Goal: Information Seeking & Learning: Check status

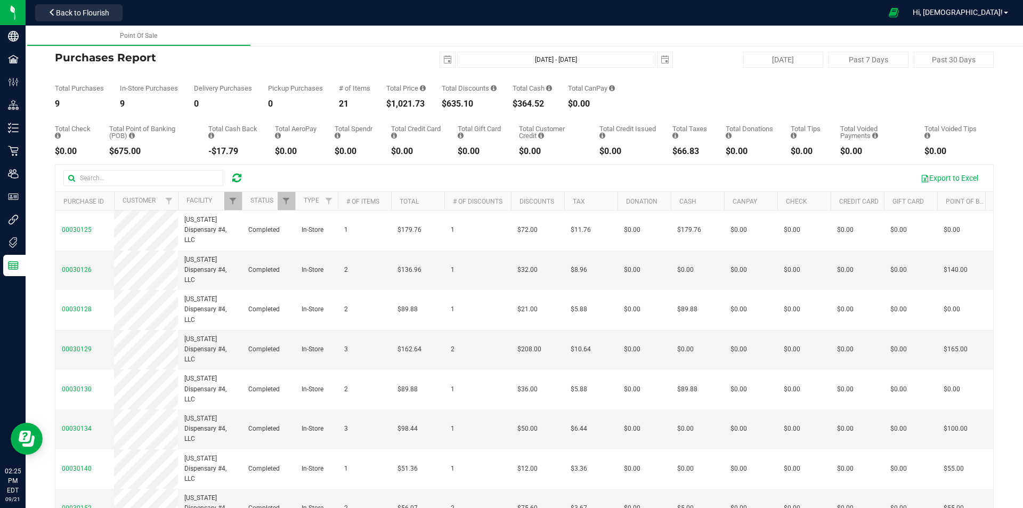
click at [238, 174] on icon at bounding box center [236, 178] width 9 height 11
click at [237, 205] on span "Filter" at bounding box center [233, 201] width 9 height 9
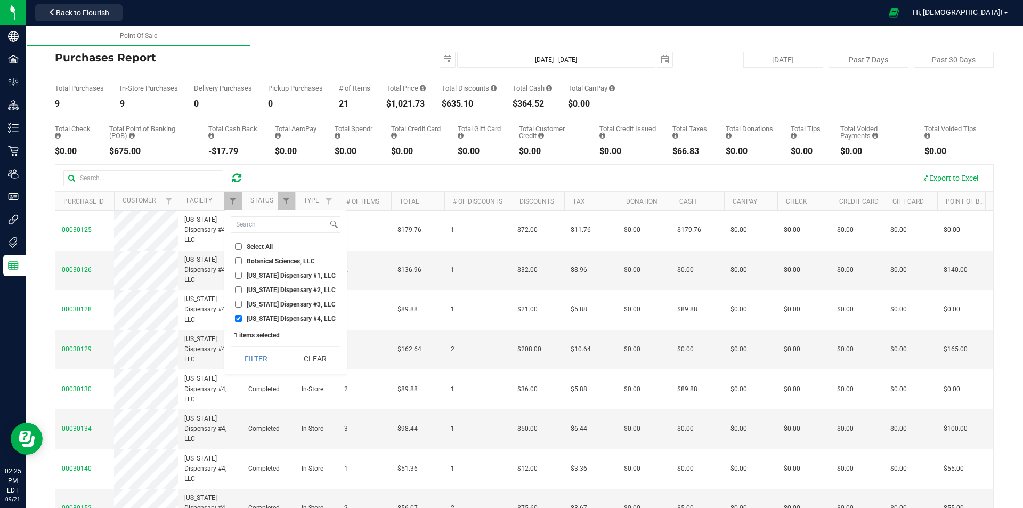
click at [267, 276] on span "[US_STATE] Dispensary #1, LLC" at bounding box center [291, 275] width 89 height 6
click at [242, 276] on input "[US_STATE] Dispensary #1, LLC" at bounding box center [238, 275] width 7 height 7
checkbox input "true"
click at [278, 318] on span "[US_STATE] Dispensary #4, LLC" at bounding box center [291, 318] width 89 height 6
click at [242, 318] on input "[US_STATE] Dispensary #4, LLC" at bounding box center [238, 318] width 7 height 7
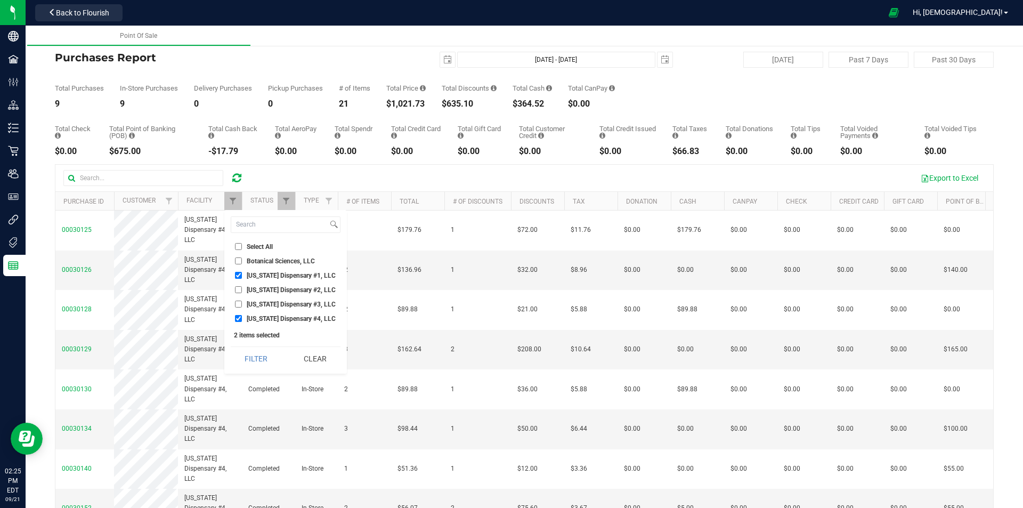
checkbox input "false"
click at [262, 360] on button "Filter" at bounding box center [256, 358] width 51 height 23
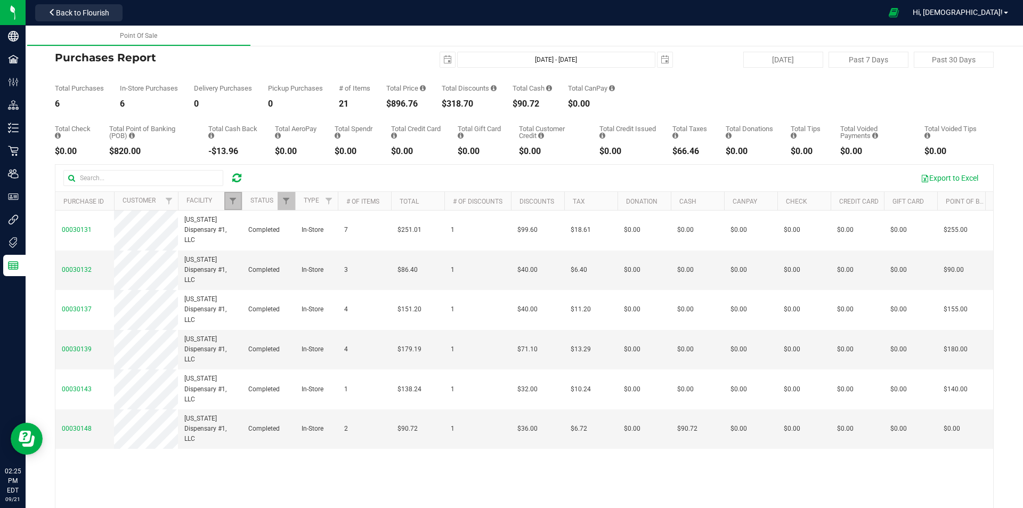
click at [232, 202] on span "Filter" at bounding box center [233, 201] width 9 height 9
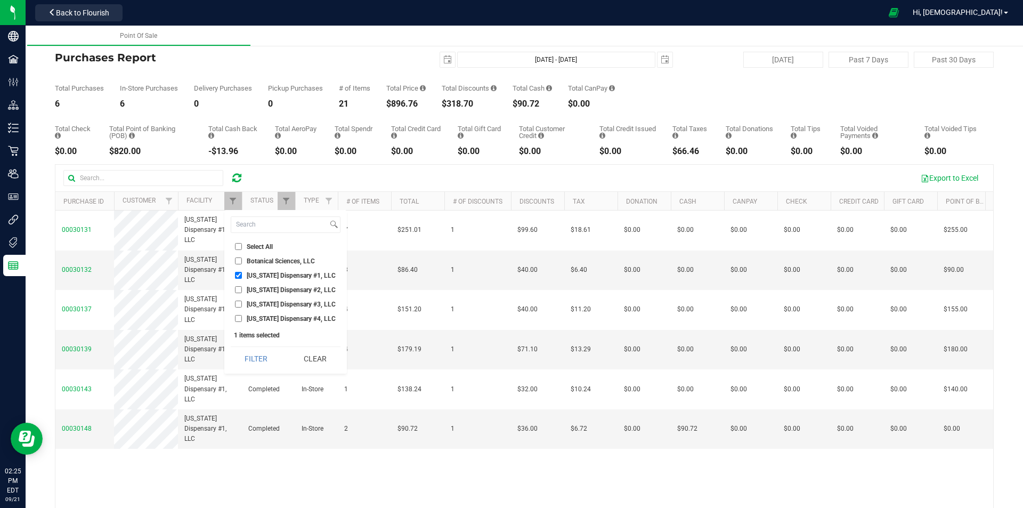
click at [241, 276] on input "[US_STATE] Dispensary #1, LLC" at bounding box center [238, 275] width 7 height 7
checkbox input "false"
click at [239, 289] on input "[US_STATE] Dispensary #2, LLC" at bounding box center [238, 289] width 7 height 7
click at [251, 360] on button "Filter" at bounding box center [256, 358] width 51 height 23
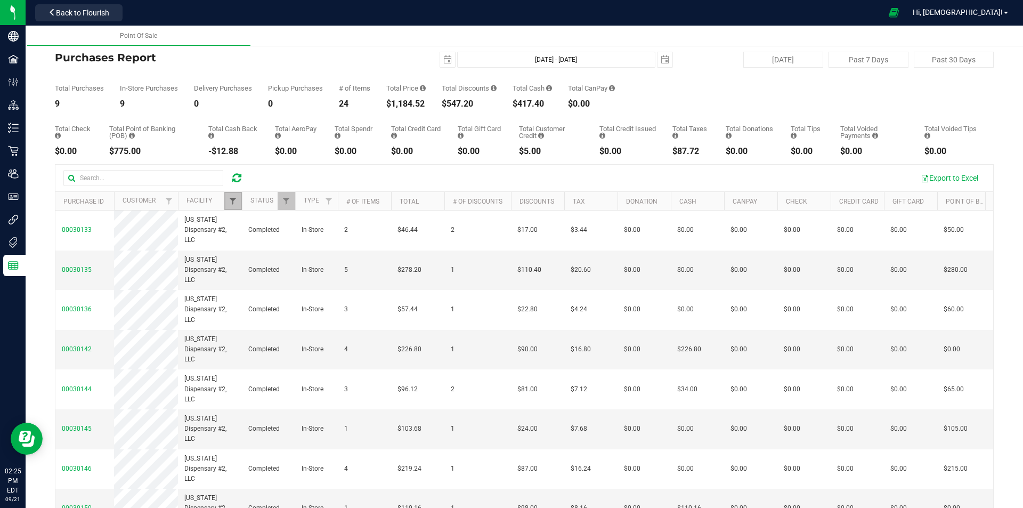
click at [233, 199] on span "Filter" at bounding box center [233, 201] width 9 height 9
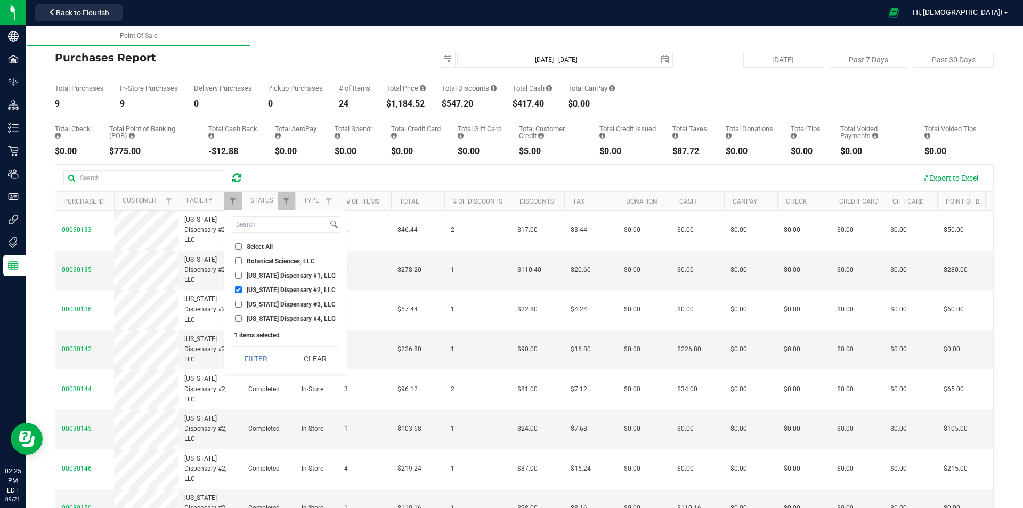
click at [237, 289] on input "[US_STATE] Dispensary #2, LLC" at bounding box center [238, 289] width 7 height 7
checkbox input "false"
click at [237, 305] on input "[US_STATE] Dispensary #3, LLC" at bounding box center [238, 303] width 7 height 7
click at [250, 357] on button "Filter" at bounding box center [256, 358] width 51 height 23
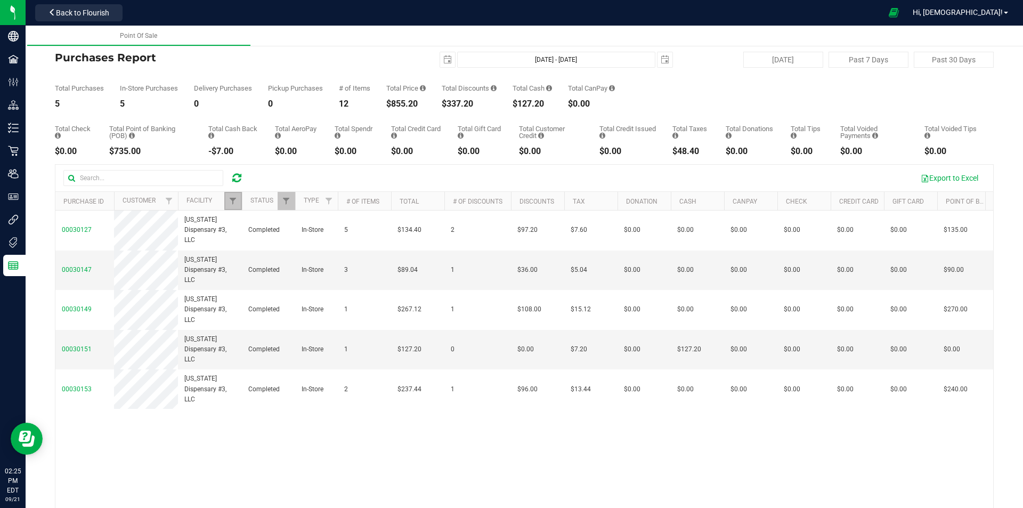
click at [234, 200] on span "Filter" at bounding box center [233, 201] width 9 height 9
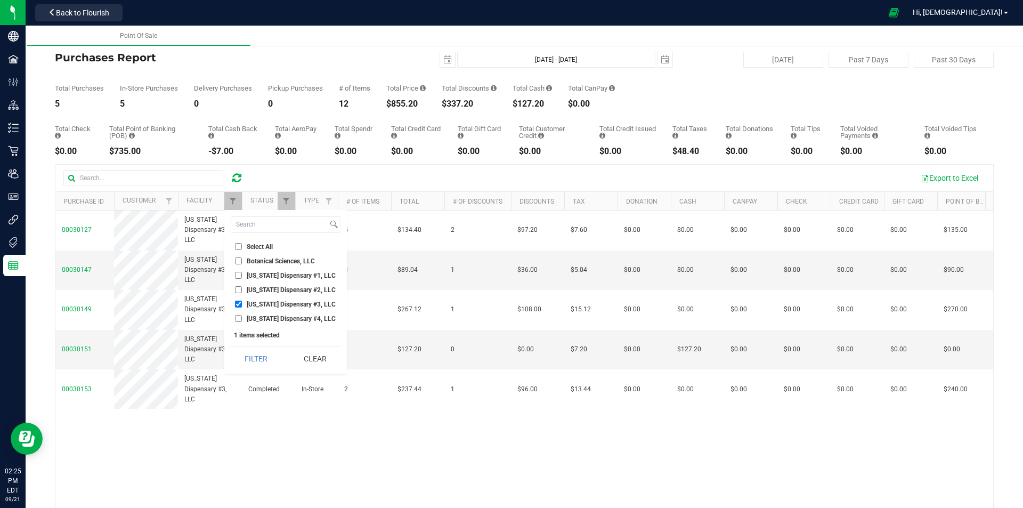
drag, startPoint x: 256, startPoint y: 303, endPoint x: 264, endPoint y: 316, distance: 15.7
click at [257, 303] on span "[US_STATE] Dispensary #3, LLC" at bounding box center [291, 304] width 89 height 6
click at [242, 303] on input "[US_STATE] Dispensary #3, LLC" at bounding box center [238, 303] width 7 height 7
checkbox input "false"
click at [264, 319] on span "[US_STATE] Dispensary #4, LLC" at bounding box center [291, 318] width 89 height 6
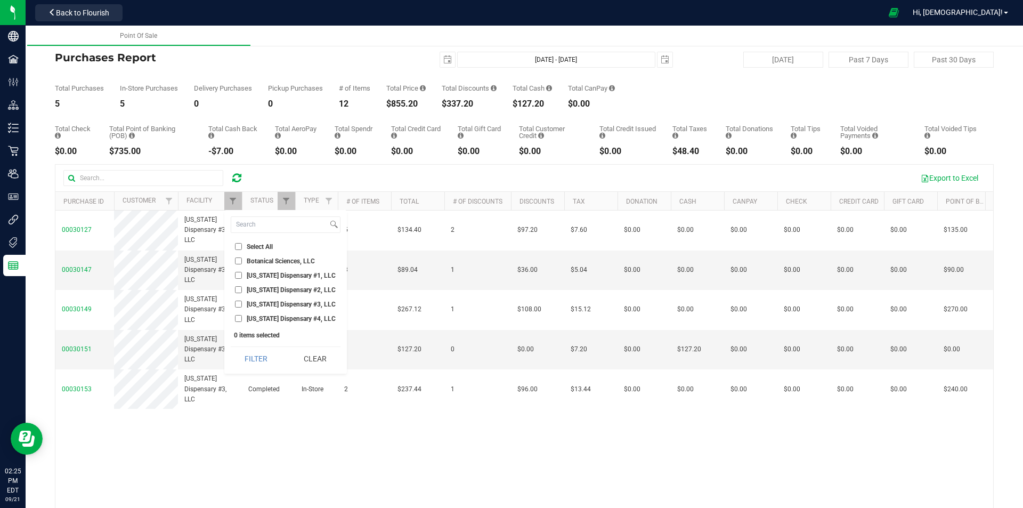
click at [242, 319] on input "[US_STATE] Dispensary #4, LLC" at bounding box center [238, 318] width 7 height 7
checkbox input "true"
click at [270, 356] on button "Filter" at bounding box center [256, 358] width 51 height 23
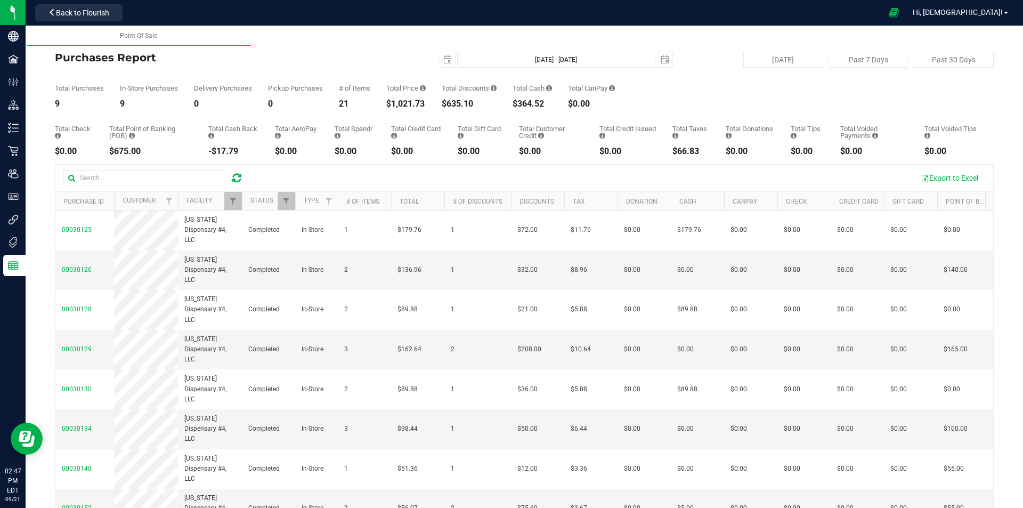
click at [237, 178] on icon at bounding box center [236, 178] width 9 height 11
click at [238, 177] on icon at bounding box center [236, 178] width 9 height 11
click at [234, 200] on span "Filter" at bounding box center [233, 201] width 9 height 9
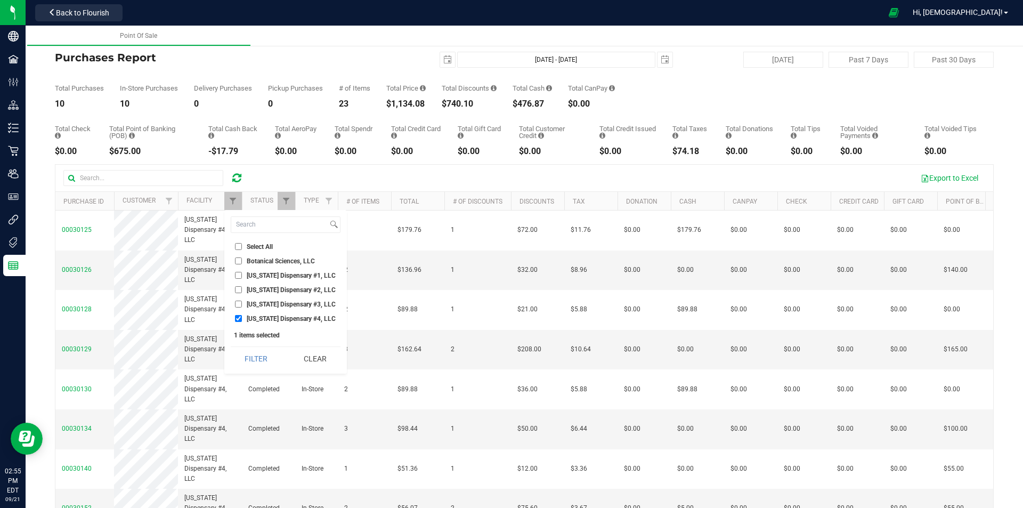
click at [239, 274] on input "[US_STATE] Dispensary #1, LLC" at bounding box center [238, 275] width 7 height 7
checkbox input "true"
click at [238, 322] on li "[US_STATE] Dispensary #4, LLC" at bounding box center [286, 318] width 110 height 11
click at [238, 318] on input "[US_STATE] Dispensary #4, LLC" at bounding box center [238, 318] width 7 height 7
checkbox input "false"
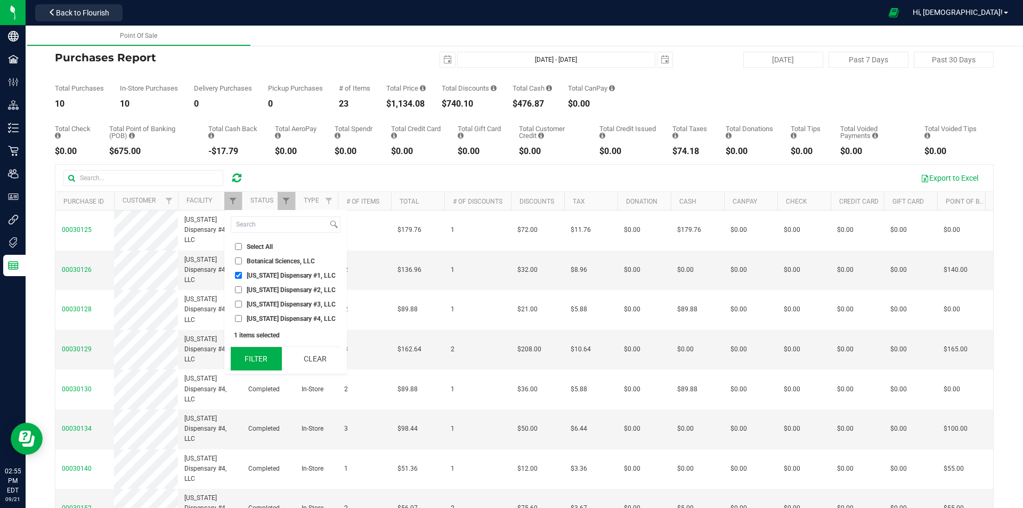
click at [256, 358] on button "Filter" at bounding box center [256, 358] width 51 height 23
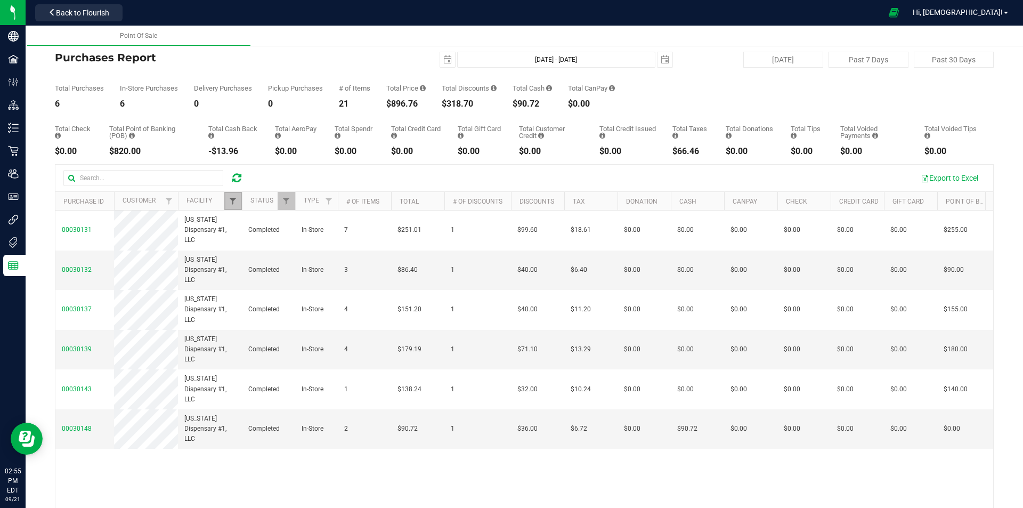
click at [232, 203] on span "Filter" at bounding box center [233, 201] width 9 height 9
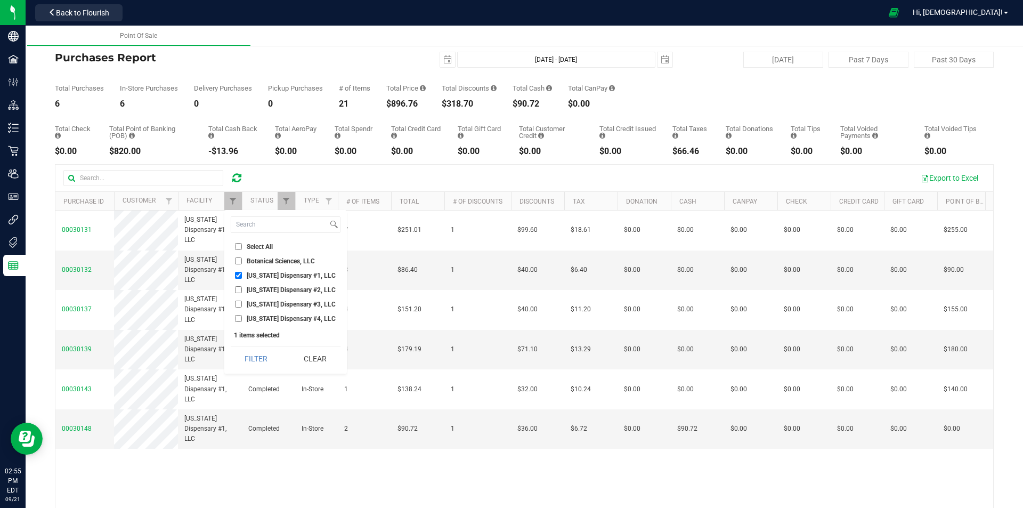
click at [237, 274] on input "[US_STATE] Dispensary #1, LLC" at bounding box center [238, 275] width 7 height 7
checkbox input "false"
click at [237, 287] on input "[US_STATE] Dispensary #2, LLC" at bounding box center [238, 289] width 7 height 7
click at [254, 355] on button "Filter" at bounding box center [256, 358] width 51 height 23
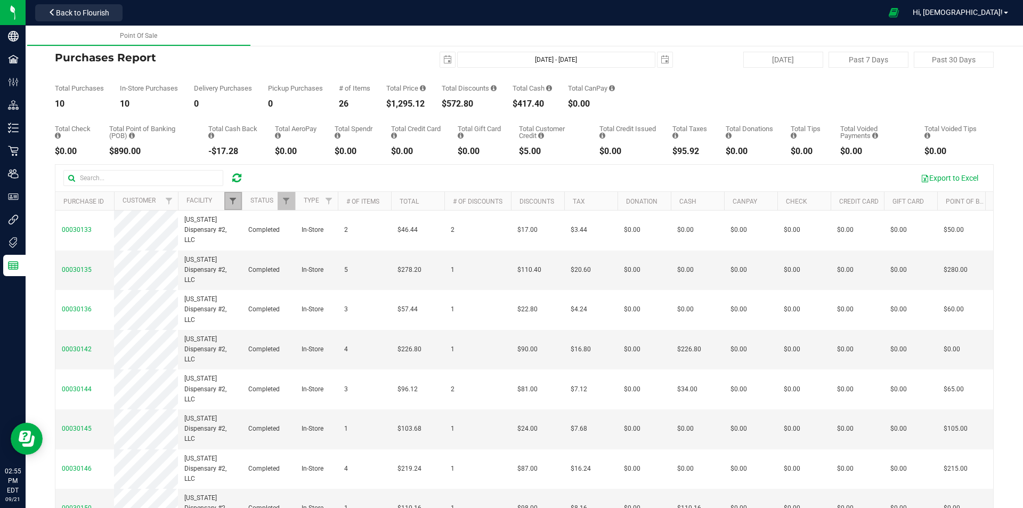
click at [232, 203] on span "Filter" at bounding box center [233, 201] width 9 height 9
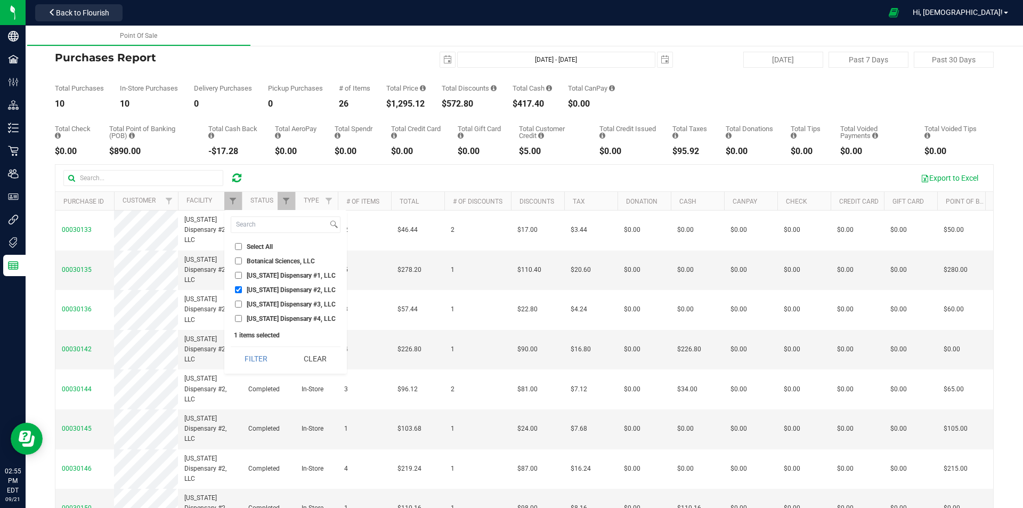
click at [238, 291] on input "[US_STATE] Dispensary #2, LLC" at bounding box center [238, 289] width 7 height 7
checkbox input "false"
click at [238, 306] on input "[US_STATE] Dispensary #3, LLC" at bounding box center [238, 303] width 7 height 7
click at [249, 357] on button "Filter" at bounding box center [256, 358] width 51 height 23
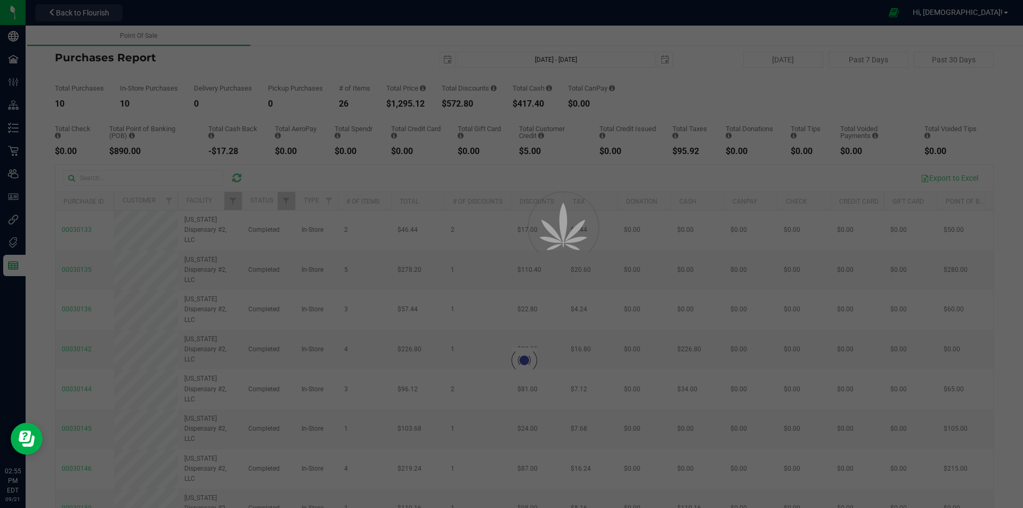
checkbox input "true"
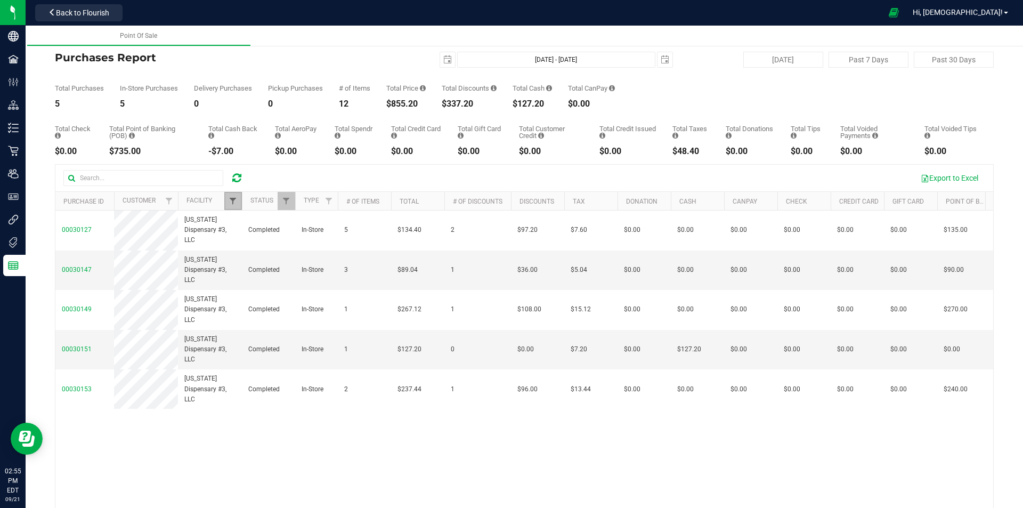
click at [234, 200] on span "Filter" at bounding box center [233, 201] width 9 height 9
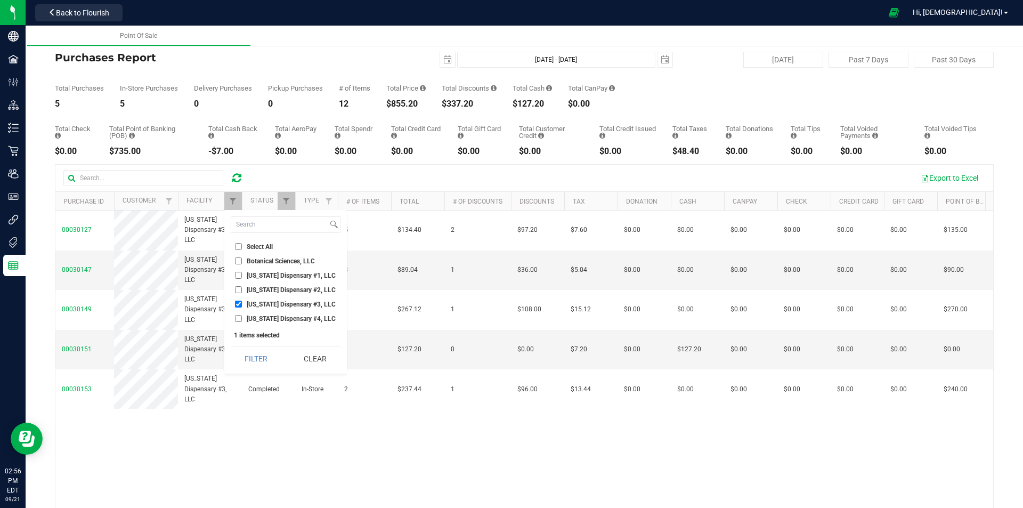
click at [237, 315] on input "[US_STATE] Dispensary #4, LLC" at bounding box center [238, 318] width 7 height 7
checkbox input "true"
click at [238, 300] on li "[US_STATE] Dispensary #3, LLC" at bounding box center [286, 303] width 110 height 11
click at [238, 303] on input "[US_STATE] Dispensary #3, LLC" at bounding box center [238, 303] width 7 height 7
checkbox input "false"
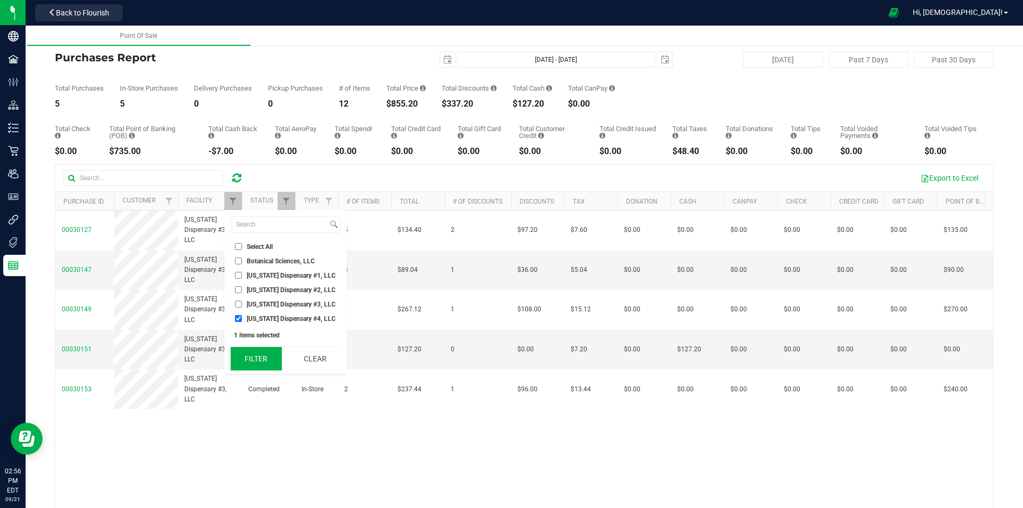
click at [260, 354] on button "Filter" at bounding box center [256, 358] width 51 height 23
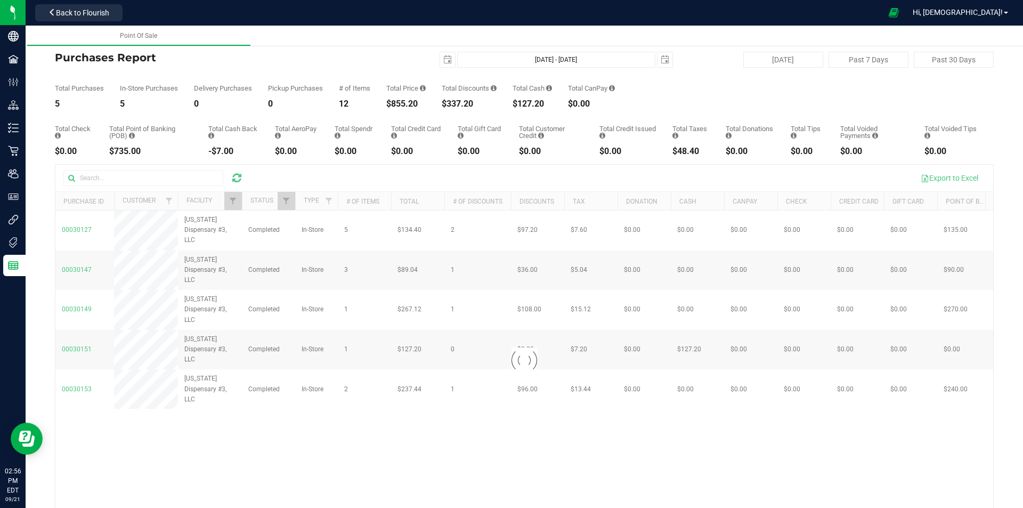
checkbox input "true"
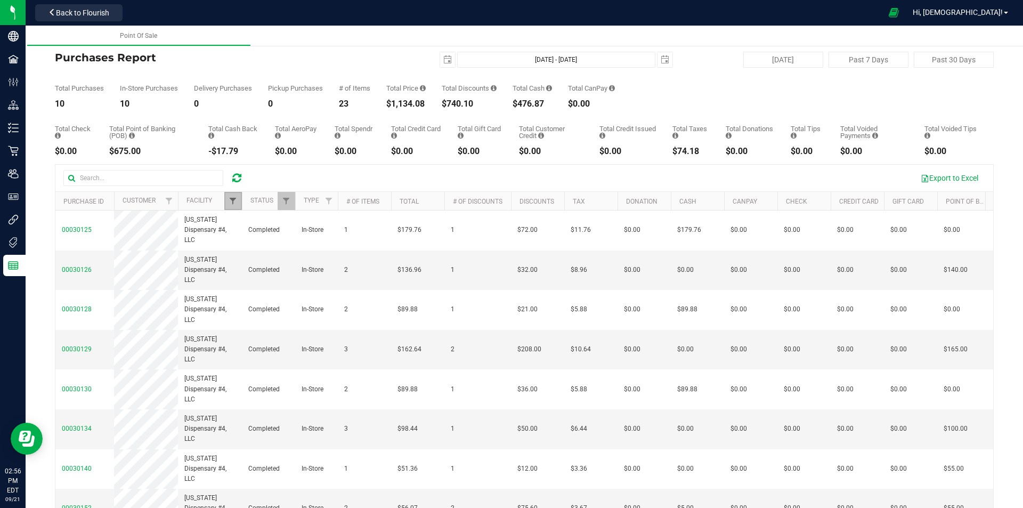
click at [235, 197] on span "Filter" at bounding box center [233, 201] width 9 height 9
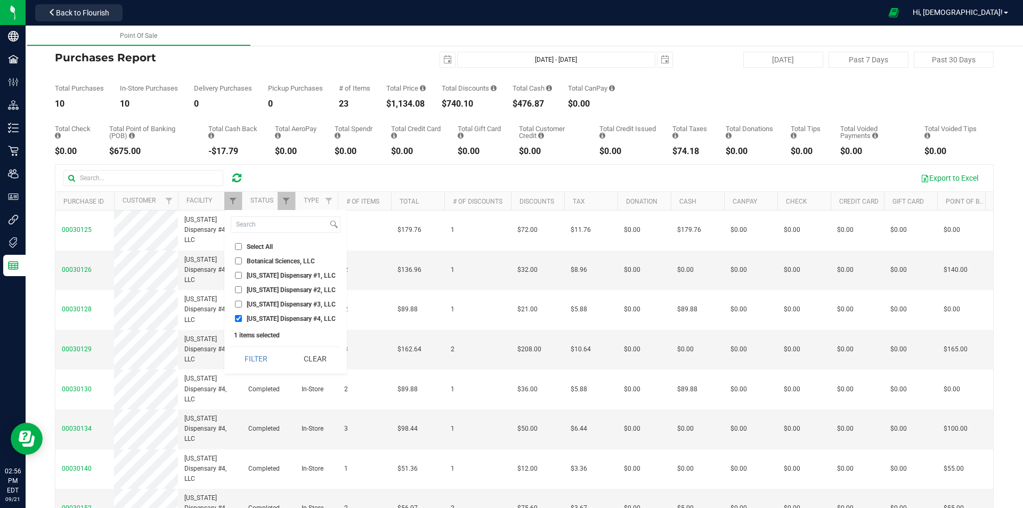
click at [237, 271] on li "[US_STATE] Dispensary #1, LLC" at bounding box center [286, 275] width 110 height 11
click at [240, 275] on input "[US_STATE] Dispensary #1, LLC" at bounding box center [238, 275] width 7 height 7
checkbox input "true"
click at [240, 318] on input "[US_STATE] Dispensary #4, LLC" at bounding box center [238, 318] width 7 height 7
checkbox input "false"
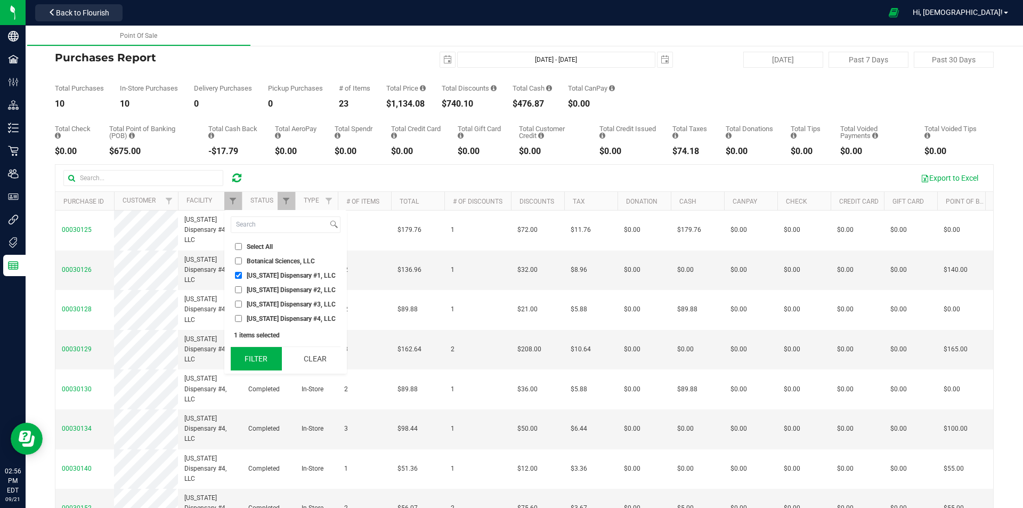
click at [262, 360] on button "Filter" at bounding box center [256, 358] width 51 height 23
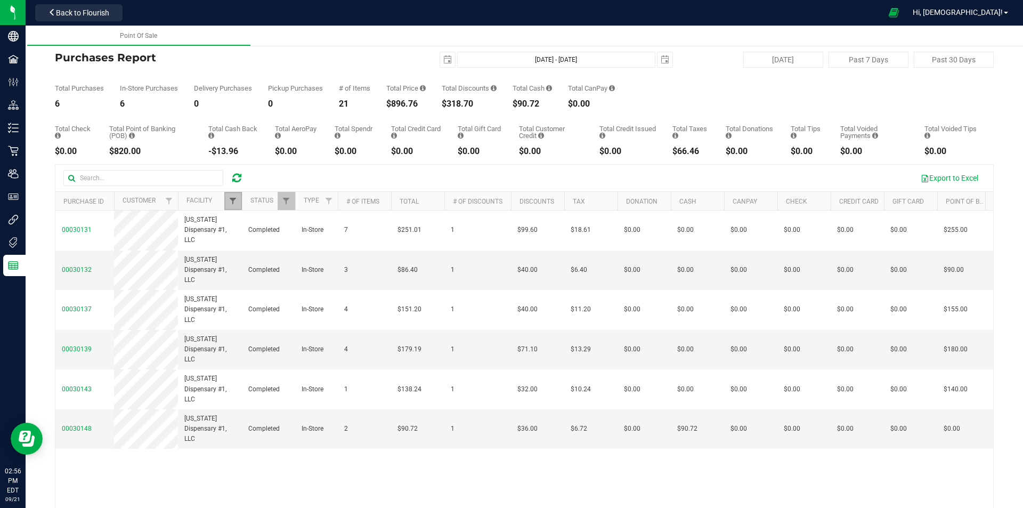
click at [232, 200] on span "Filter" at bounding box center [233, 201] width 9 height 9
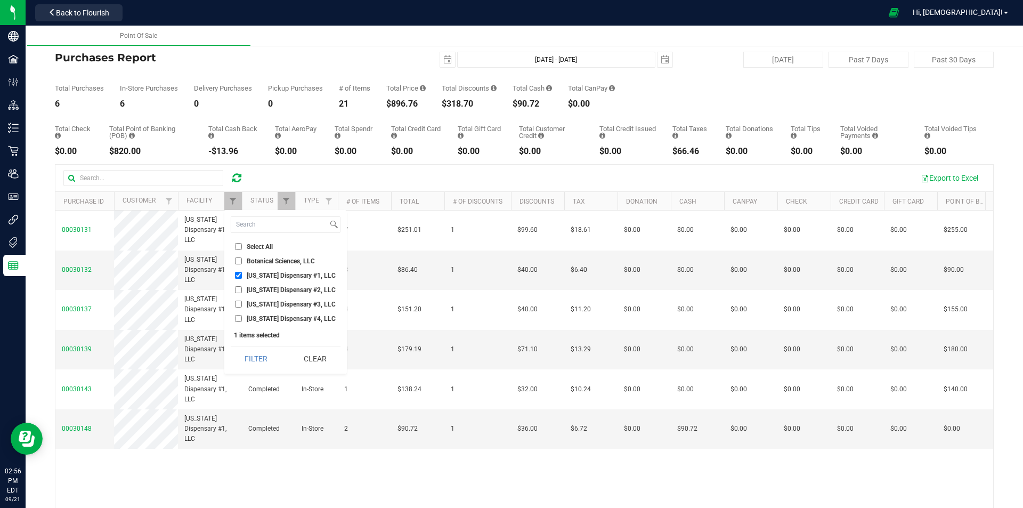
click at [238, 275] on input "[US_STATE] Dispensary #1, LLC" at bounding box center [238, 275] width 7 height 7
checkbox input "false"
click at [239, 287] on input "[US_STATE] Dispensary #2, LLC" at bounding box center [238, 289] width 7 height 7
click at [267, 356] on button "Filter" at bounding box center [256, 358] width 51 height 23
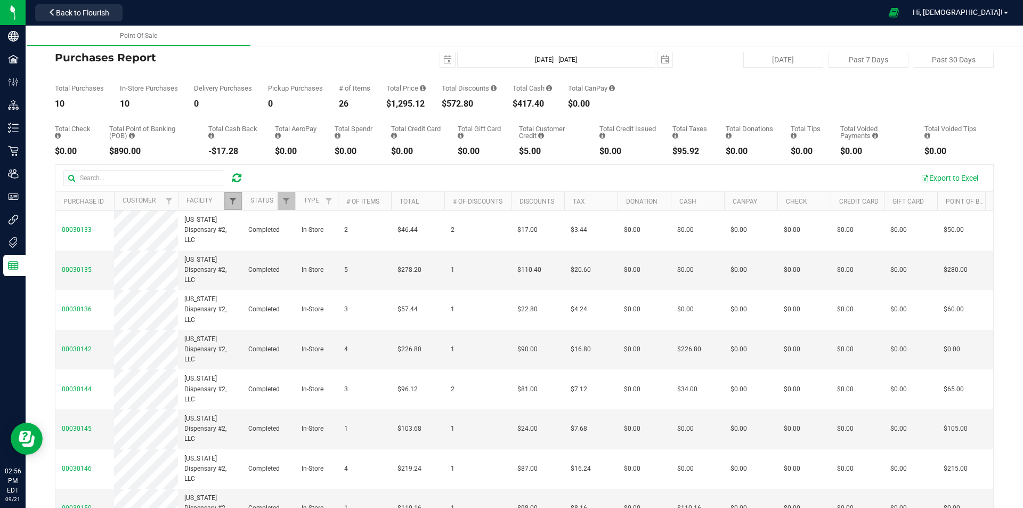
click at [231, 201] on span "Filter" at bounding box center [233, 201] width 9 height 9
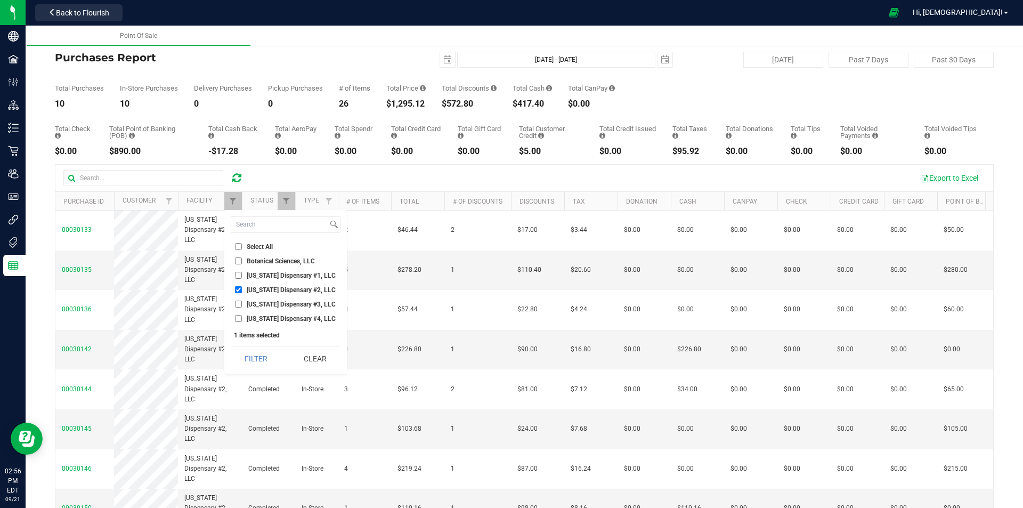
click at [239, 289] on input "[US_STATE] Dispensary #2, LLC" at bounding box center [238, 289] width 7 height 7
checkbox input "false"
click at [238, 316] on input "[US_STATE] Dispensary #4, LLC" at bounding box center [238, 318] width 7 height 7
checkbox input "true"
click at [253, 359] on button "Filter" at bounding box center [256, 358] width 51 height 23
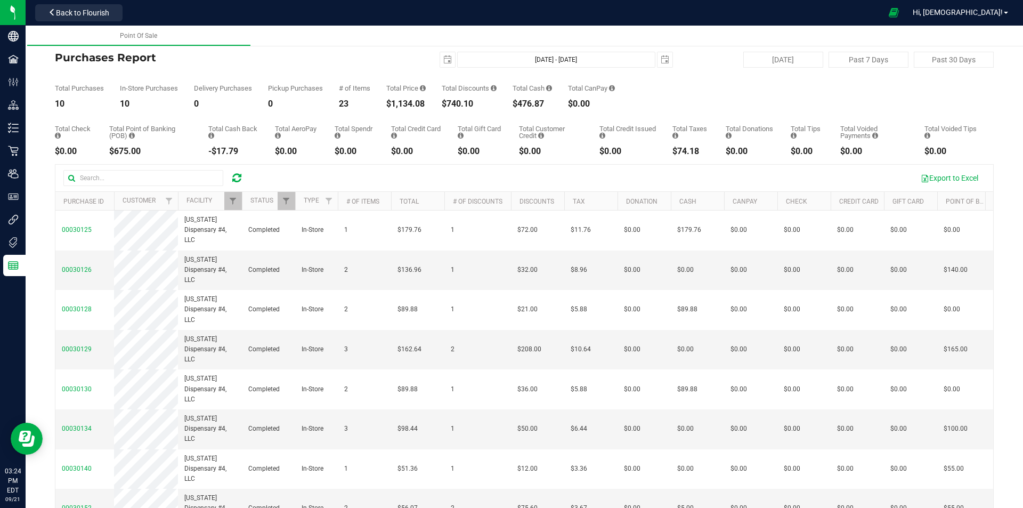
click at [234, 180] on icon at bounding box center [236, 178] width 9 height 11
click at [238, 180] on icon at bounding box center [236, 178] width 9 height 11
click at [235, 179] on icon at bounding box center [236, 178] width 9 height 11
click at [236, 196] on link "Filter" at bounding box center [233, 201] width 18 height 18
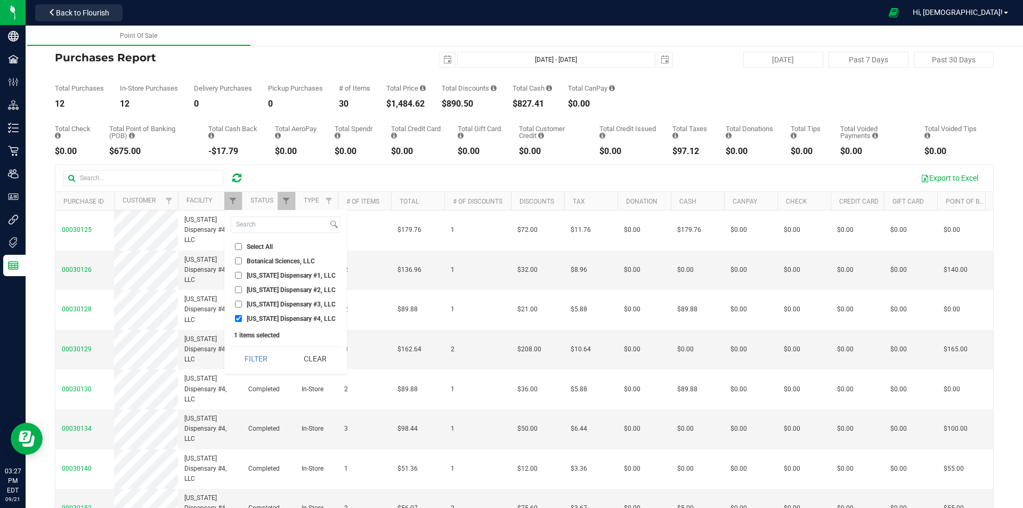
click at [238, 274] on input "[US_STATE] Dispensary #1, LLC" at bounding box center [238, 275] width 7 height 7
checkbox input "true"
click at [238, 317] on input "[US_STATE] Dispensary #4, LLC" at bounding box center [238, 318] width 7 height 7
checkbox input "false"
click at [248, 356] on button "Filter" at bounding box center [256, 358] width 51 height 23
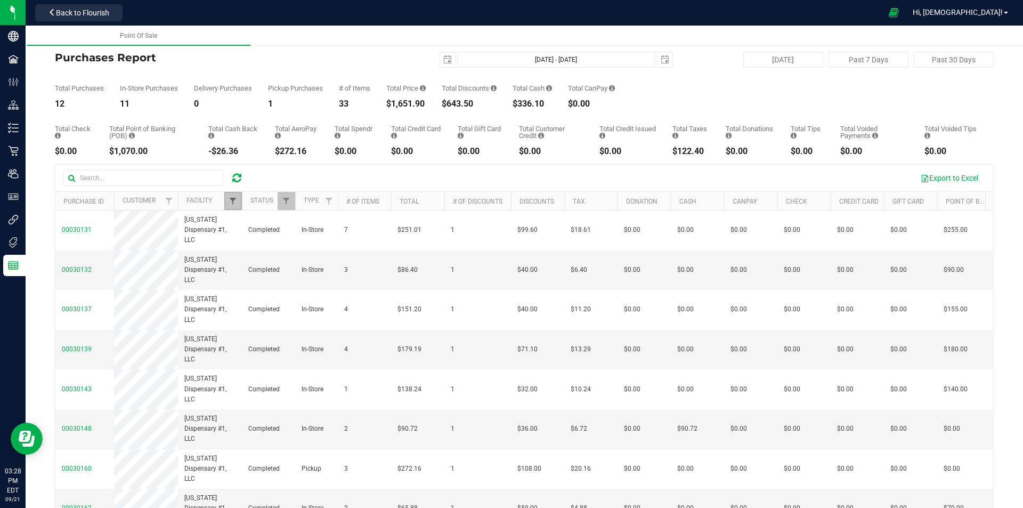
click at [234, 204] on span "Filter" at bounding box center [233, 201] width 9 height 9
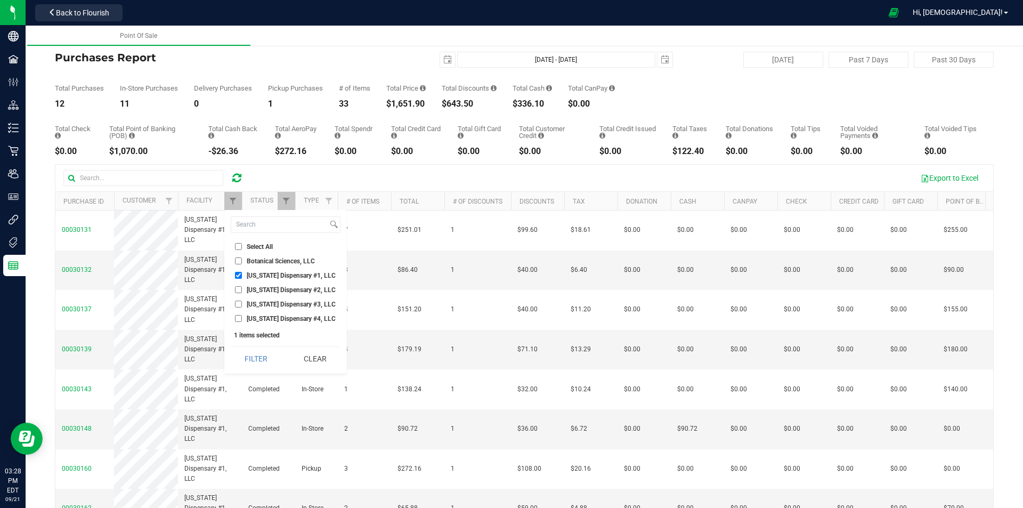
click at [239, 275] on input "[US_STATE] Dispensary #1, LLC" at bounding box center [238, 275] width 7 height 7
checkbox input "false"
click at [238, 292] on input "[US_STATE] Dispensary #2, LLC" at bounding box center [238, 289] width 7 height 7
click at [254, 359] on button "Filter" at bounding box center [256, 358] width 51 height 23
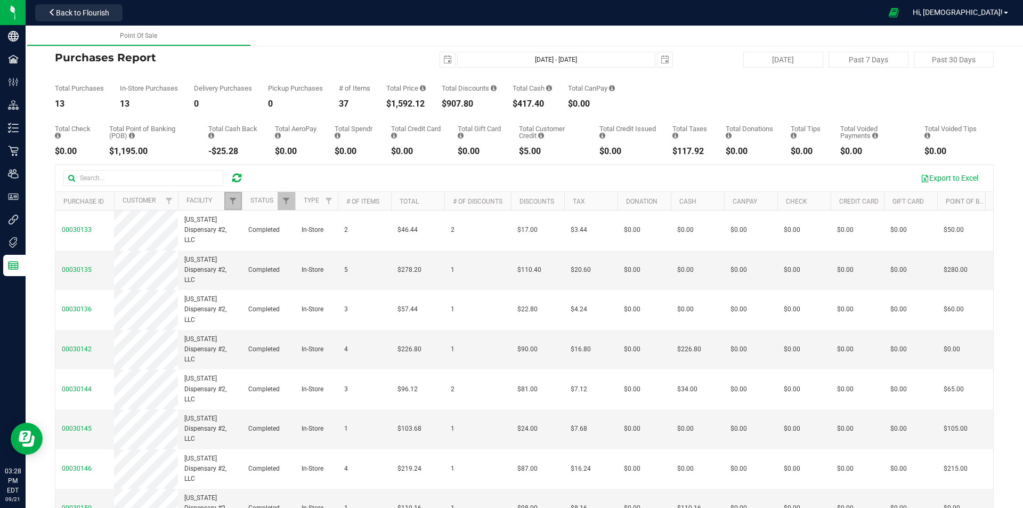
click at [237, 192] on link "Filter" at bounding box center [233, 201] width 18 height 18
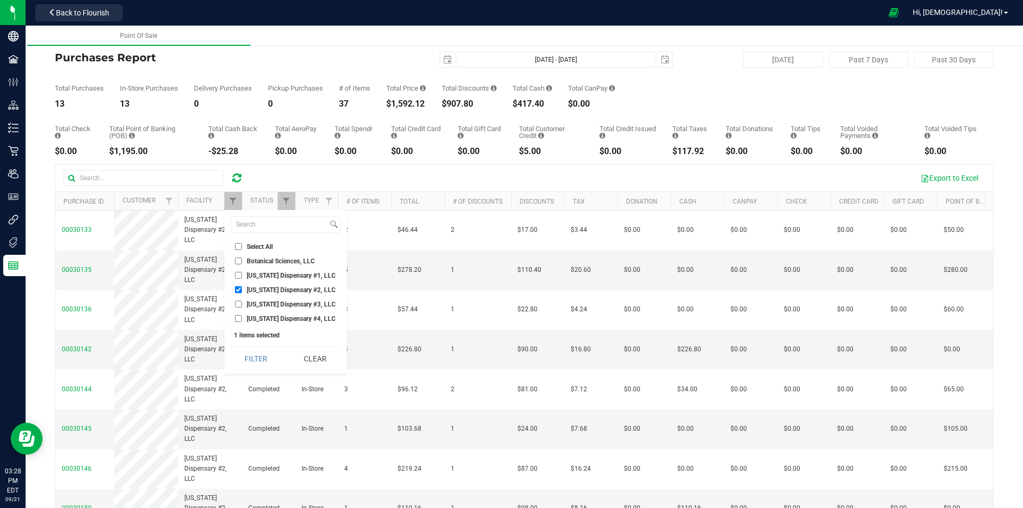
click at [237, 290] on input "[US_STATE] Dispensary #2, LLC" at bounding box center [238, 289] width 7 height 7
checkbox input "false"
click at [238, 305] on input "[US_STATE] Dispensary #3, LLC" at bounding box center [238, 303] width 7 height 7
click at [253, 354] on button "Filter" at bounding box center [256, 358] width 51 height 23
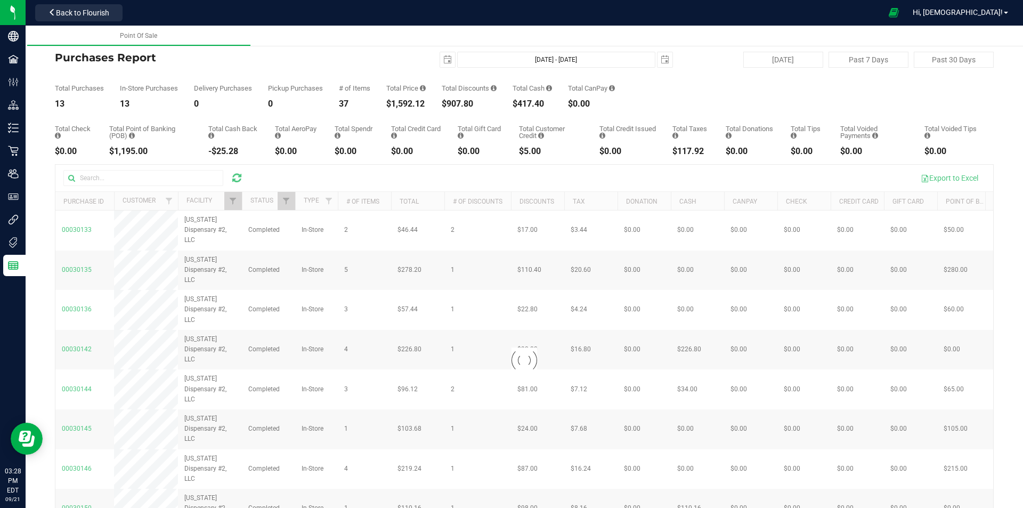
checkbox input "true"
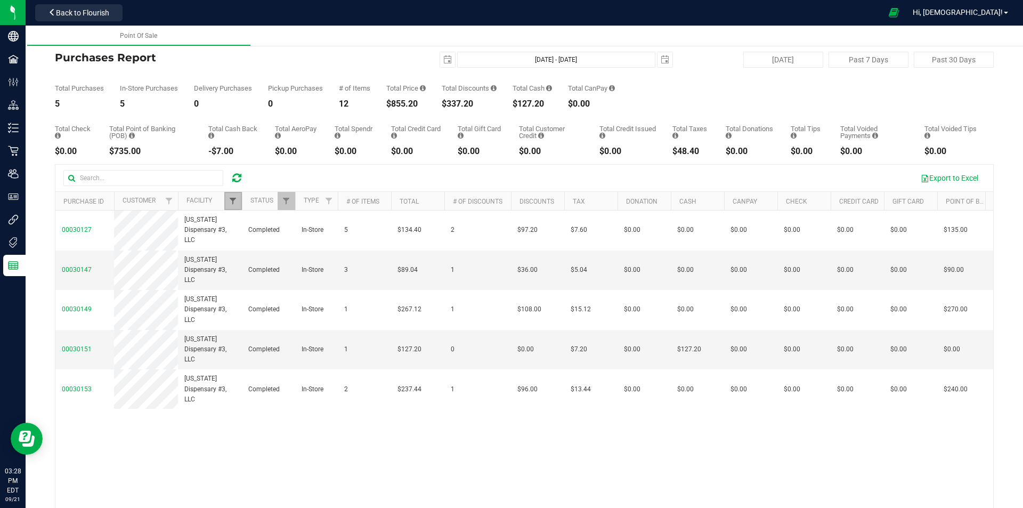
click at [233, 202] on span "Filter" at bounding box center [233, 201] width 9 height 9
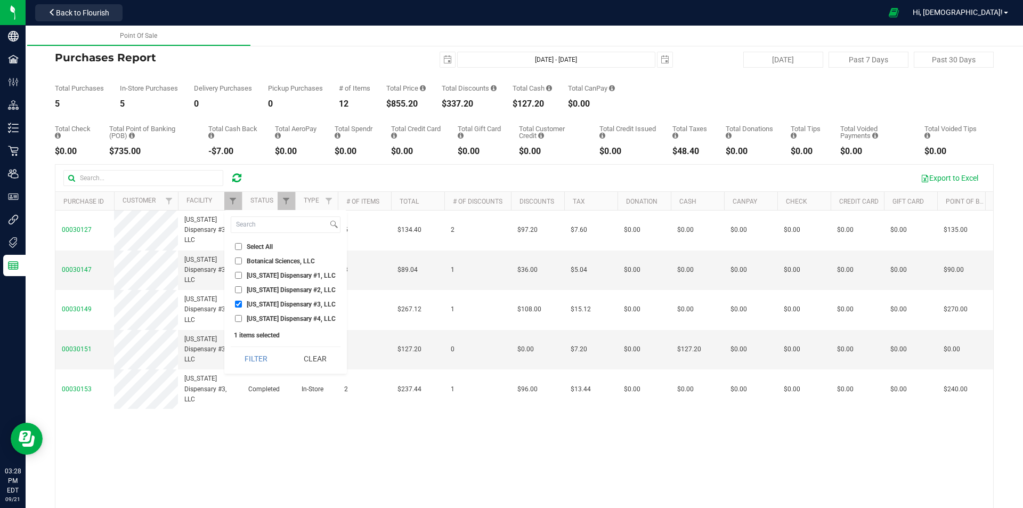
click at [238, 318] on input "[US_STATE] Dispensary #4, LLC" at bounding box center [238, 318] width 7 height 7
checkbox input "true"
click at [237, 307] on input "[US_STATE] Dispensary #3, LLC" at bounding box center [238, 303] width 7 height 7
checkbox input "false"
click at [249, 356] on button "Filter" at bounding box center [256, 358] width 51 height 23
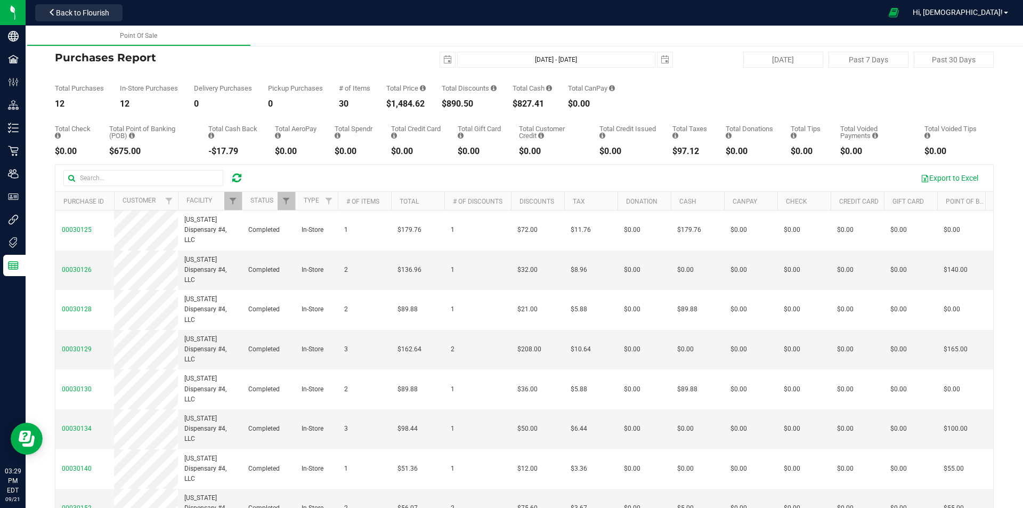
click at [237, 181] on icon at bounding box center [236, 178] width 9 height 11
click at [238, 176] on icon at bounding box center [236, 178] width 9 height 11
click at [233, 196] on link "Filter" at bounding box center [233, 201] width 18 height 18
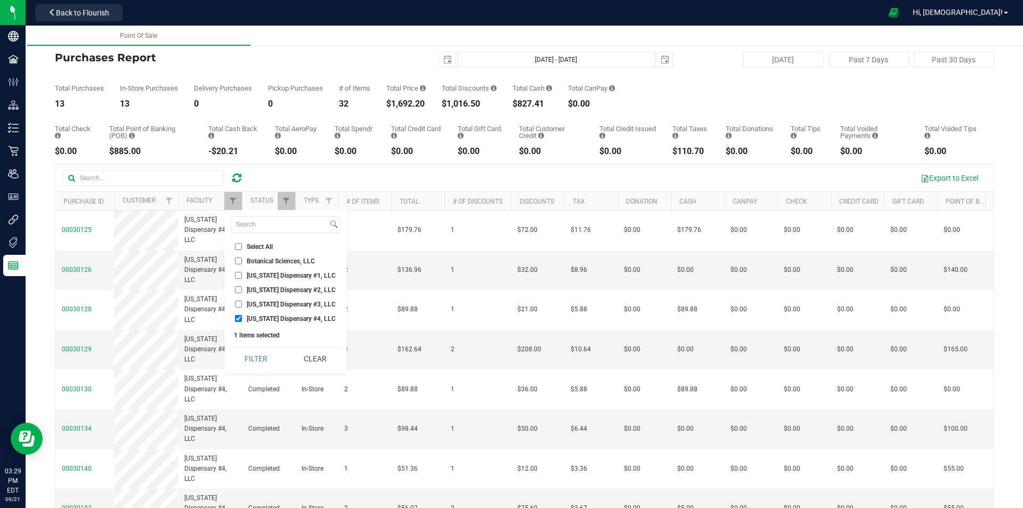
click at [236, 276] on input "[US_STATE] Dispensary #1, LLC" at bounding box center [238, 275] width 7 height 7
checkbox input "true"
click at [237, 316] on input "[US_STATE] Dispensary #4, LLC" at bounding box center [238, 318] width 7 height 7
checkbox input "false"
click at [260, 364] on button "Filter" at bounding box center [256, 358] width 51 height 23
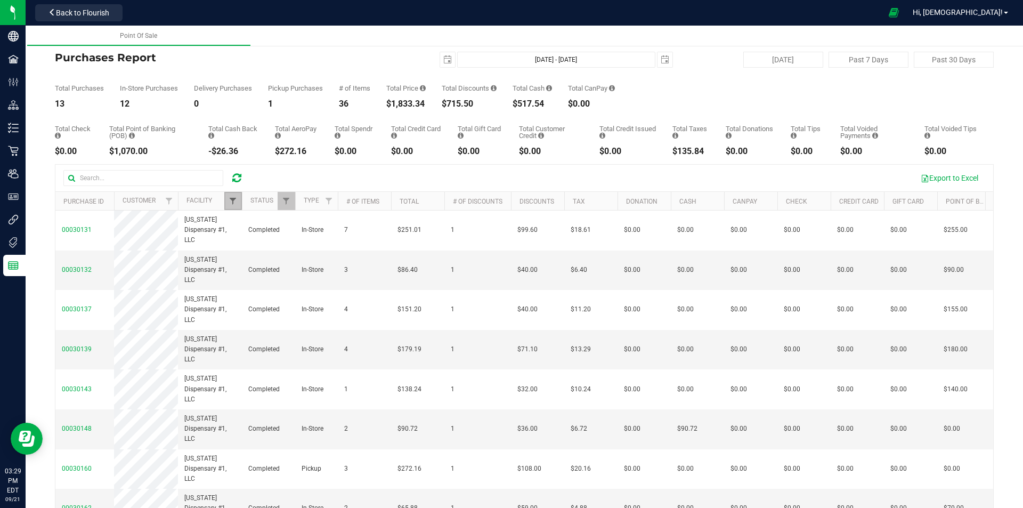
click at [232, 197] on span "Filter" at bounding box center [233, 201] width 9 height 9
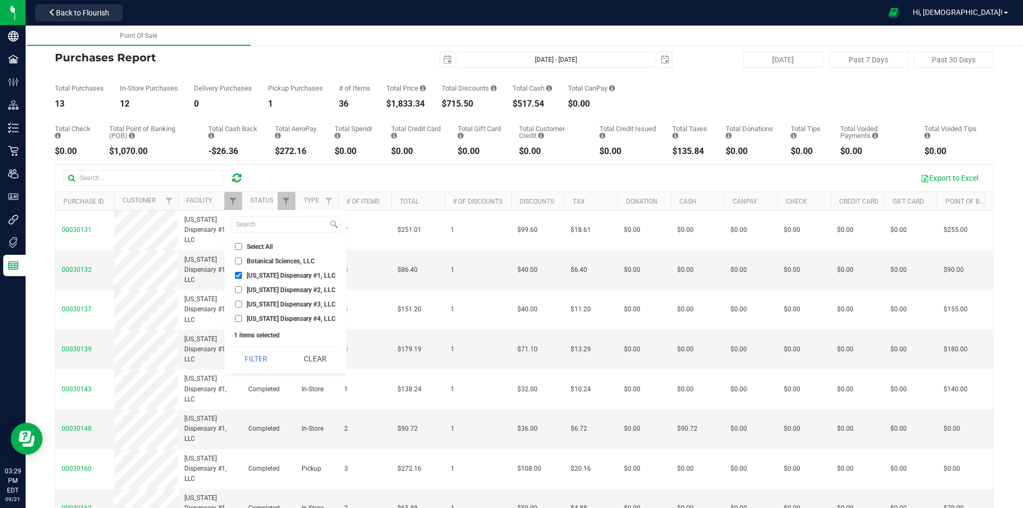
click at [238, 275] on input "[US_STATE] Dispensary #1, LLC" at bounding box center [238, 275] width 7 height 7
checkbox input "false"
click at [237, 284] on li "[US_STATE] Dispensary #2, LLC" at bounding box center [286, 289] width 110 height 11
click at [240, 287] on input "[US_STATE] Dispensary #2, LLC" at bounding box center [238, 289] width 7 height 7
click at [253, 357] on button "Filter" at bounding box center [256, 358] width 51 height 23
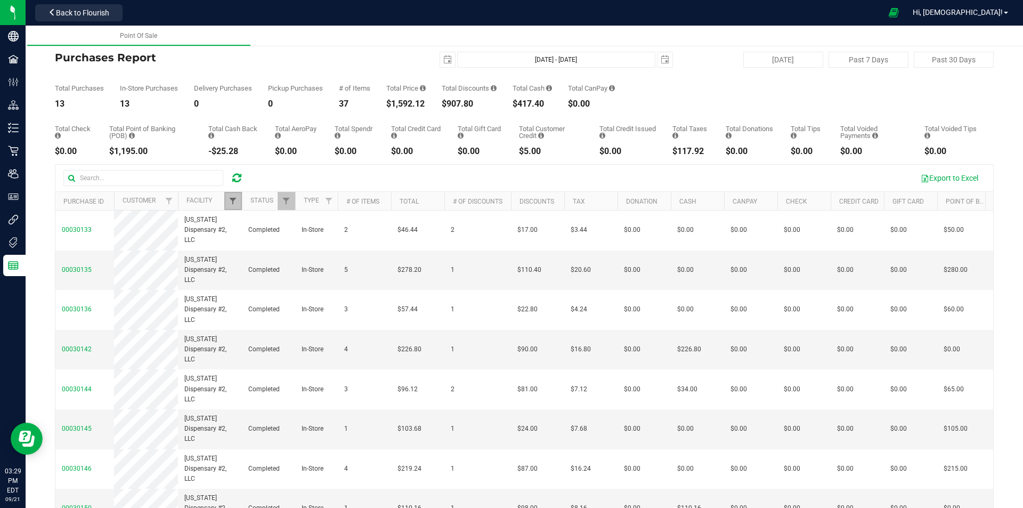
click at [232, 199] on span "Filter" at bounding box center [233, 201] width 9 height 9
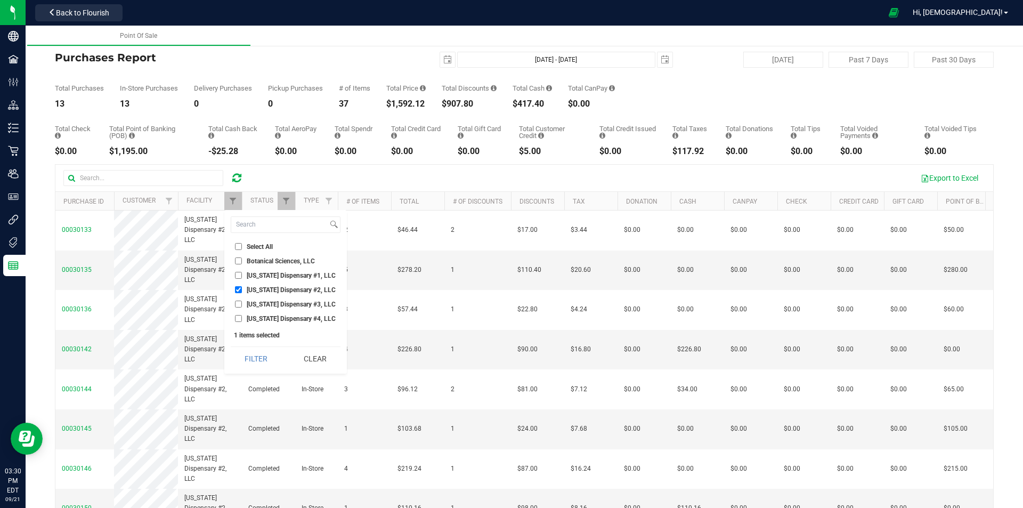
click at [239, 289] on input "[US_STATE] Dispensary #2, LLC" at bounding box center [238, 289] width 7 height 7
checkbox input "false"
click at [239, 316] on input "[US_STATE] Dispensary #4, LLC" at bounding box center [238, 318] width 7 height 7
checkbox input "true"
click at [249, 356] on button "Filter" at bounding box center [256, 358] width 51 height 23
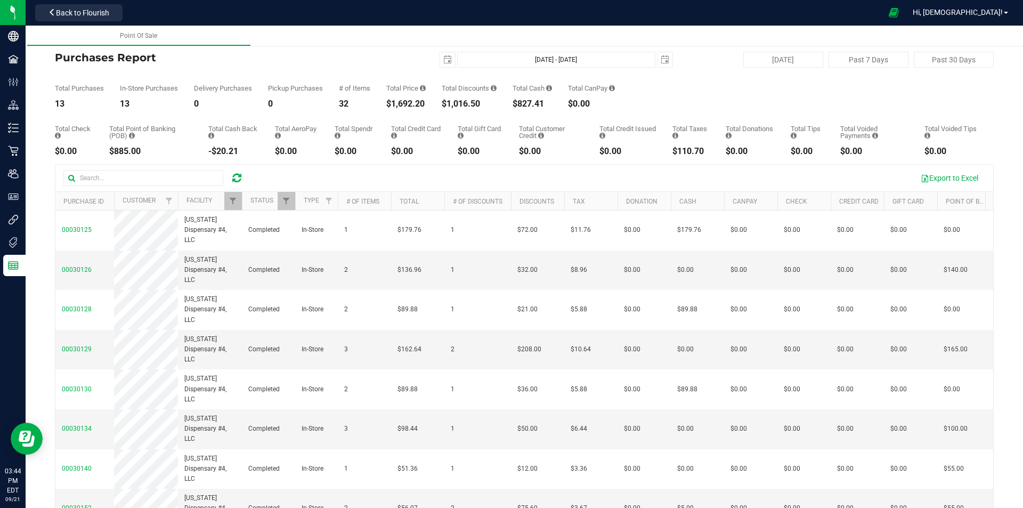
click at [238, 176] on icon at bounding box center [236, 178] width 9 height 11
click at [233, 205] on span "Filter" at bounding box center [233, 201] width 9 height 9
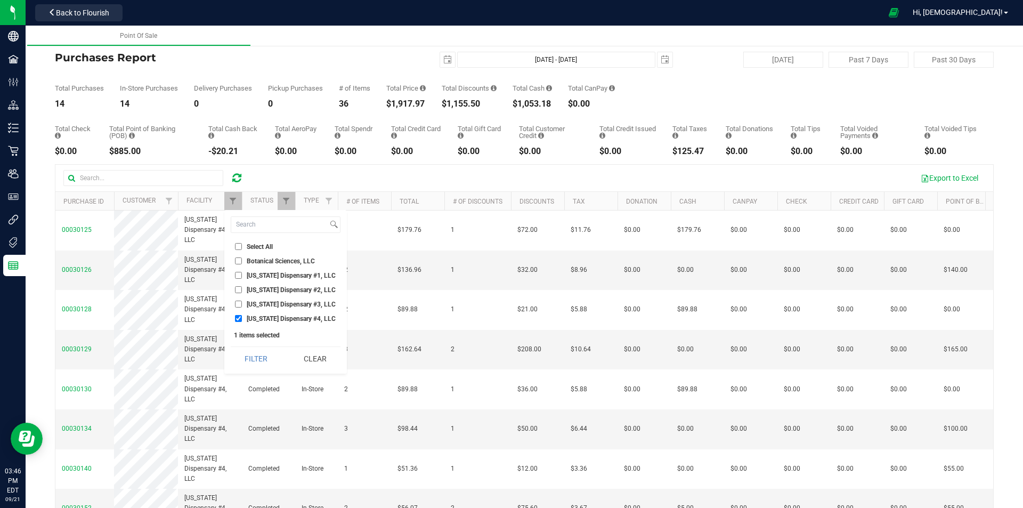
click at [238, 276] on input "[US_STATE] Dispensary #1, LLC" at bounding box center [238, 275] width 7 height 7
checkbox input "true"
click at [239, 317] on input "[US_STATE] Dispensary #4, LLC" at bounding box center [238, 318] width 7 height 7
click at [249, 358] on button "Filter" at bounding box center [256, 358] width 51 height 23
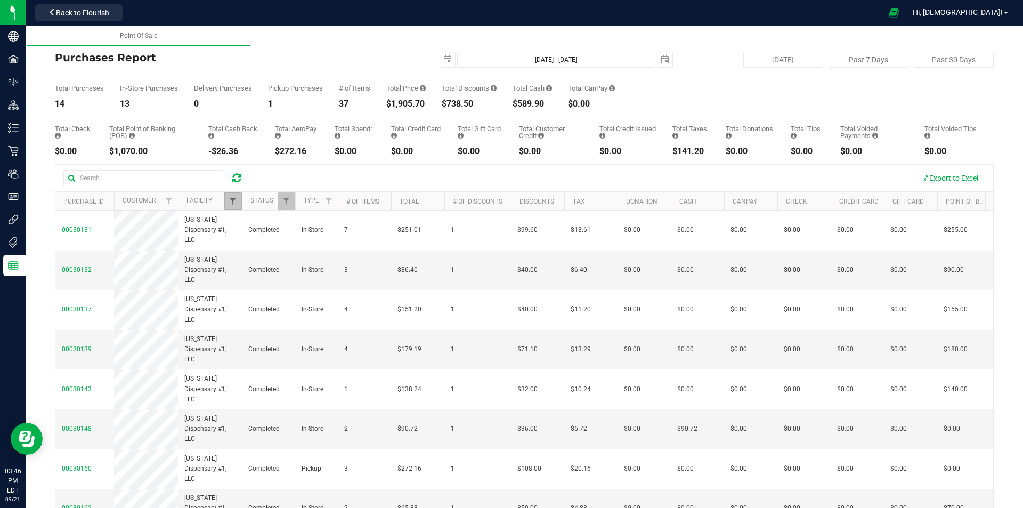
click at [233, 200] on span "Filter" at bounding box center [233, 201] width 9 height 9
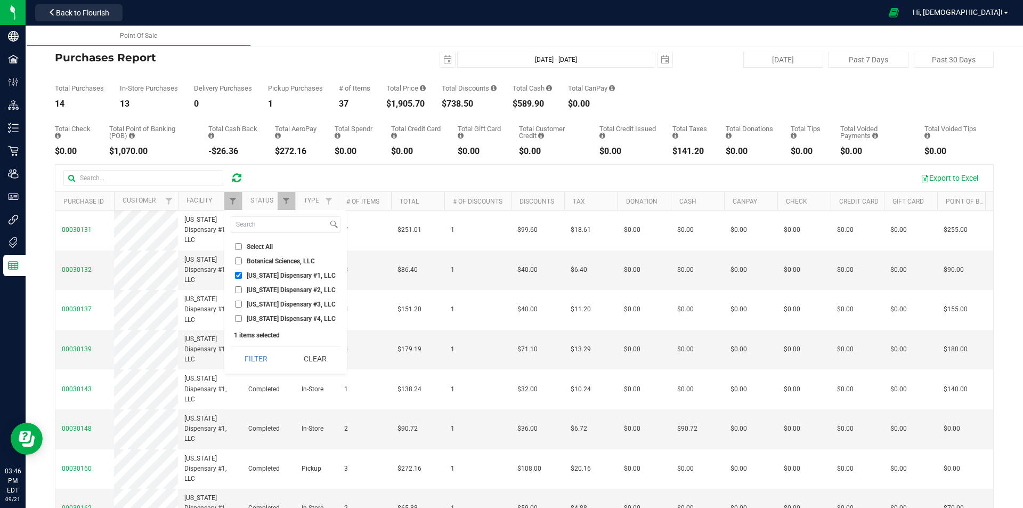
click at [237, 318] on input "[US_STATE] Dispensary #4, LLC" at bounding box center [238, 318] width 7 height 7
checkbox input "true"
click at [239, 274] on input "[US_STATE] Dispensary #1, LLC" at bounding box center [238, 275] width 7 height 7
click at [253, 363] on button "Filter" at bounding box center [256, 358] width 51 height 23
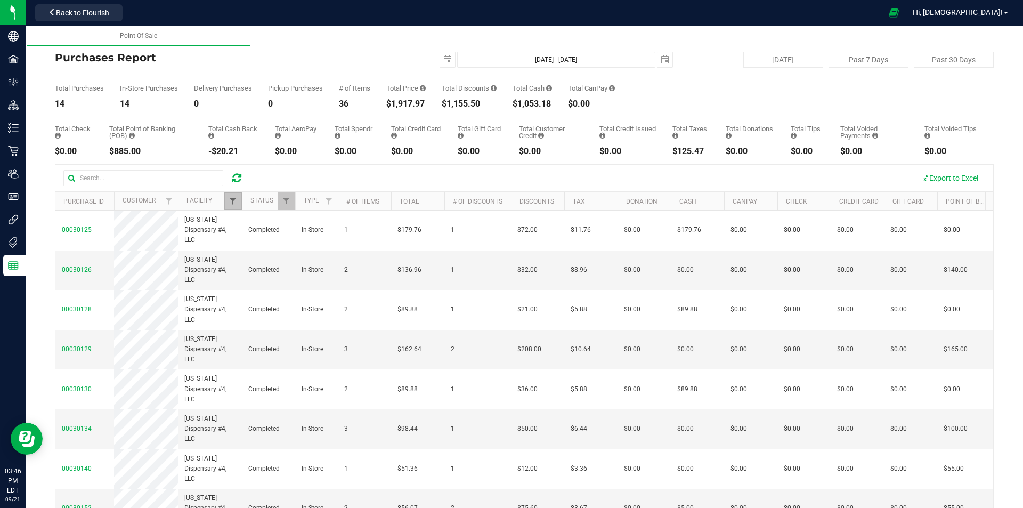
click at [232, 203] on span "Filter" at bounding box center [233, 201] width 9 height 9
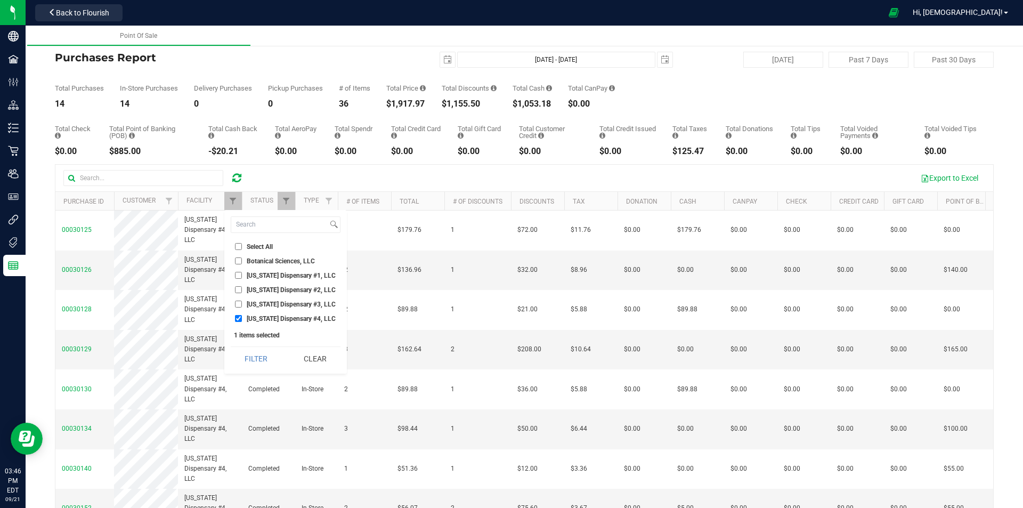
click at [238, 274] on input "[US_STATE] Dispensary #1, LLC" at bounding box center [238, 275] width 7 height 7
checkbox input "true"
click at [241, 317] on input "[US_STATE] Dispensary #4, LLC" at bounding box center [238, 318] width 7 height 7
checkbox input "false"
click at [246, 343] on div "Select All Botanical Sciences, LLC [US_STATE] Dispensary #1, LLC [US_STATE] Dis…" at bounding box center [285, 292] width 123 height 164
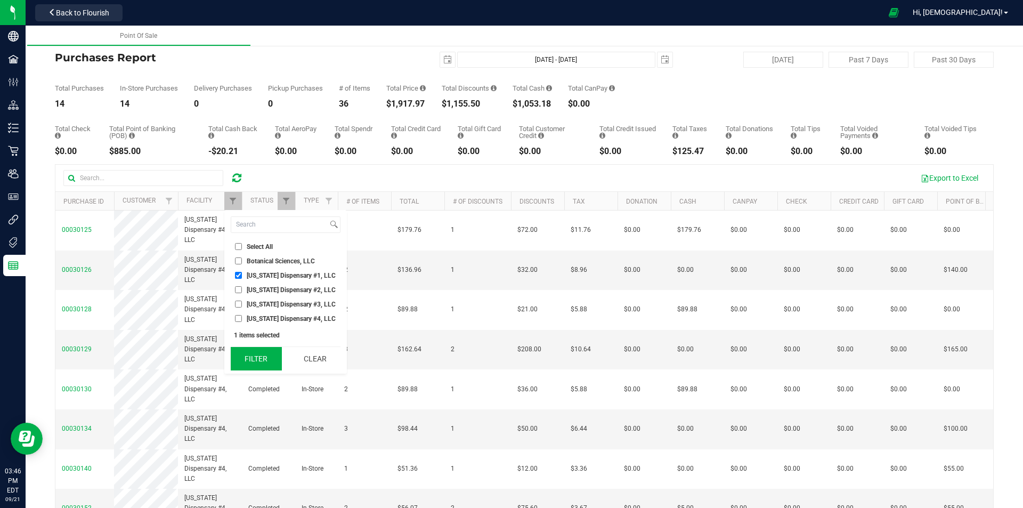
click at [254, 357] on button "Filter" at bounding box center [256, 358] width 51 height 23
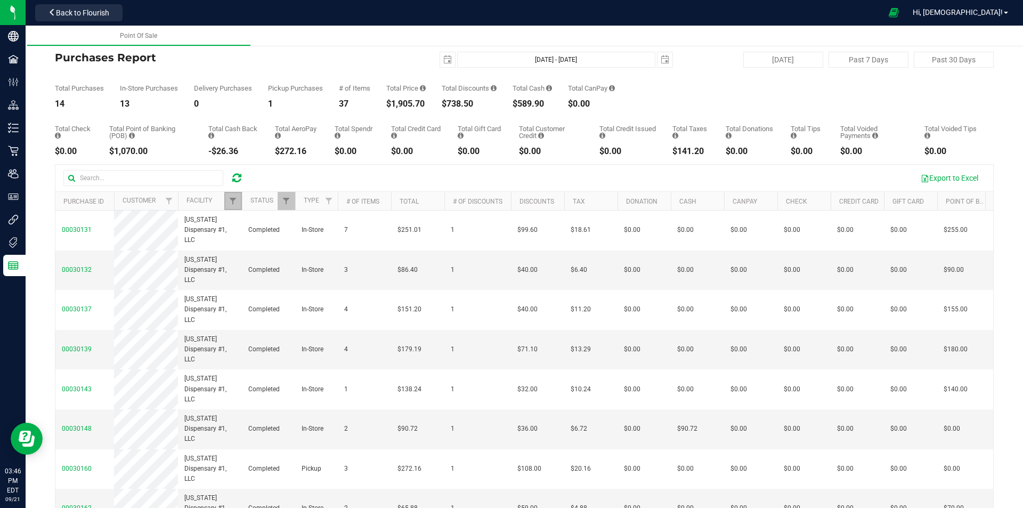
click at [232, 196] on link "Filter" at bounding box center [233, 201] width 18 height 18
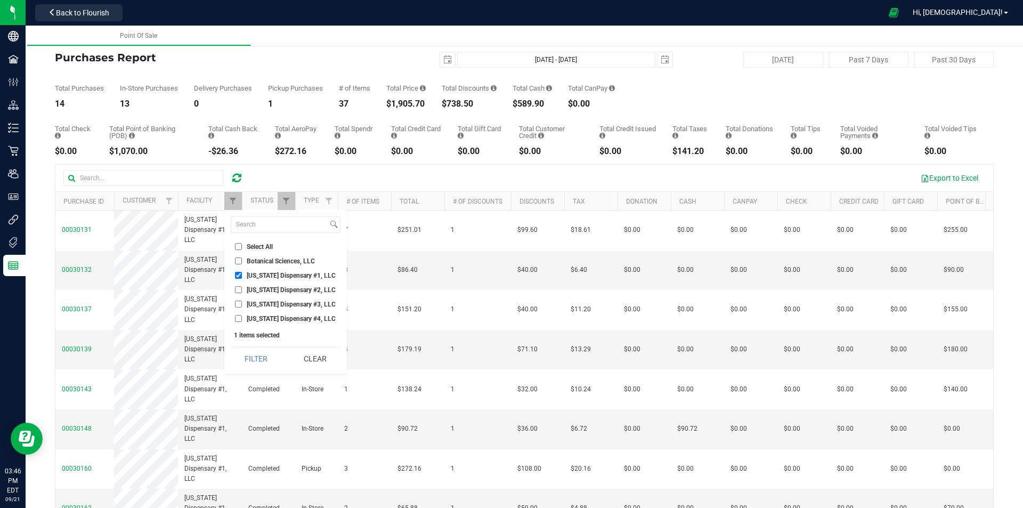
click at [238, 274] on input "[US_STATE] Dispensary #1, LLC" at bounding box center [238, 275] width 7 height 7
checkbox input "false"
click at [238, 285] on li "[US_STATE] Dispensary #2, LLC" at bounding box center [286, 289] width 110 height 11
click at [238, 292] on input "[US_STATE] Dispensary #2, LLC" at bounding box center [238, 289] width 7 height 7
click at [256, 357] on button "Filter" at bounding box center [256, 358] width 51 height 23
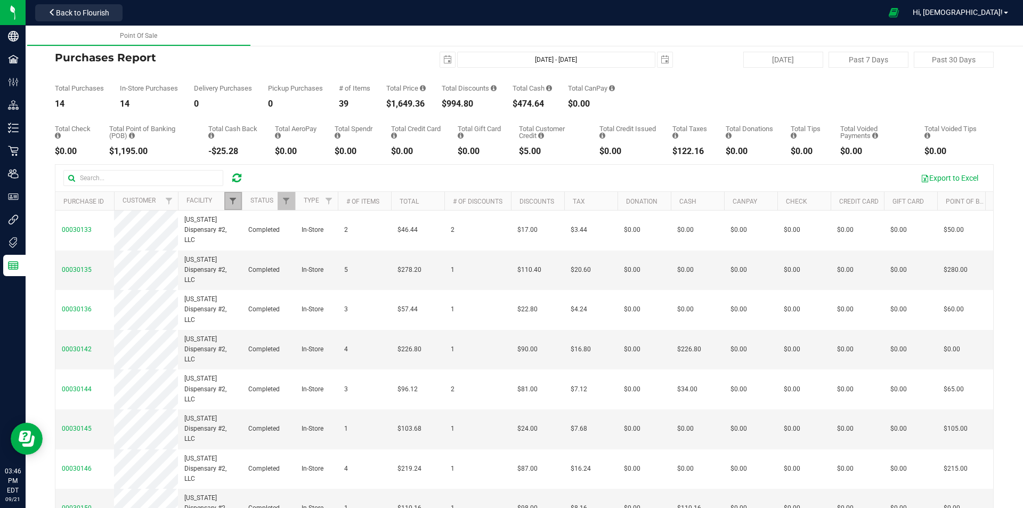
click at [235, 197] on span "Filter" at bounding box center [233, 201] width 9 height 9
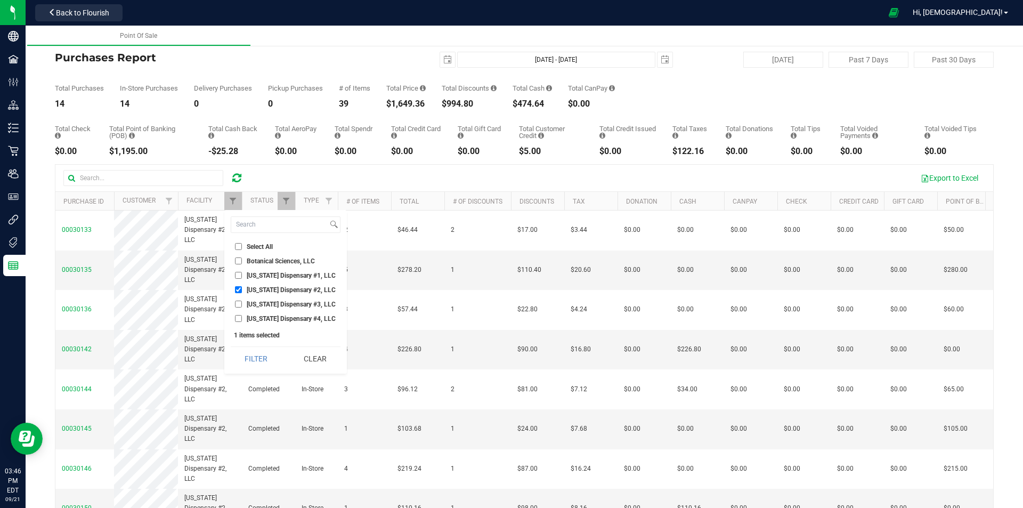
click at [238, 289] on input "[US_STATE] Dispensary #2, LLC" at bounding box center [238, 289] width 7 height 7
checkbox input "false"
click at [239, 305] on input "[US_STATE] Dispensary #3, LLC" at bounding box center [238, 303] width 7 height 7
checkbox input "true"
click at [257, 352] on button "Filter" at bounding box center [256, 358] width 51 height 23
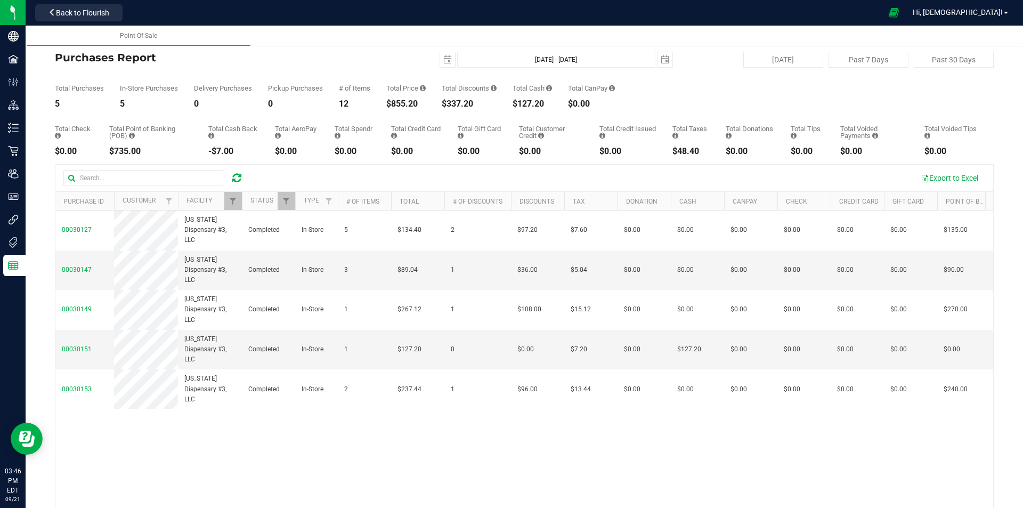
drag, startPoint x: 388, startPoint y: 104, endPoint x: 434, endPoint y: 108, distance: 46.5
click at [434, 108] on div "Back Purchases Report [DATE] [DATE] - [DATE] [DATE] [DATE] Past 7 Days Past 30 …" at bounding box center [524, 296] width 939 height 519
click at [244, 150] on div "-$7.00" at bounding box center [233, 151] width 51 height 9
click at [238, 202] on link "Filter" at bounding box center [233, 201] width 18 height 18
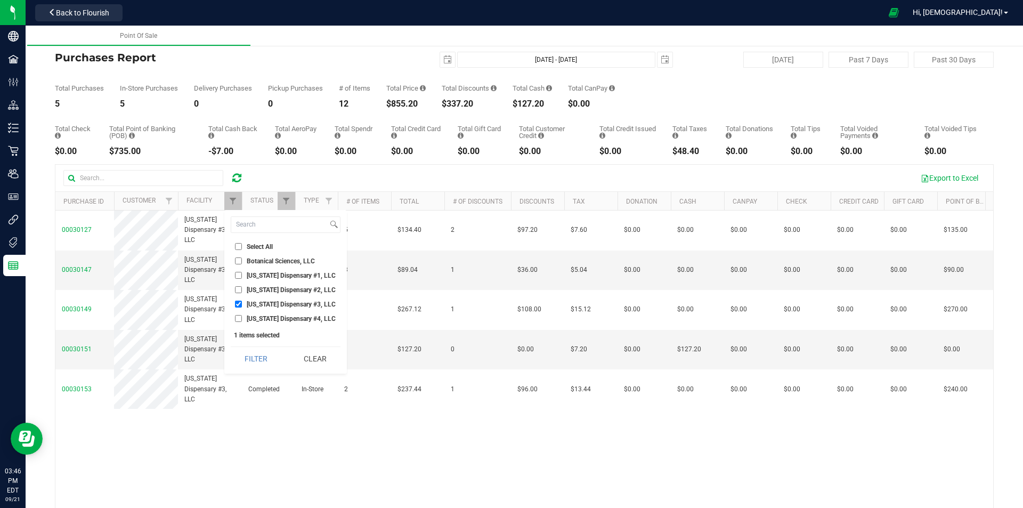
click at [238, 321] on input "[US_STATE] Dispensary #4, LLC" at bounding box center [238, 318] width 7 height 7
checkbox input "true"
click at [237, 306] on input "[US_STATE] Dispensary #3, LLC" at bounding box center [238, 303] width 7 height 7
checkbox input "false"
click at [243, 356] on button "Filter" at bounding box center [256, 358] width 51 height 23
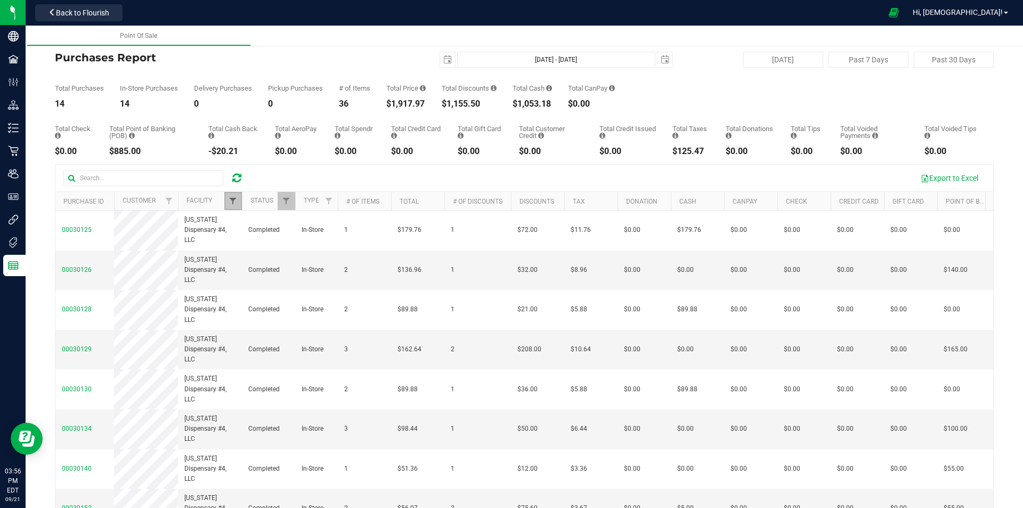
click at [234, 197] on span "Filter" at bounding box center [233, 201] width 9 height 9
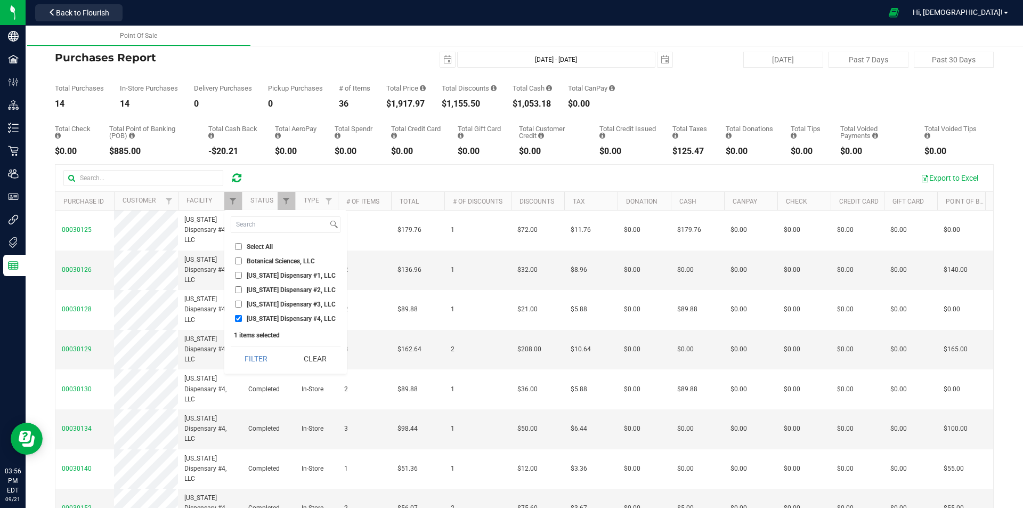
click at [237, 320] on input "[US_STATE] Dispensary #4, LLC" at bounding box center [238, 318] width 7 height 7
checkbox input "false"
click at [239, 274] on input "[US_STATE] Dispensary #1, LLC" at bounding box center [238, 275] width 7 height 7
click at [270, 360] on button "Filter" at bounding box center [256, 358] width 51 height 23
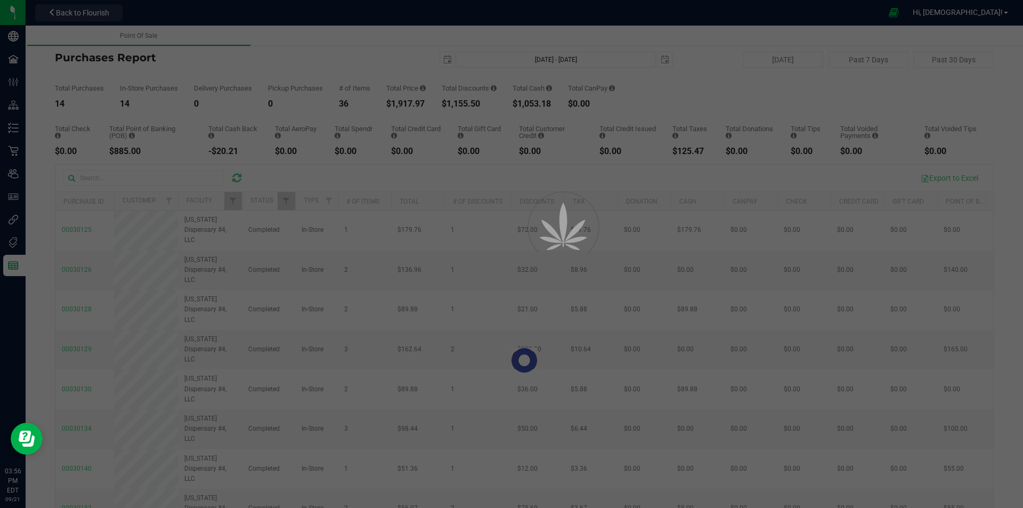
checkbox input "true"
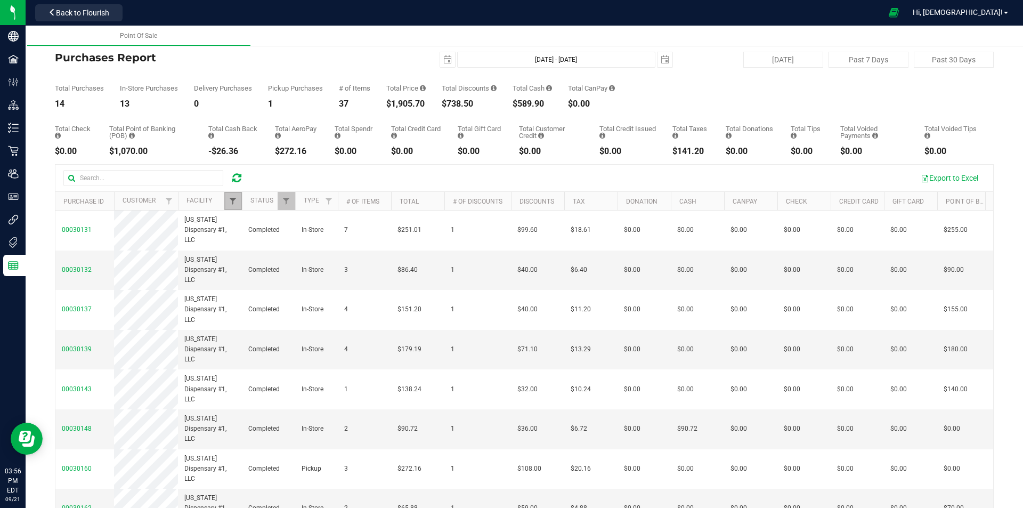
click at [233, 200] on span "Filter" at bounding box center [233, 201] width 9 height 9
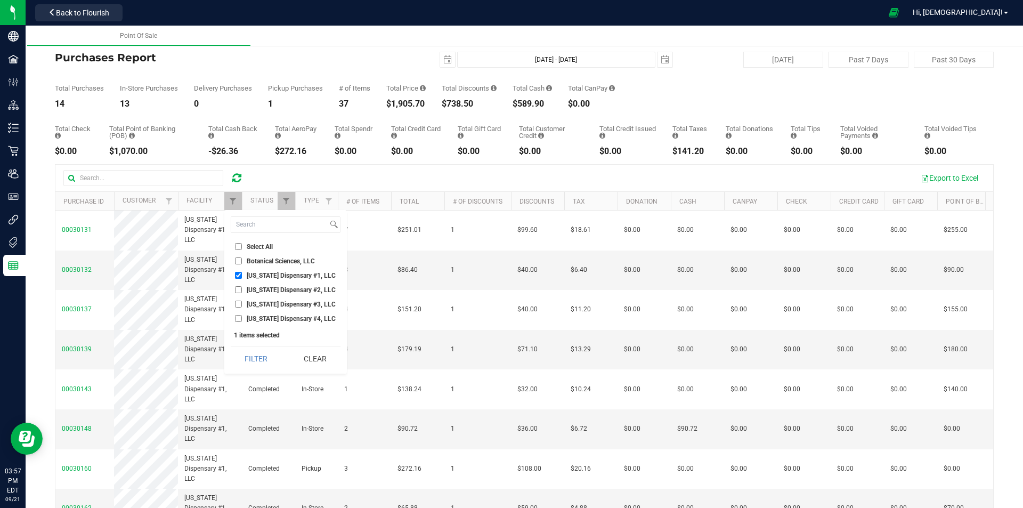
click at [239, 315] on input "[US_STATE] Dispensary #4, LLC" at bounding box center [238, 318] width 7 height 7
checkbox input "true"
click at [240, 274] on input "[US_STATE] Dispensary #1, LLC" at bounding box center [238, 275] width 7 height 7
checkbox input "false"
click at [258, 358] on button "Filter" at bounding box center [256, 358] width 51 height 23
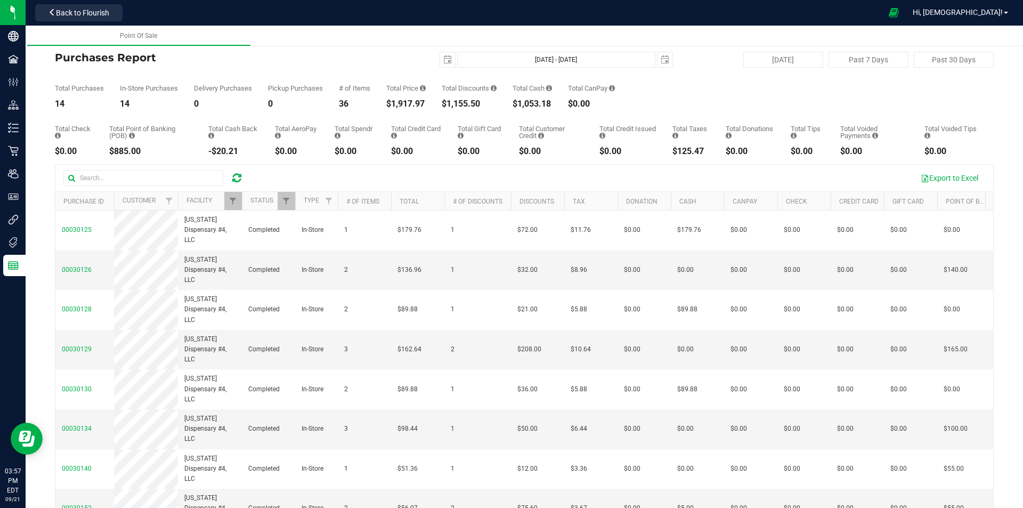
drag, startPoint x: 388, startPoint y: 101, endPoint x: 435, endPoint y: 104, distance: 47.0
click at [435, 104] on div "Total Purchases 14 In-Store Purchases 14 Delivery Purchases 0 Pickup Purchases …" at bounding box center [524, 88] width 939 height 40
click at [368, 105] on div "36" at bounding box center [354, 104] width 31 height 9
click at [239, 176] on icon at bounding box center [236, 178] width 9 height 11
click at [231, 202] on span "Filter" at bounding box center [233, 201] width 9 height 9
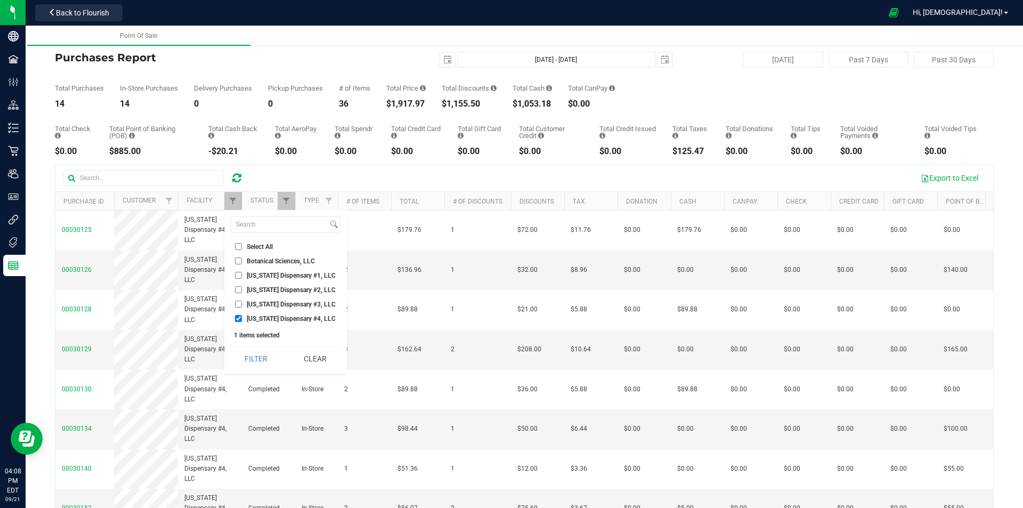
click at [236, 275] on input "[US_STATE] Dispensary #1, LLC" at bounding box center [238, 275] width 7 height 7
checkbox input "true"
click at [240, 316] on input "[US_STATE] Dispensary #4, LLC" at bounding box center [238, 318] width 7 height 7
checkbox input "false"
click at [248, 351] on button "Filter" at bounding box center [256, 358] width 51 height 23
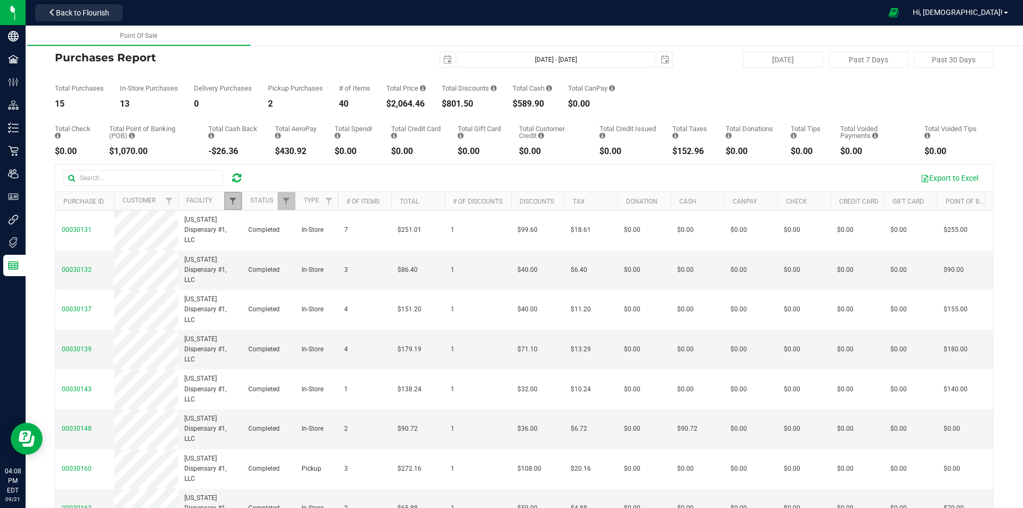
click at [232, 197] on span "Filter" at bounding box center [233, 201] width 9 height 9
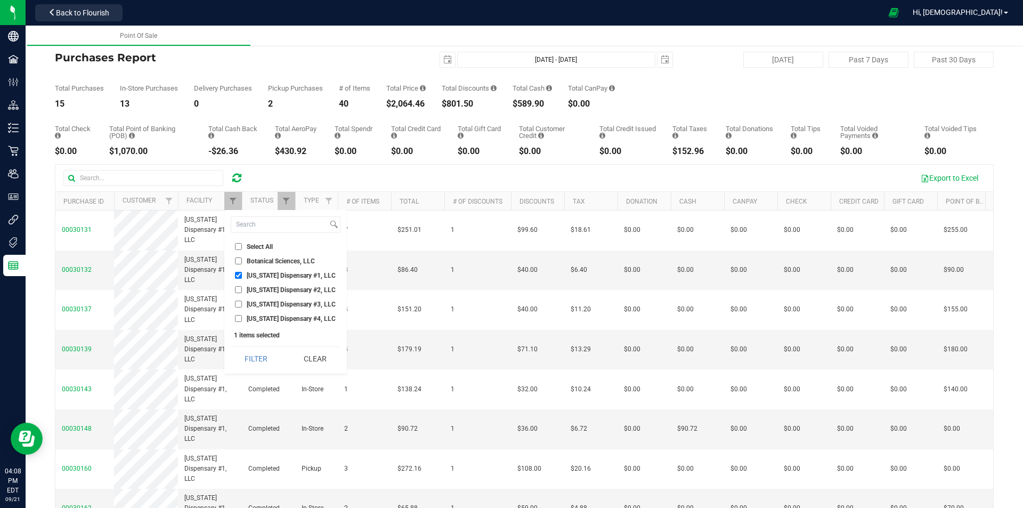
click at [236, 274] on input "[US_STATE] Dispensary #1, LLC" at bounding box center [238, 275] width 7 height 7
checkbox input "false"
click at [239, 289] on input "[US_STATE] Dispensary #2, LLC" at bounding box center [238, 289] width 7 height 7
click at [249, 359] on button "Filter" at bounding box center [256, 358] width 51 height 23
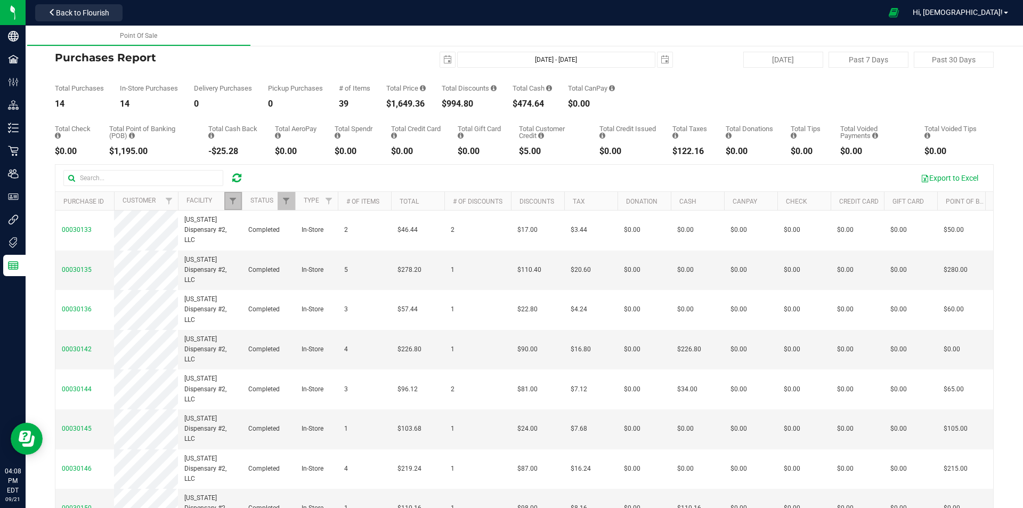
click at [231, 207] on link "Filter" at bounding box center [233, 201] width 18 height 18
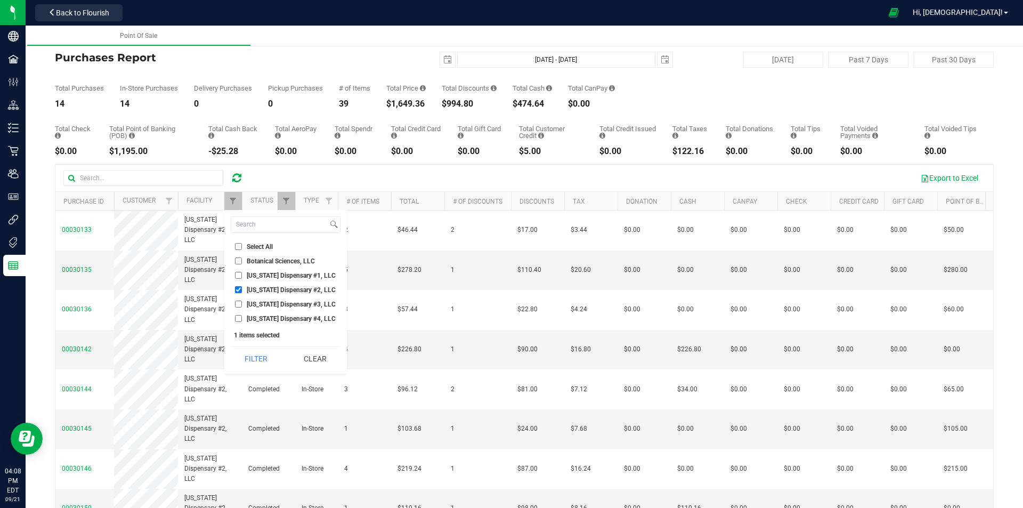
click at [238, 287] on input "[US_STATE] Dispensary #2, LLC" at bounding box center [238, 289] width 7 height 7
checkbox input "false"
click at [239, 303] on input "[US_STATE] Dispensary #3, LLC" at bounding box center [238, 303] width 7 height 7
click at [254, 354] on button "Filter" at bounding box center [256, 358] width 51 height 23
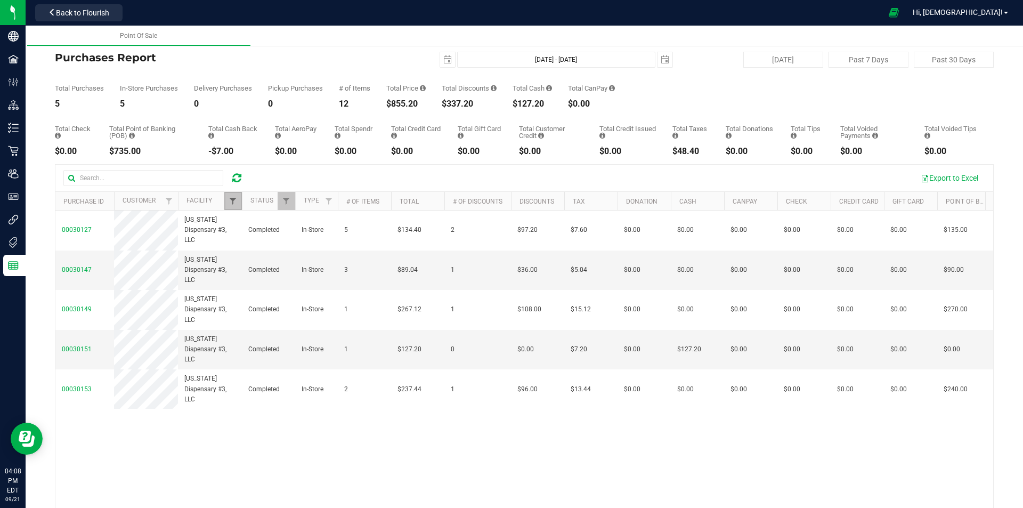
click at [232, 202] on span "Filter" at bounding box center [233, 201] width 9 height 9
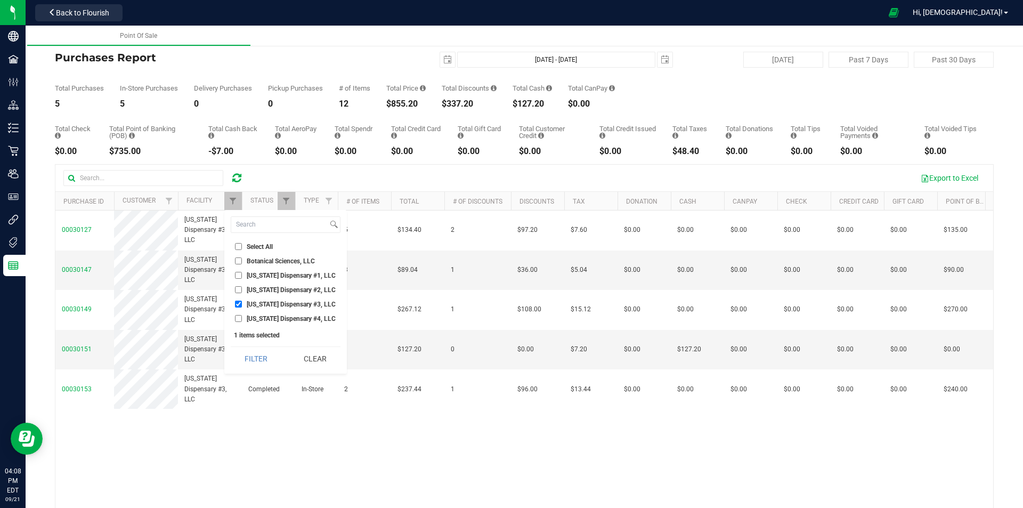
click at [237, 304] on input "[US_STATE] Dispensary #3, LLC" at bounding box center [238, 303] width 7 height 7
checkbox input "false"
click at [239, 318] on input "[US_STATE] Dispensary #4, LLC" at bounding box center [238, 318] width 7 height 7
checkbox input "true"
click at [254, 360] on button "Filter" at bounding box center [256, 358] width 51 height 23
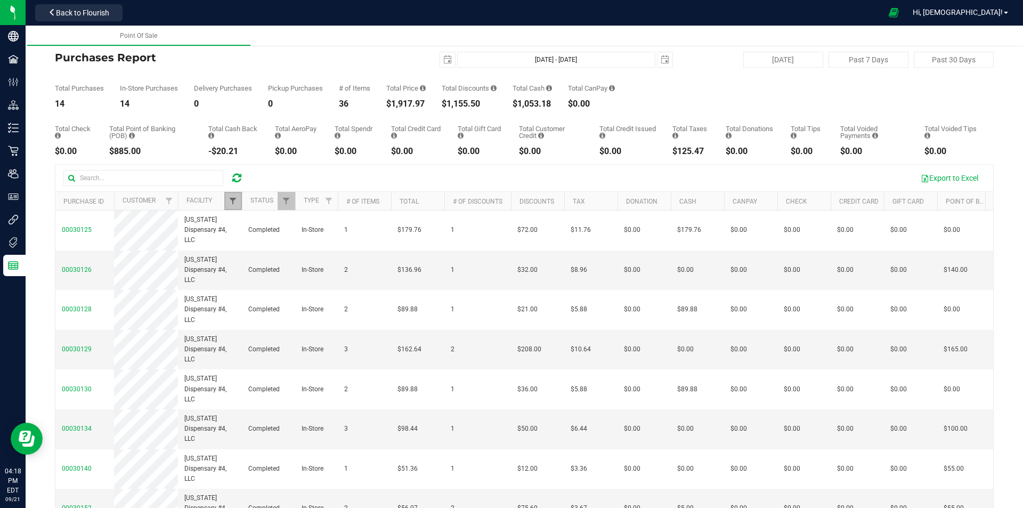
click at [233, 201] on span "Filter" at bounding box center [233, 201] width 9 height 9
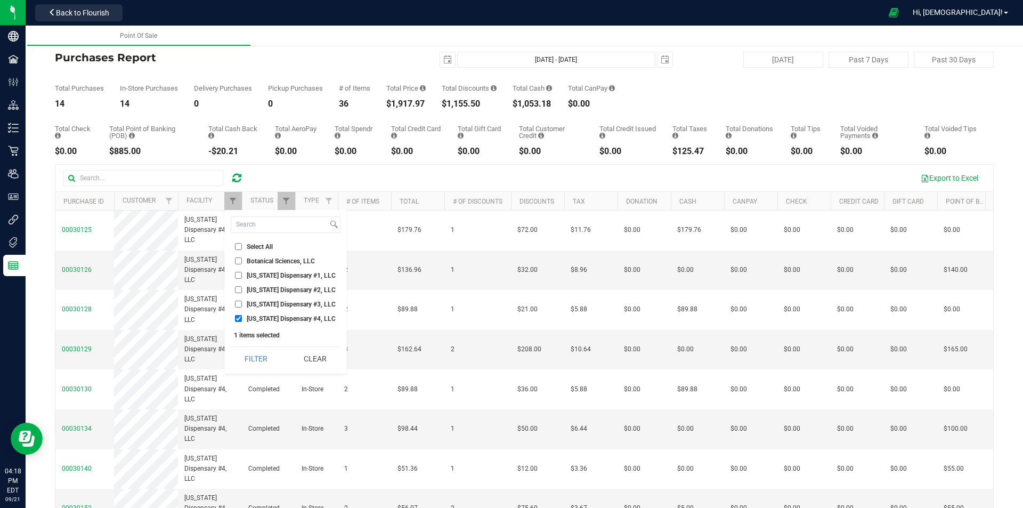
click at [253, 276] on span "[US_STATE] Dispensary #1, LLC" at bounding box center [291, 275] width 89 height 6
click at [242, 276] on input "[US_STATE] Dispensary #1, LLC" at bounding box center [238, 275] width 7 height 7
checkbox input "true"
click at [258, 321] on span "[US_STATE] Dispensary #4, LLC" at bounding box center [291, 318] width 89 height 6
click at [242, 321] on input "[US_STATE] Dispensary #4, LLC" at bounding box center [238, 318] width 7 height 7
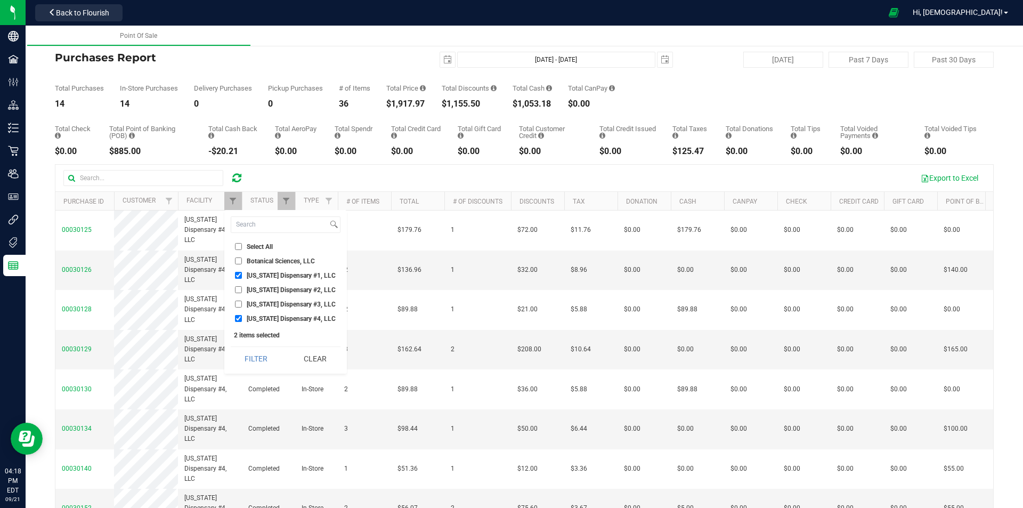
checkbox input "false"
click at [252, 358] on button "Filter" at bounding box center [256, 358] width 51 height 23
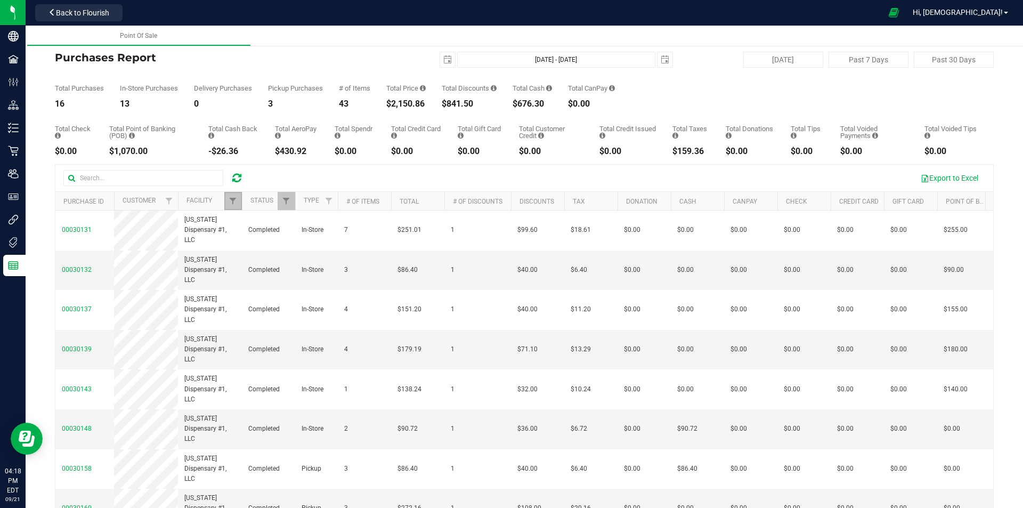
click at [233, 198] on span "Filter" at bounding box center [233, 201] width 9 height 9
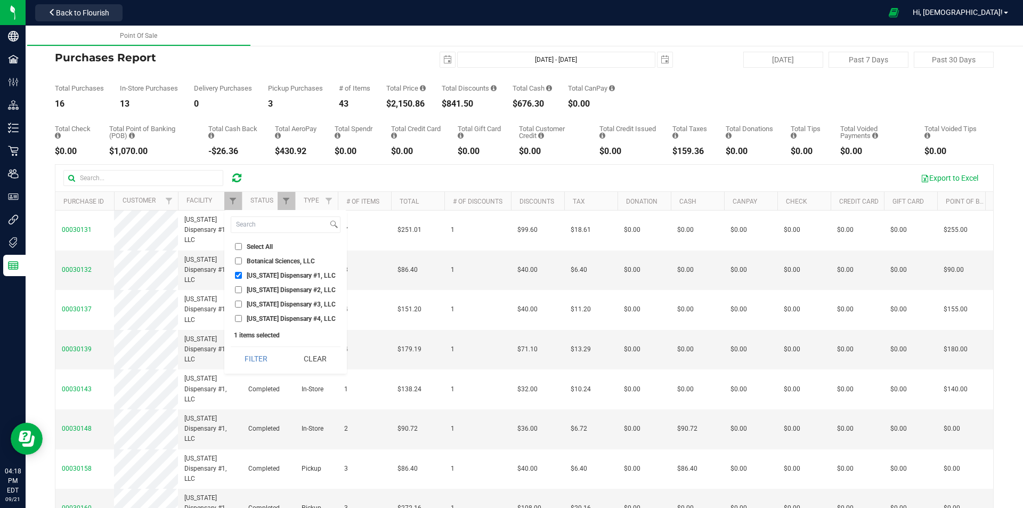
click at [266, 276] on span "[US_STATE] Dispensary #1, LLC" at bounding box center [291, 275] width 89 height 6
click at [242, 276] on input "[US_STATE] Dispensary #1, LLC" at bounding box center [238, 275] width 7 height 7
checkbox input "false"
click at [268, 288] on span "[US_STATE] Dispensary #2, LLC" at bounding box center [291, 290] width 89 height 6
click at [242, 288] on input "[US_STATE] Dispensary #2, LLC" at bounding box center [238, 289] width 7 height 7
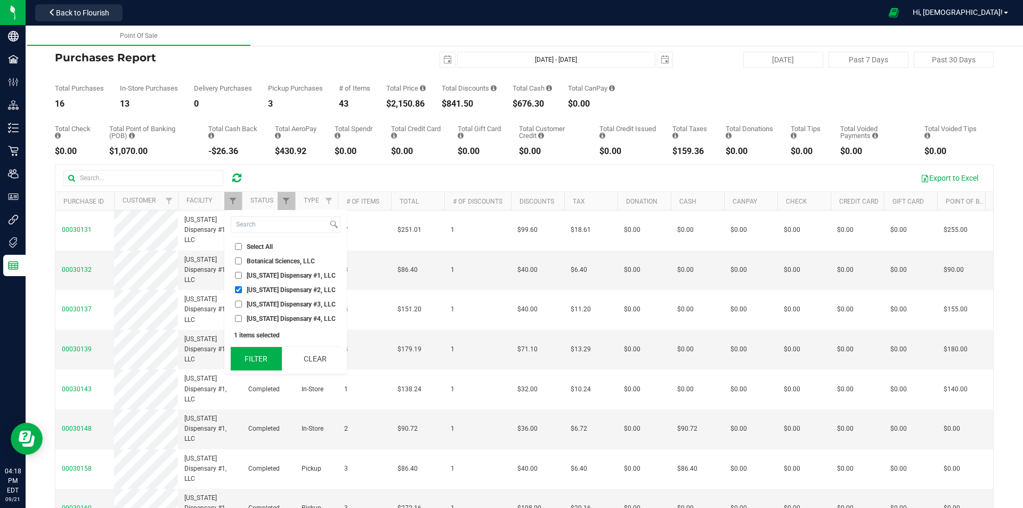
click at [265, 349] on button "Filter" at bounding box center [256, 358] width 51 height 23
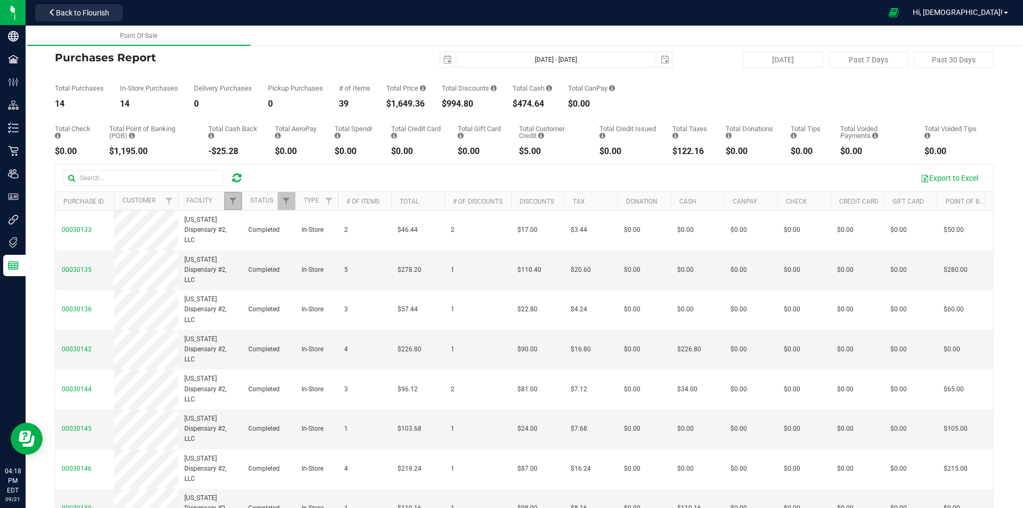
click at [236, 203] on span "Filter" at bounding box center [233, 201] width 9 height 9
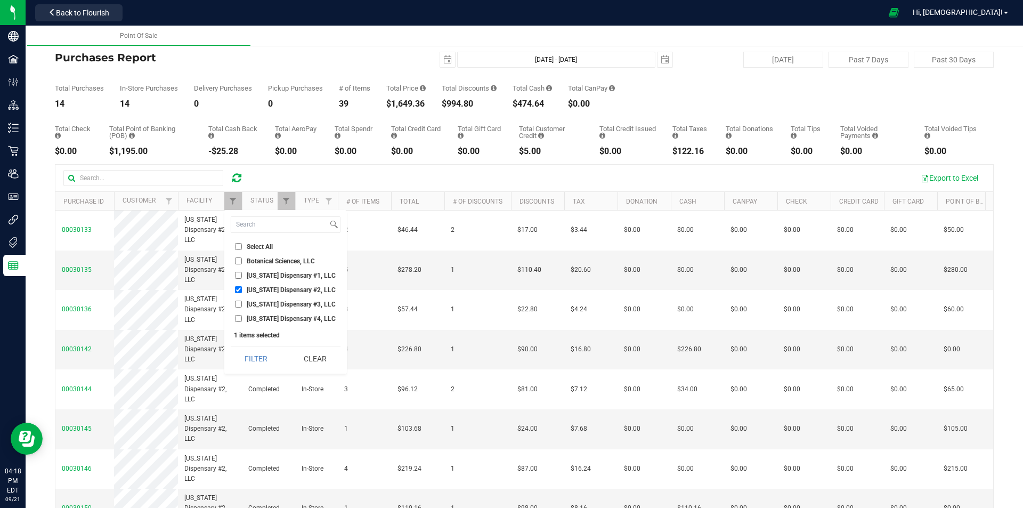
click at [259, 289] on span "[US_STATE] Dispensary #2, LLC" at bounding box center [291, 290] width 89 height 6
click at [242, 289] on input "[US_STATE] Dispensary #2, LLC" at bounding box center [238, 289] width 7 height 7
checkbox input "false"
click at [260, 301] on span "[US_STATE] Dispensary #3, LLC" at bounding box center [291, 304] width 89 height 6
click at [242, 301] on input "[US_STATE] Dispensary #3, LLC" at bounding box center [238, 303] width 7 height 7
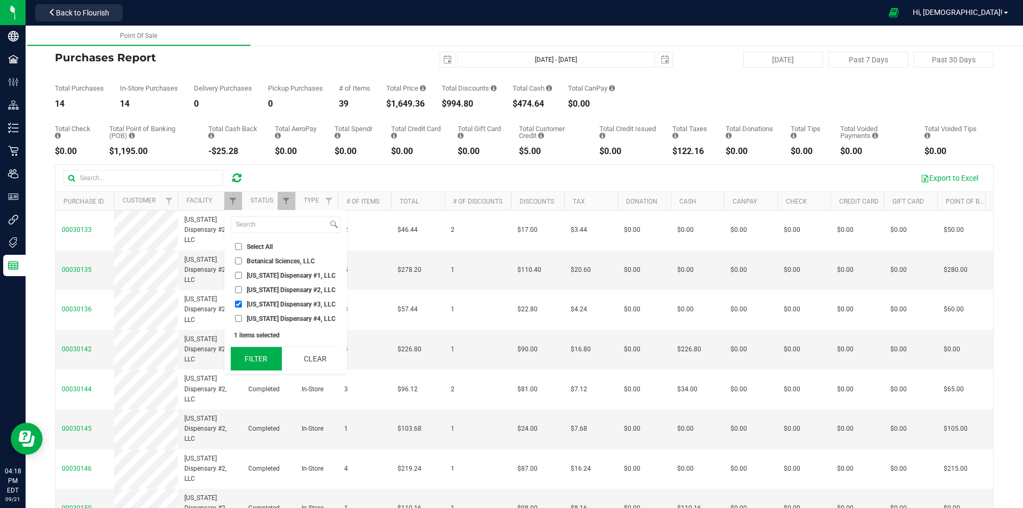
click at [264, 348] on button "Filter" at bounding box center [256, 358] width 51 height 23
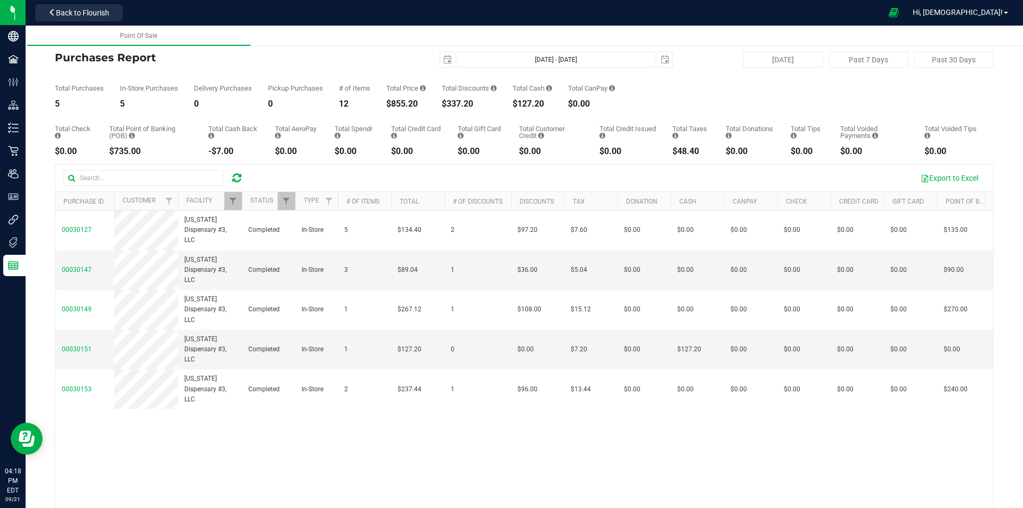
click at [241, 203] on div at bounding box center [242, 201] width 5 height 19
click at [236, 197] on span "Filter" at bounding box center [233, 201] width 9 height 9
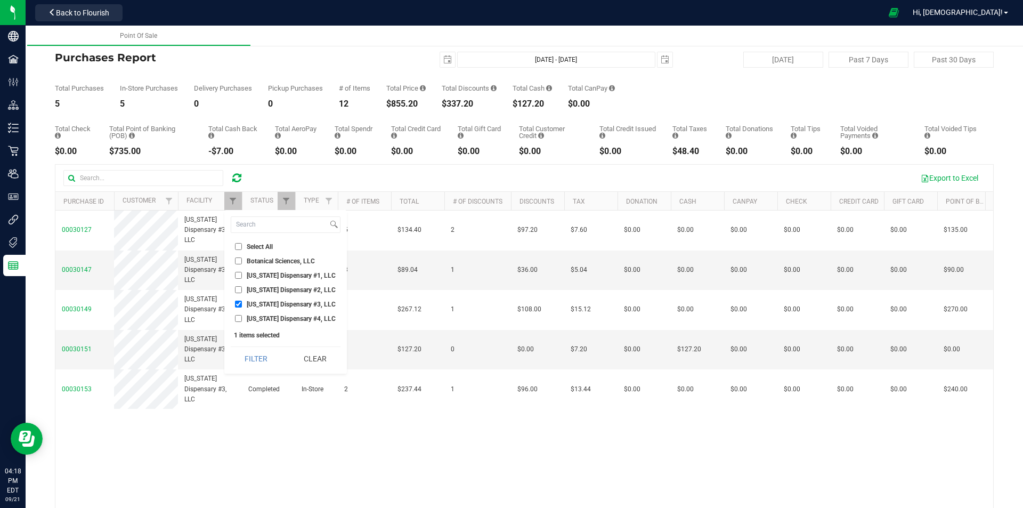
click at [279, 302] on span "[US_STATE] Dispensary #3, LLC" at bounding box center [291, 304] width 89 height 6
click at [242, 302] on input "[US_STATE] Dispensary #3, LLC" at bounding box center [238, 303] width 7 height 7
checkbox input "false"
click at [283, 319] on span "[US_STATE] Dispensary #4, LLC" at bounding box center [291, 318] width 89 height 6
click at [242, 319] on input "[US_STATE] Dispensary #4, LLC" at bounding box center [238, 318] width 7 height 7
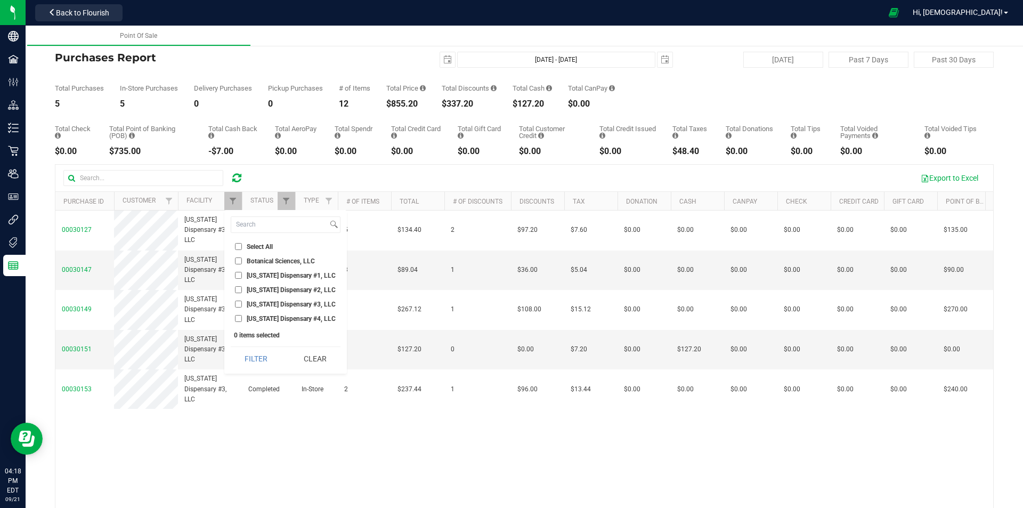
checkbox input "true"
click at [261, 360] on button "Filter" at bounding box center [256, 358] width 51 height 23
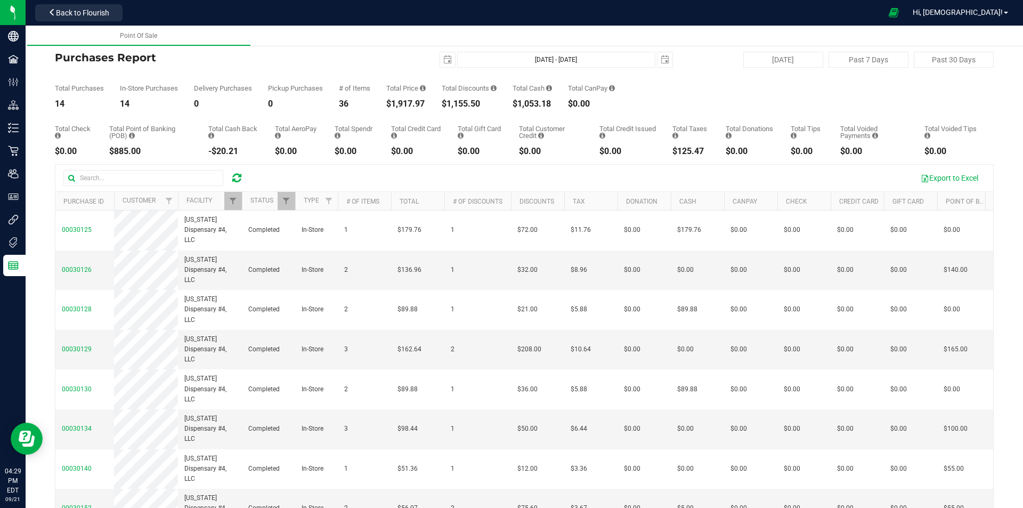
click at [0, 0] on div at bounding box center [0, 0] width 0 height 0
click at [237, 196] on link "Filter" at bounding box center [233, 201] width 18 height 18
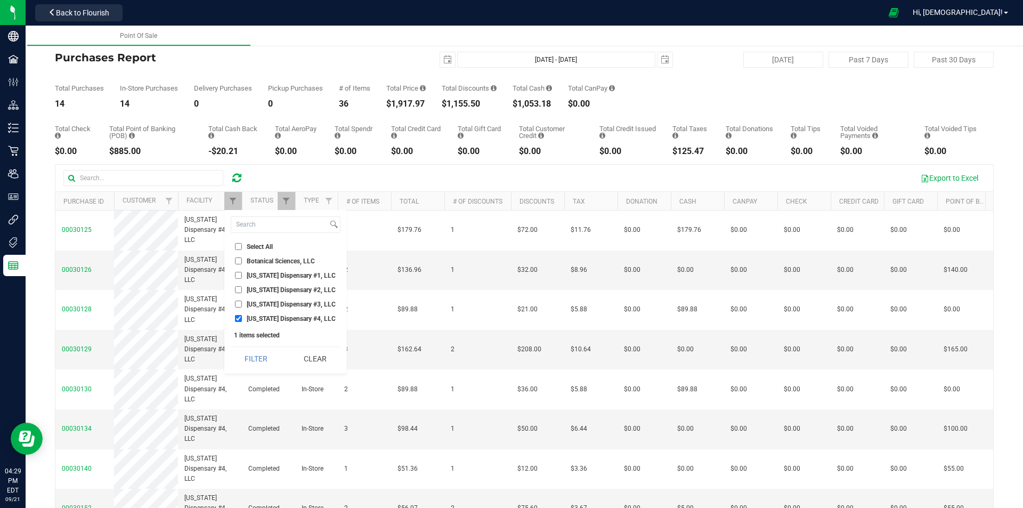
click at [276, 274] on span "[US_STATE] Dispensary #1, LLC" at bounding box center [291, 275] width 89 height 6
click at [242, 274] on input "[US_STATE] Dispensary #1, LLC" at bounding box center [238, 275] width 7 height 7
checkbox input "true"
click at [282, 322] on span "[US_STATE] Dispensary #4, LLC" at bounding box center [291, 318] width 89 height 6
click at [242, 322] on input "[US_STATE] Dispensary #4, LLC" at bounding box center [238, 318] width 7 height 7
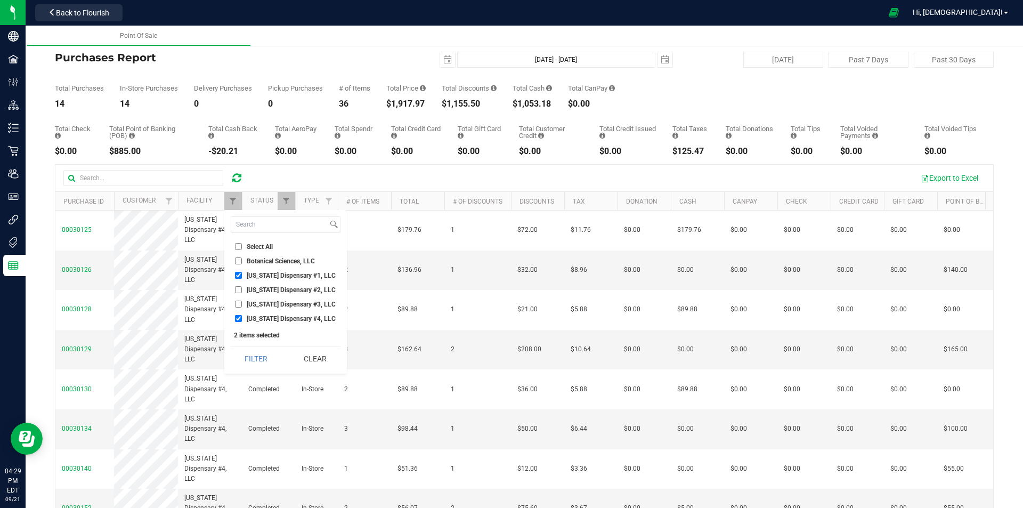
checkbox input "false"
click at [268, 359] on button "Filter" at bounding box center [256, 358] width 51 height 23
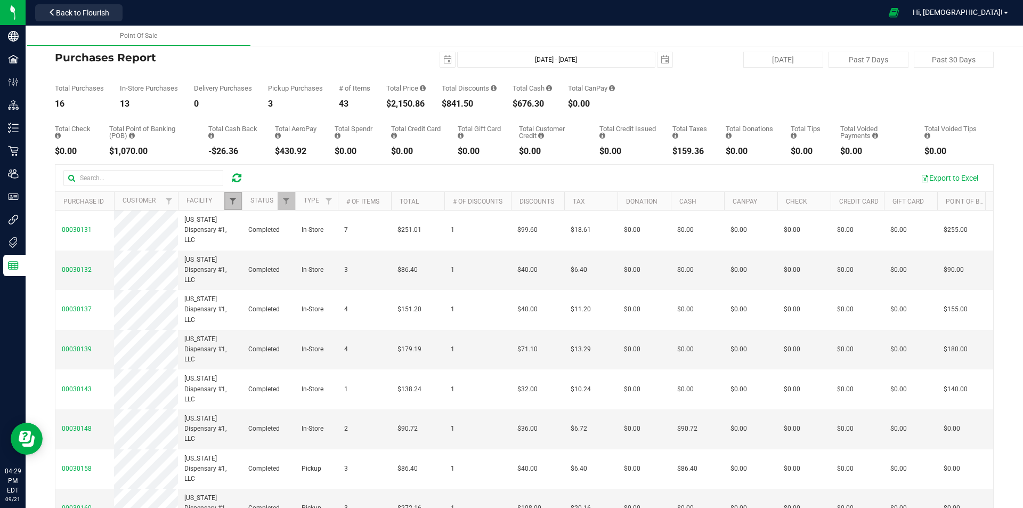
click at [233, 199] on span "Filter" at bounding box center [233, 201] width 9 height 9
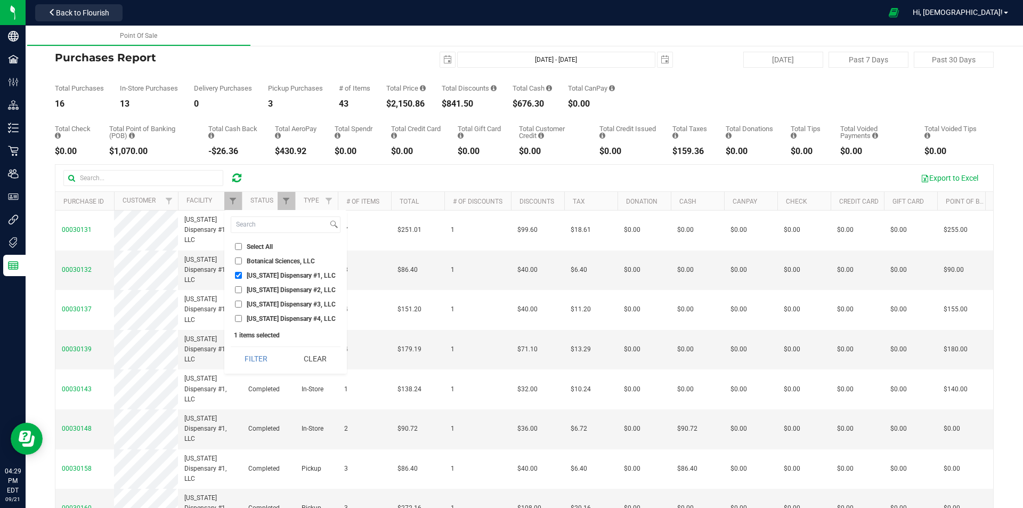
click at [287, 276] on span "[US_STATE] Dispensary #1, LLC" at bounding box center [291, 275] width 89 height 6
click at [242, 276] on input "[US_STATE] Dispensary #1, LLC" at bounding box center [238, 275] width 7 height 7
checkbox input "false"
click at [293, 287] on span "[US_STATE] Dispensary #2, LLC" at bounding box center [291, 290] width 89 height 6
click at [242, 287] on input "[US_STATE] Dispensary #2, LLC" at bounding box center [238, 289] width 7 height 7
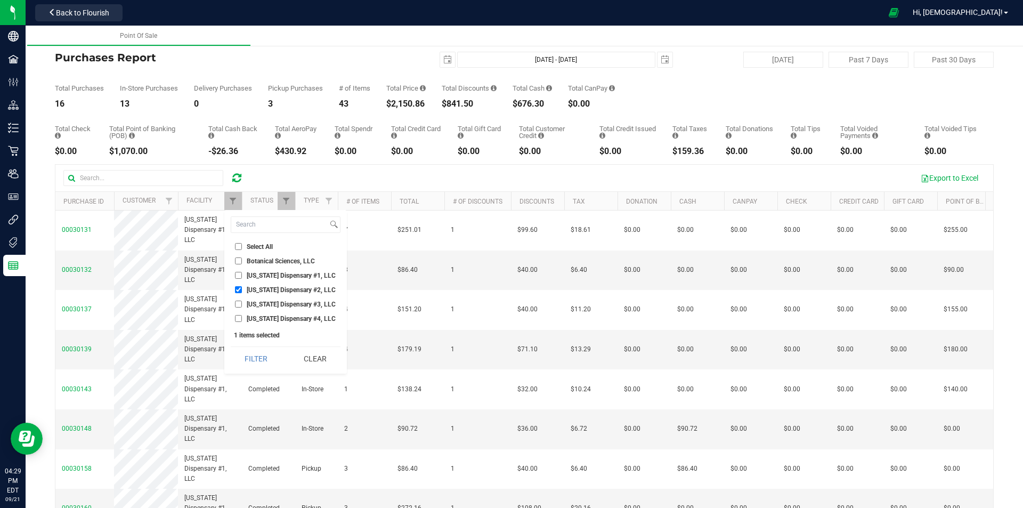
click at [276, 345] on div "Select All Botanical Sciences, LLC [US_STATE] Dispensary #1, LLC [US_STATE] Dis…" at bounding box center [285, 292] width 123 height 164
click at [271, 351] on button "Filter" at bounding box center [256, 358] width 51 height 23
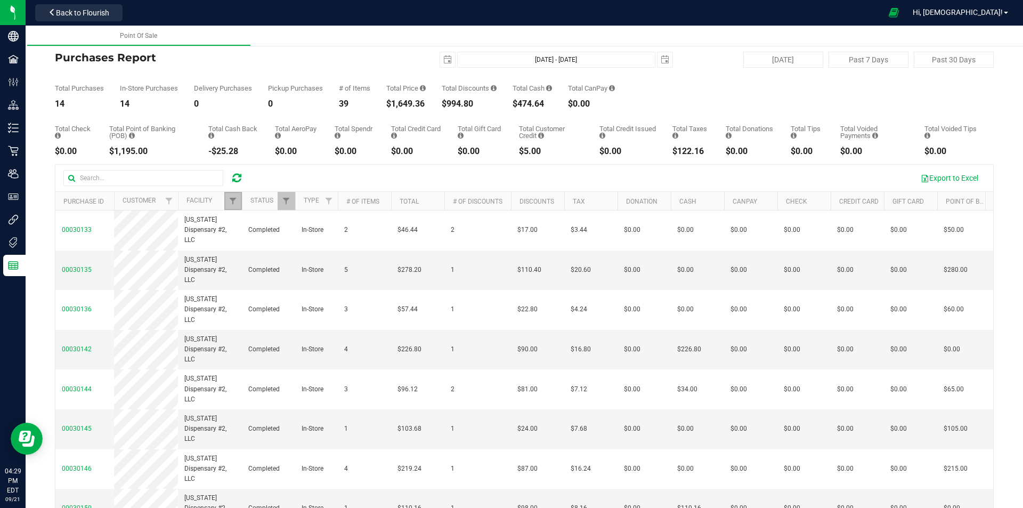
click at [238, 206] on link "Filter" at bounding box center [233, 201] width 18 height 18
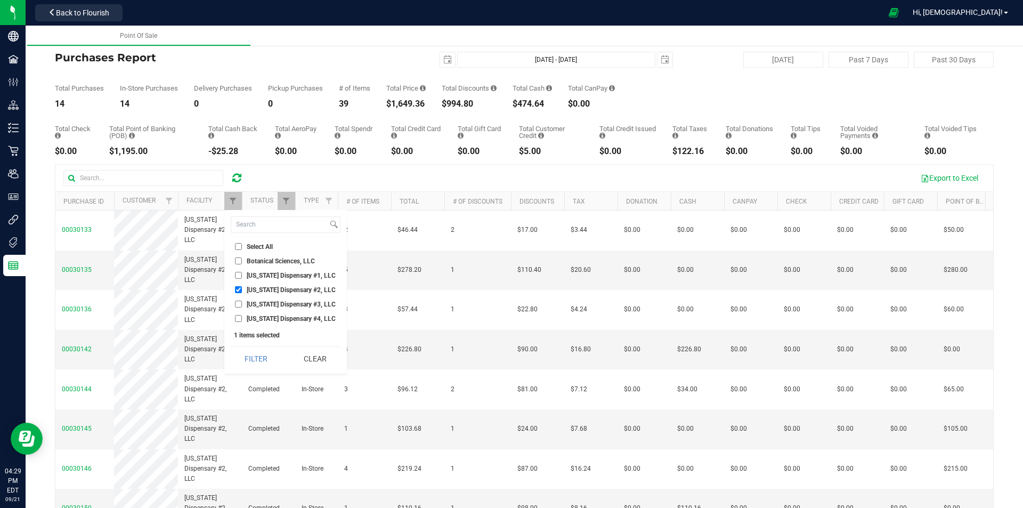
click at [260, 292] on span "[US_STATE] Dispensary #2, LLC" at bounding box center [291, 290] width 89 height 6
click at [242, 292] on input "[US_STATE] Dispensary #2, LLC" at bounding box center [238, 289] width 7 height 7
checkbox input "false"
click at [263, 304] on span "[US_STATE] Dispensary #3, LLC" at bounding box center [291, 304] width 89 height 6
click at [242, 304] on input "[US_STATE] Dispensary #3, LLC" at bounding box center [238, 303] width 7 height 7
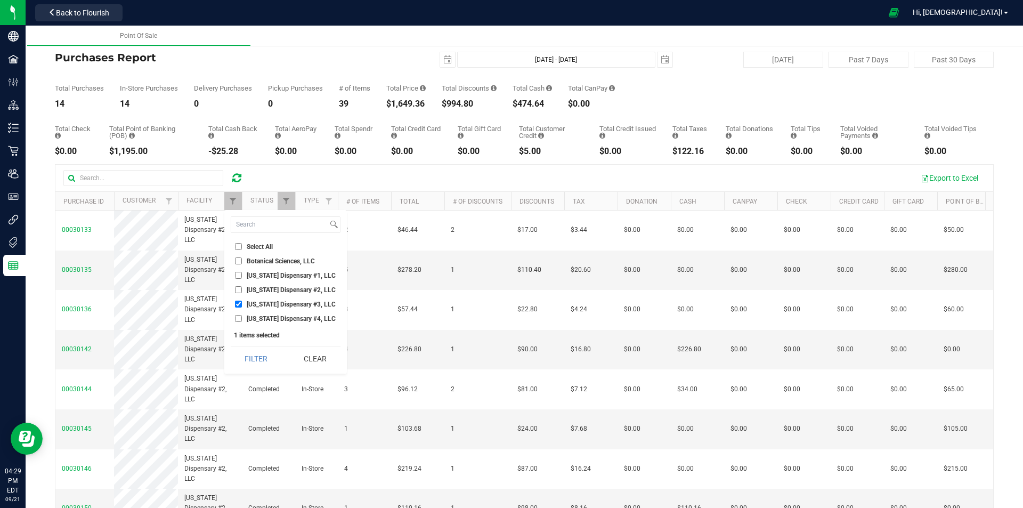
click at [265, 344] on div "Select All Botanical Sciences, LLC [US_STATE] Dispensary #1, LLC [US_STATE] Dis…" at bounding box center [285, 292] width 123 height 164
click at [265, 346] on div "Filter Clear" at bounding box center [286, 358] width 110 height 24
click at [265, 353] on button "Filter" at bounding box center [256, 358] width 51 height 23
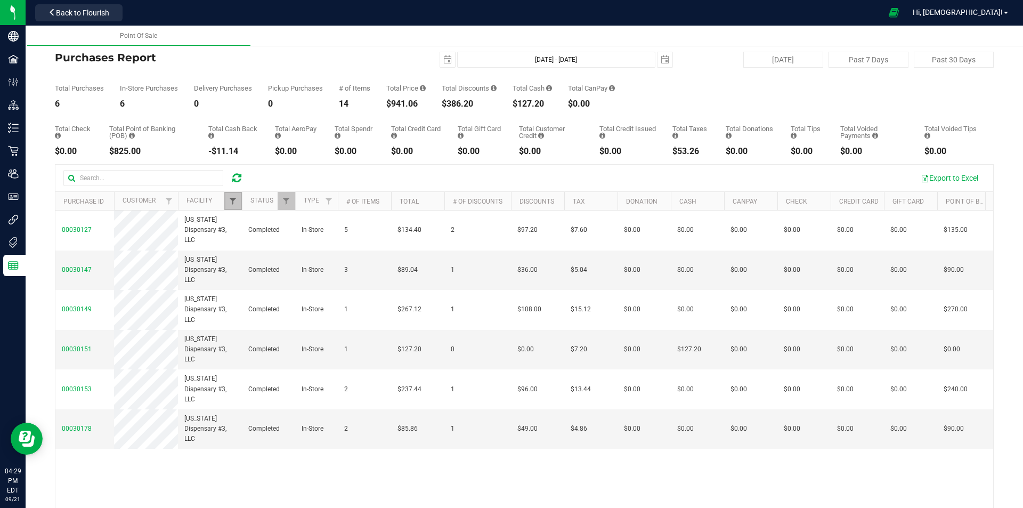
click at [230, 205] on link "Filter" at bounding box center [233, 201] width 18 height 18
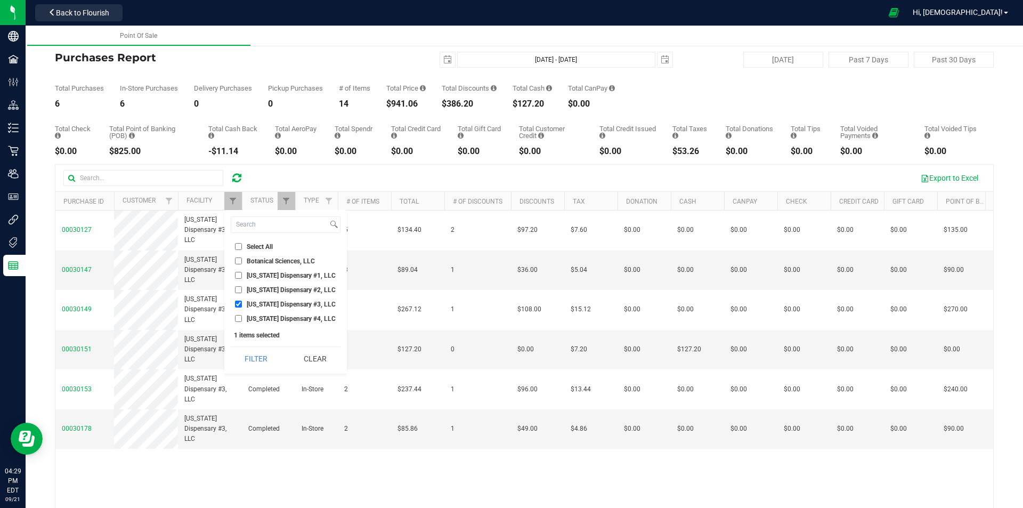
click at [258, 302] on span "[US_STATE] Dispensary #3, LLC" at bounding box center [291, 304] width 89 height 6
click at [242, 302] on input "[US_STATE] Dispensary #3, LLC" at bounding box center [238, 303] width 7 height 7
checkbox input "false"
click at [257, 315] on span "[US_STATE] Dispensary #4, LLC" at bounding box center [291, 318] width 89 height 6
click at [242, 315] on input "[US_STATE] Dispensary #4, LLC" at bounding box center [238, 318] width 7 height 7
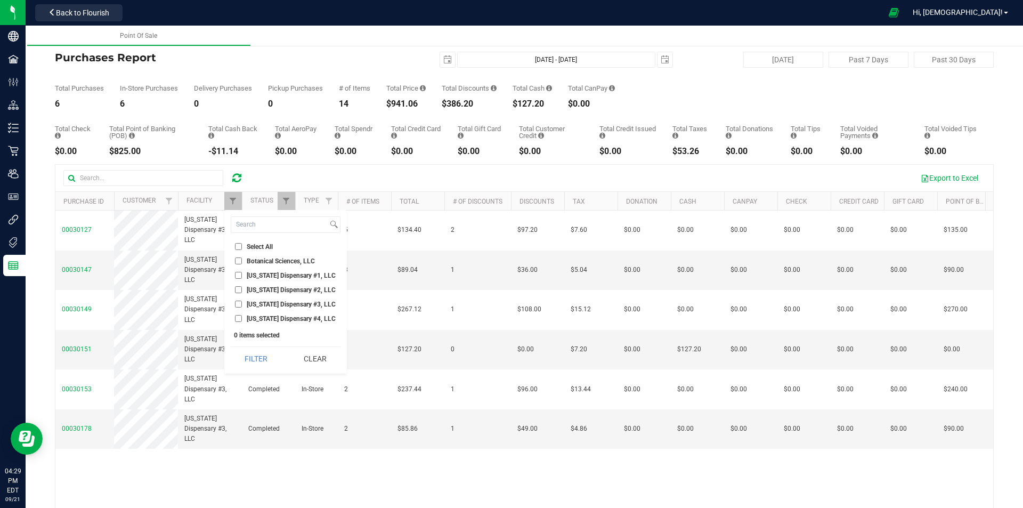
checkbox input "true"
click at [263, 349] on button "Filter" at bounding box center [256, 358] width 51 height 23
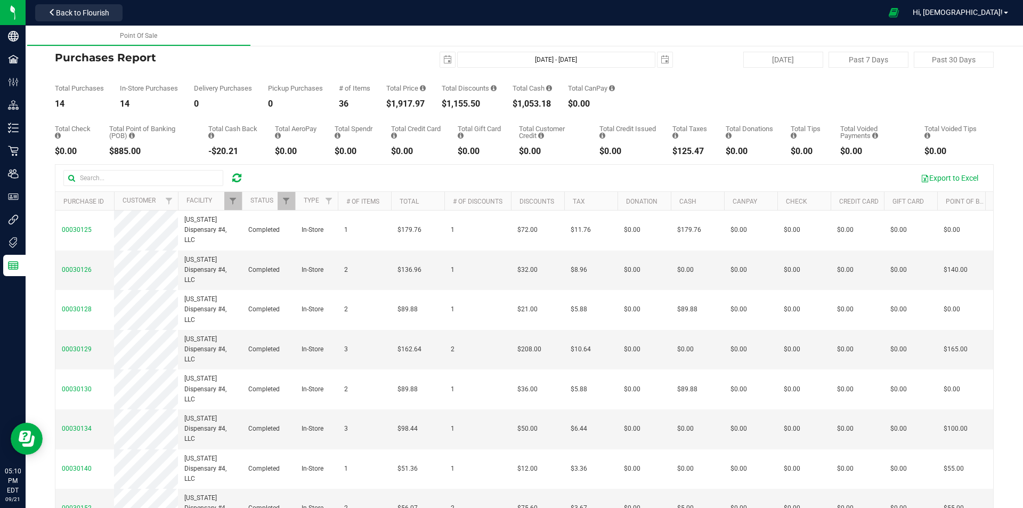
click at [241, 176] on icon at bounding box center [236, 178] width 9 height 11
click at [237, 199] on span "Filter" at bounding box center [233, 201] width 9 height 9
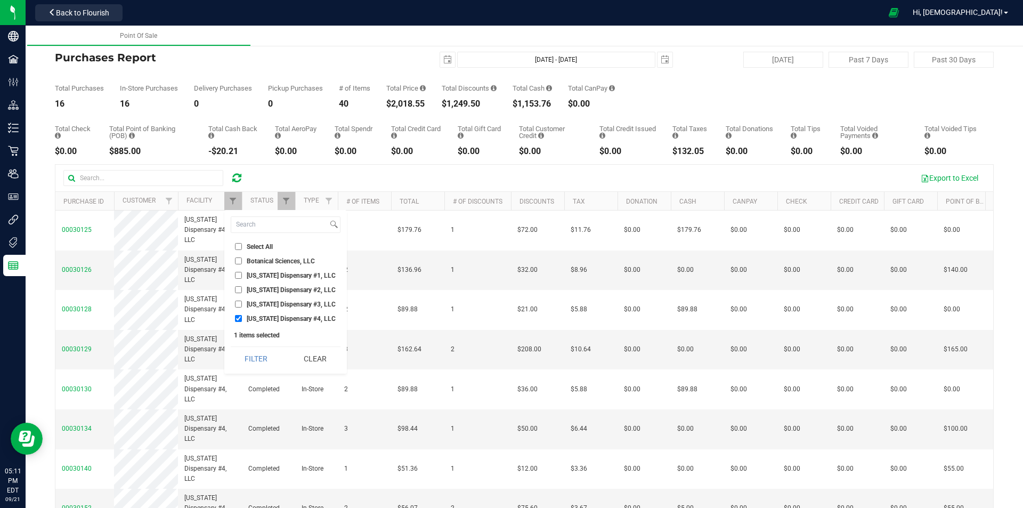
click at [294, 277] on span "[US_STATE] Dispensary #1, LLC" at bounding box center [291, 275] width 89 height 6
click at [242, 277] on input "[US_STATE] Dispensary #1, LLC" at bounding box center [238, 275] width 7 height 7
checkbox input "true"
click at [293, 320] on span "[US_STATE] Dispensary #4, LLC" at bounding box center [291, 318] width 89 height 6
click at [242, 320] on input "[US_STATE] Dispensary #4, LLC" at bounding box center [238, 318] width 7 height 7
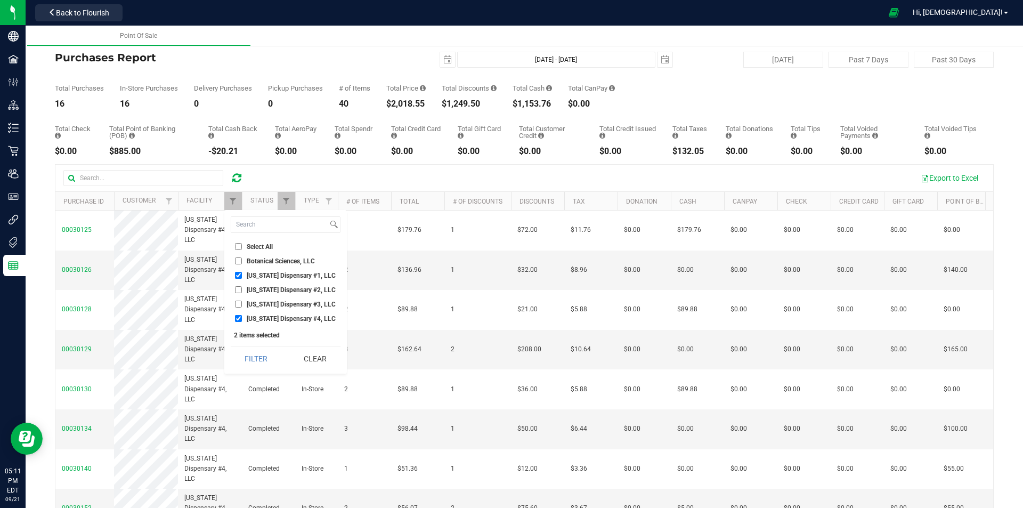
checkbox input "false"
click at [273, 360] on button "Filter" at bounding box center [256, 358] width 51 height 23
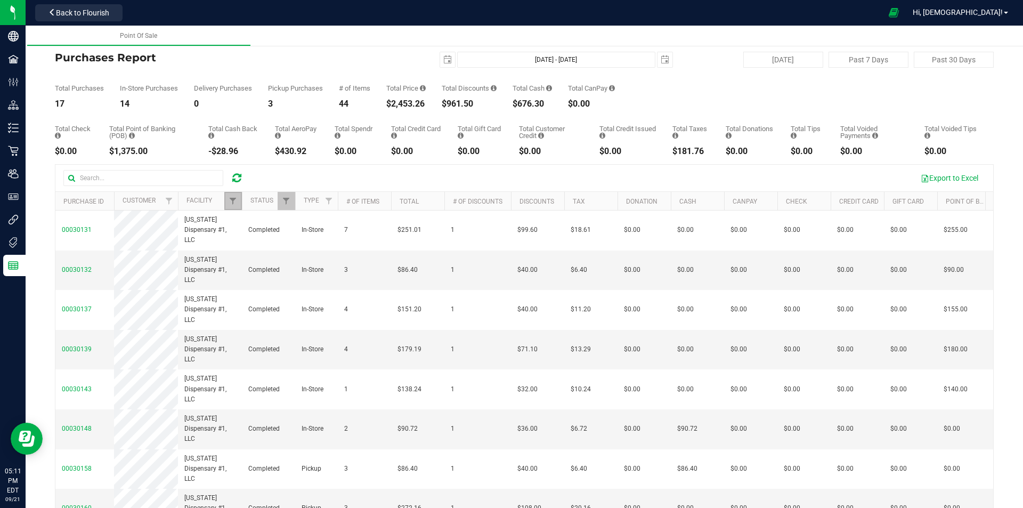
click at [238, 201] on link "Filter" at bounding box center [233, 201] width 18 height 18
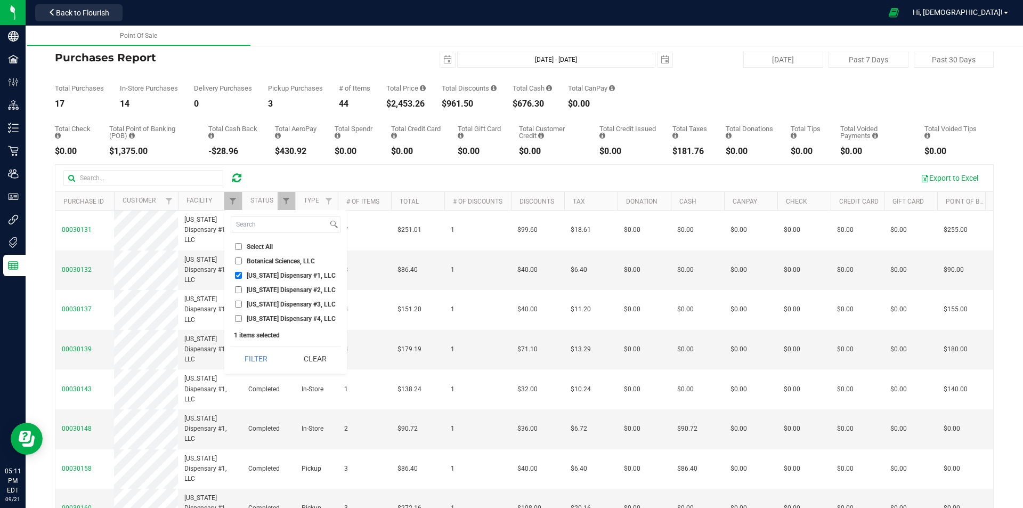
click at [293, 278] on span "[US_STATE] Dispensary #1, LLC" at bounding box center [291, 275] width 89 height 6
click at [242, 278] on input "[US_STATE] Dispensary #1, LLC" at bounding box center [238, 275] width 7 height 7
checkbox input "false"
click at [290, 287] on span "[US_STATE] Dispensary #2, LLC" at bounding box center [291, 290] width 89 height 6
click at [242, 286] on input "[US_STATE] Dispensary #2, LLC" at bounding box center [238, 289] width 7 height 7
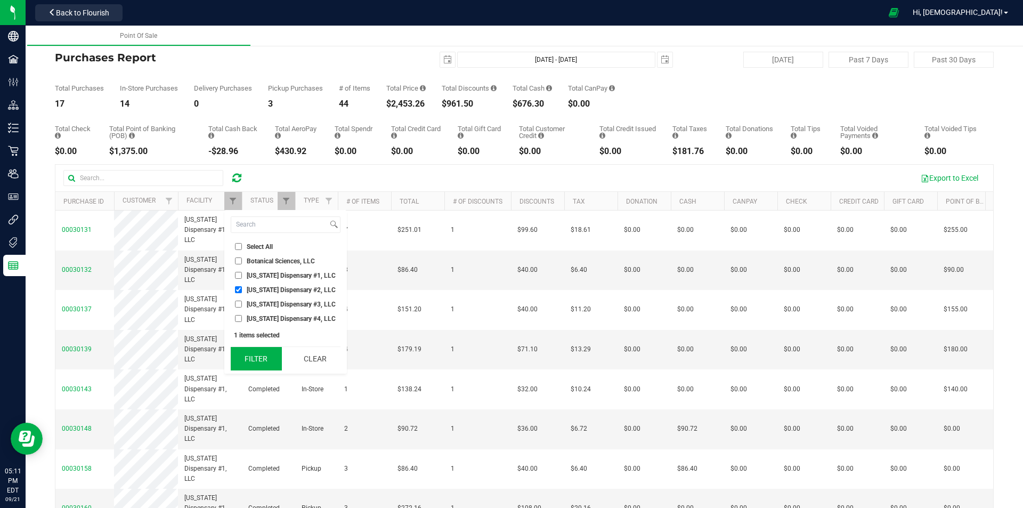
click at [258, 357] on button "Filter" at bounding box center [256, 358] width 51 height 23
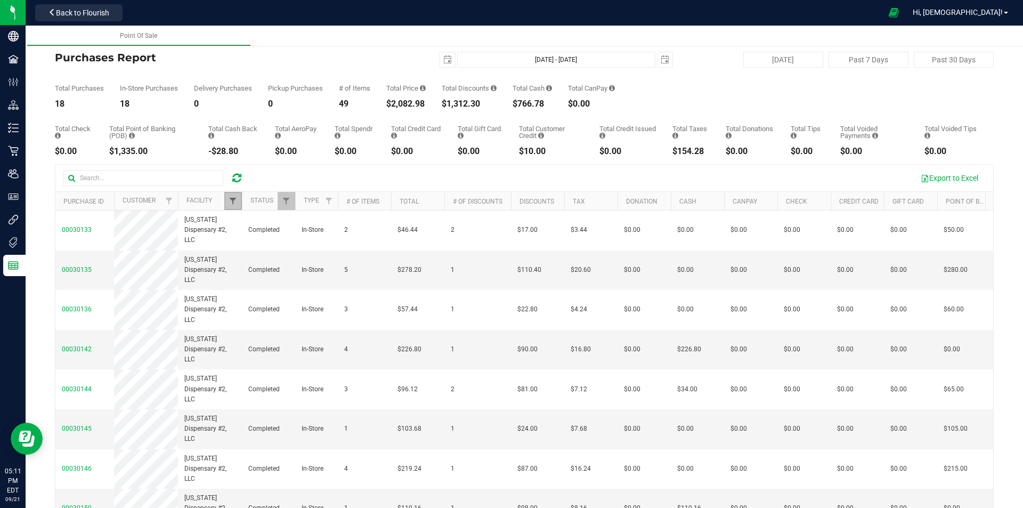
click at [234, 199] on span "Filter" at bounding box center [233, 201] width 9 height 9
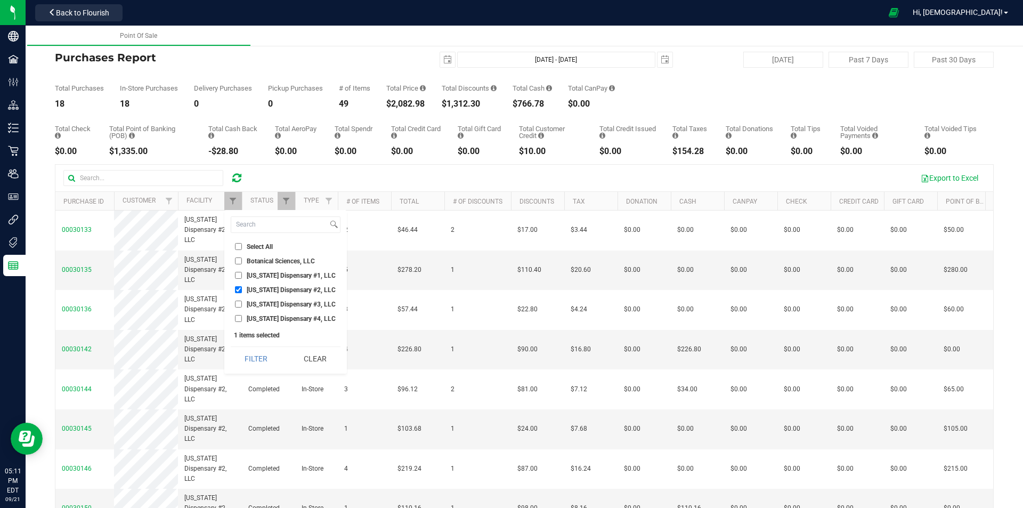
click at [270, 287] on span "[US_STATE] Dispensary #2, LLC" at bounding box center [291, 290] width 89 height 6
click at [242, 287] on input "[US_STATE] Dispensary #2, LLC" at bounding box center [238, 289] width 7 height 7
checkbox input "false"
click at [273, 305] on span "[US_STATE] Dispensary #3, LLC" at bounding box center [291, 304] width 89 height 6
click at [242, 305] on input "[US_STATE] Dispensary #3, LLC" at bounding box center [238, 303] width 7 height 7
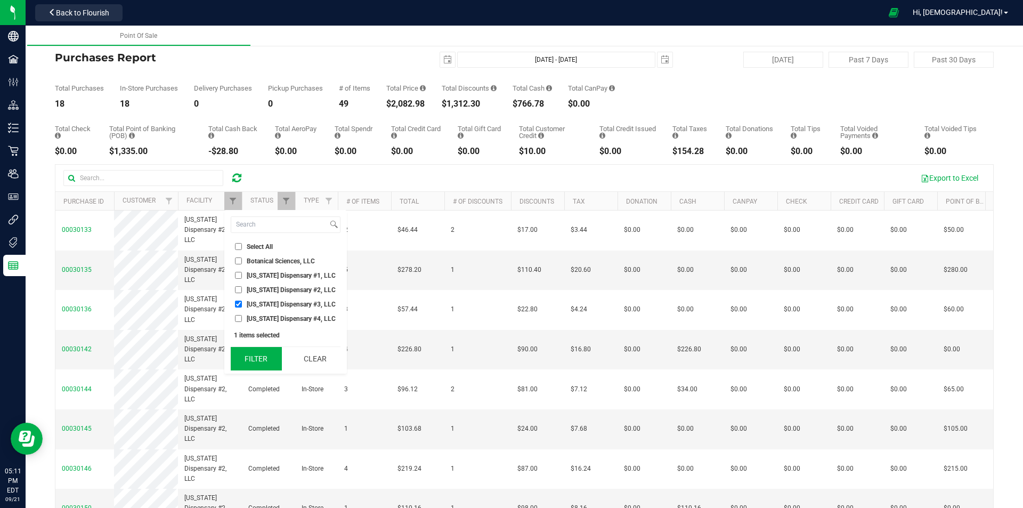
click at [254, 356] on button "Filter" at bounding box center [256, 358] width 51 height 23
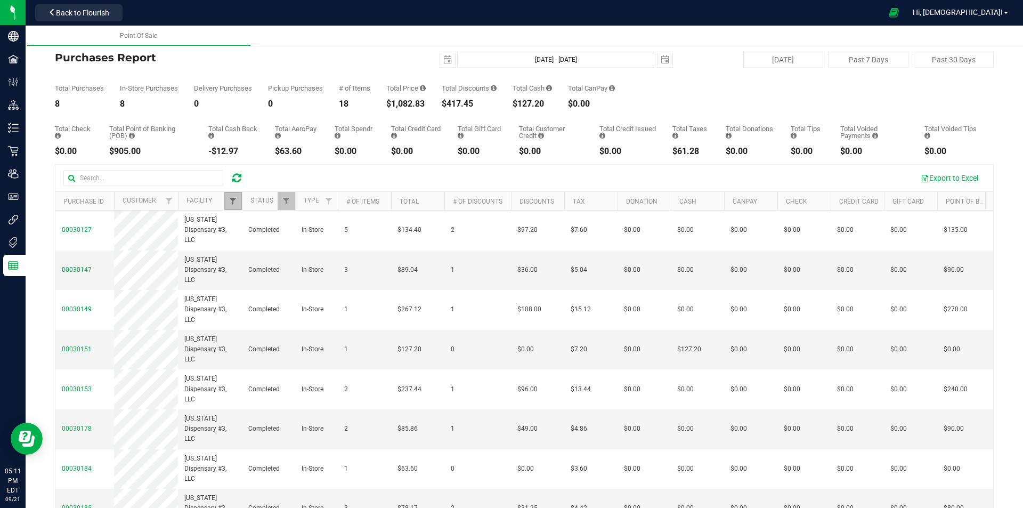
click at [232, 199] on span "Filter" at bounding box center [233, 201] width 9 height 9
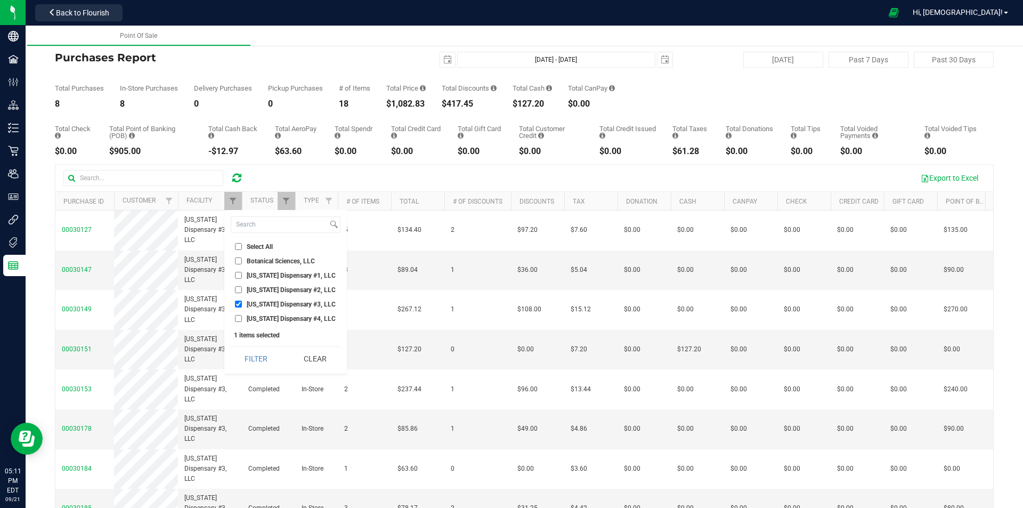
drag, startPoint x: 261, startPoint y: 302, endPoint x: 260, endPoint y: 311, distance: 8.6
click at [260, 303] on span "[US_STATE] Dispensary #3, LLC" at bounding box center [291, 304] width 89 height 6
click at [242, 303] on input "[US_STATE] Dispensary #3, LLC" at bounding box center [238, 303] width 7 height 7
checkbox input "false"
click at [258, 318] on span "[US_STATE] Dispensary #4, LLC" at bounding box center [291, 318] width 89 height 6
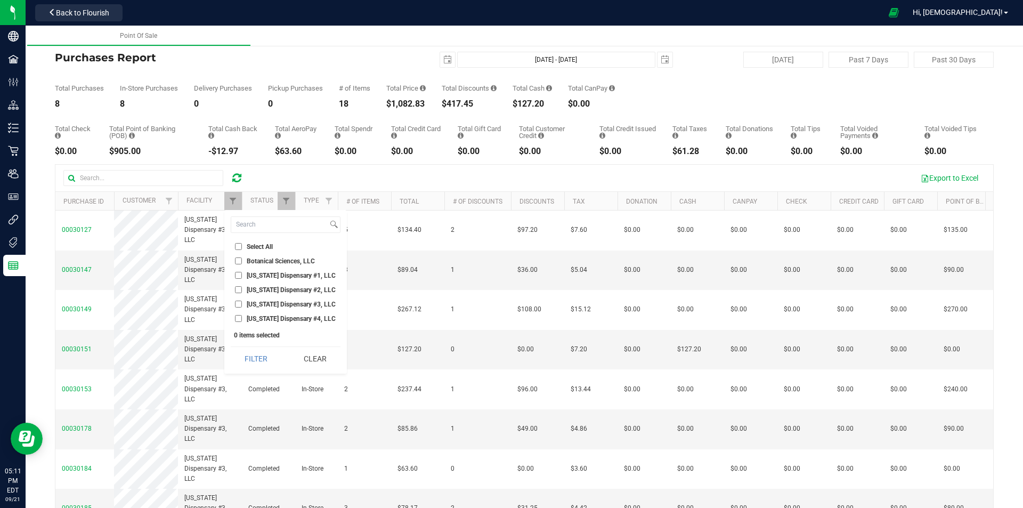
click at [242, 318] on input "[US_STATE] Dispensary #4, LLC" at bounding box center [238, 318] width 7 height 7
checkbox input "true"
click at [259, 361] on button "Filter" at bounding box center [256, 358] width 51 height 23
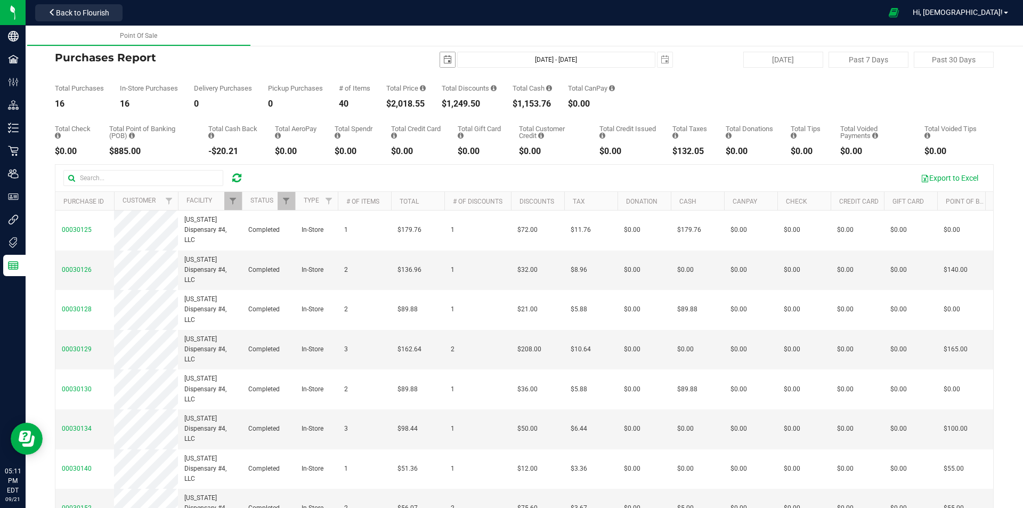
click at [449, 60] on span "select" at bounding box center [447, 59] width 15 height 15
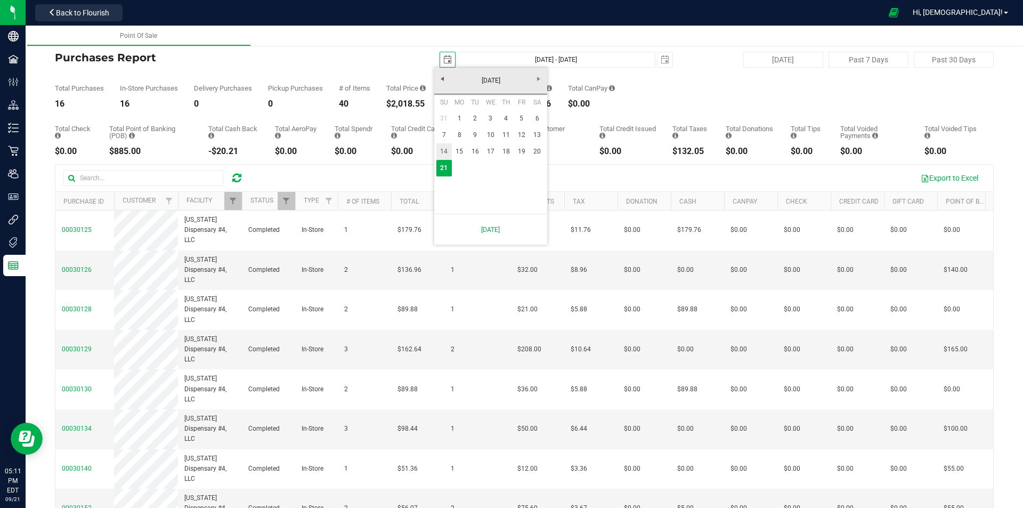
click at [445, 152] on link "14" at bounding box center [443, 151] width 15 height 17
type input "[DATE]"
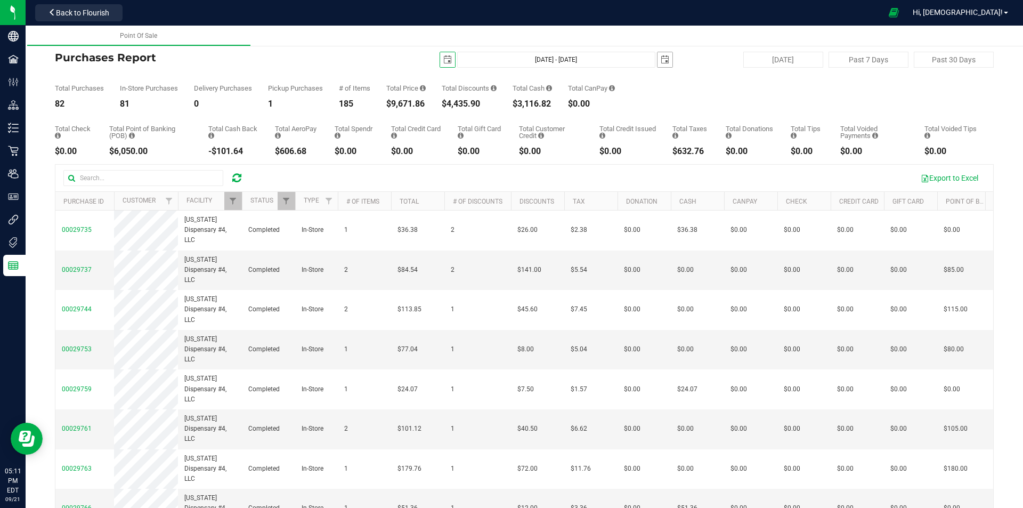
click at [657, 65] on span "select" at bounding box center [664, 59] width 15 height 15
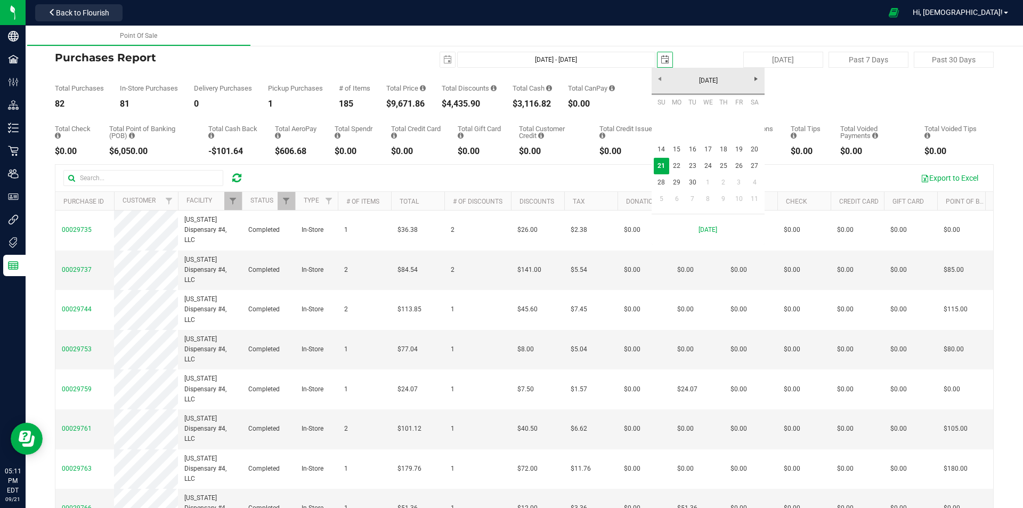
scroll to position [0, 27]
click at [759, 162] on link "27" at bounding box center [754, 166] width 15 height 17
type input "[DATE] - [DATE]"
type input "[DATE]"
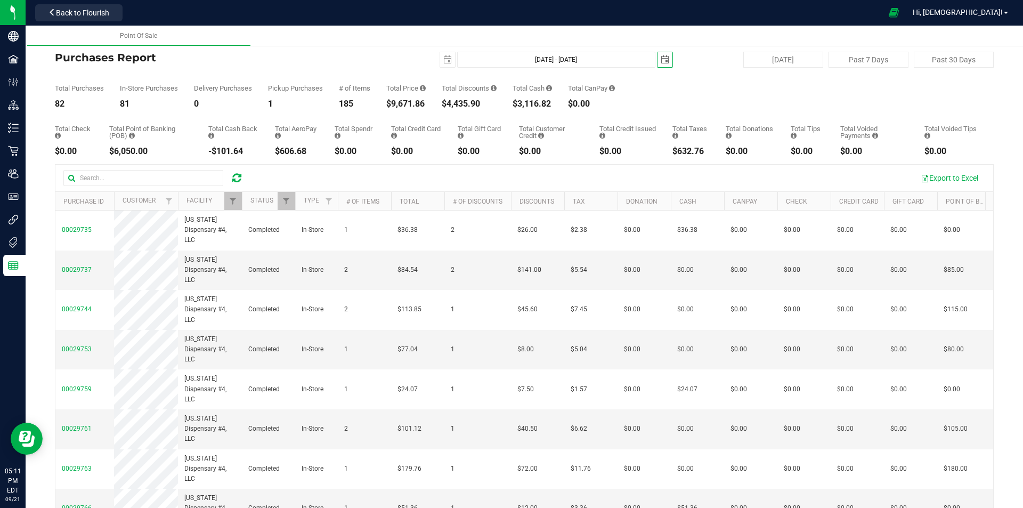
click at [664, 59] on span "select" at bounding box center [664, 59] width 15 height 15
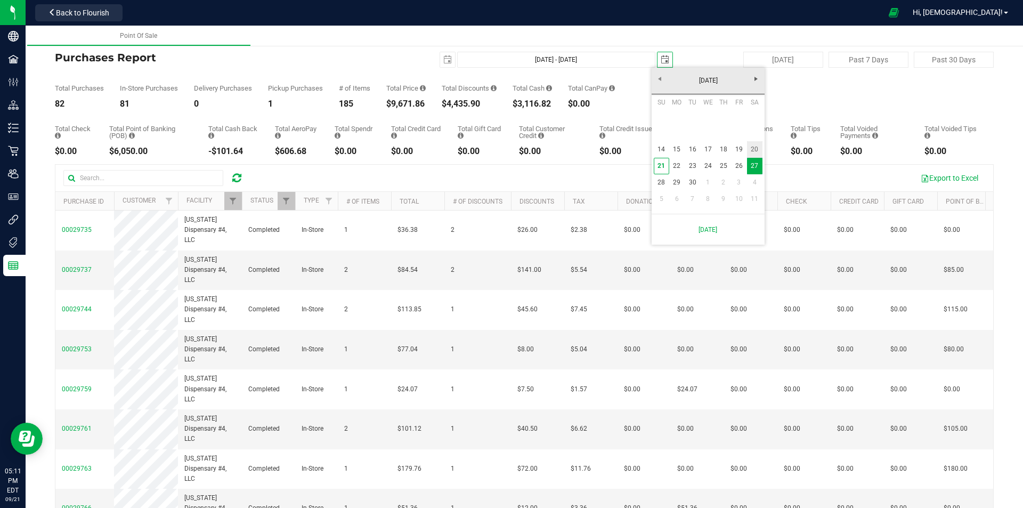
click at [754, 151] on link "20" at bounding box center [754, 149] width 15 height 17
type input "[DATE] - [DATE]"
type input "[DATE]"
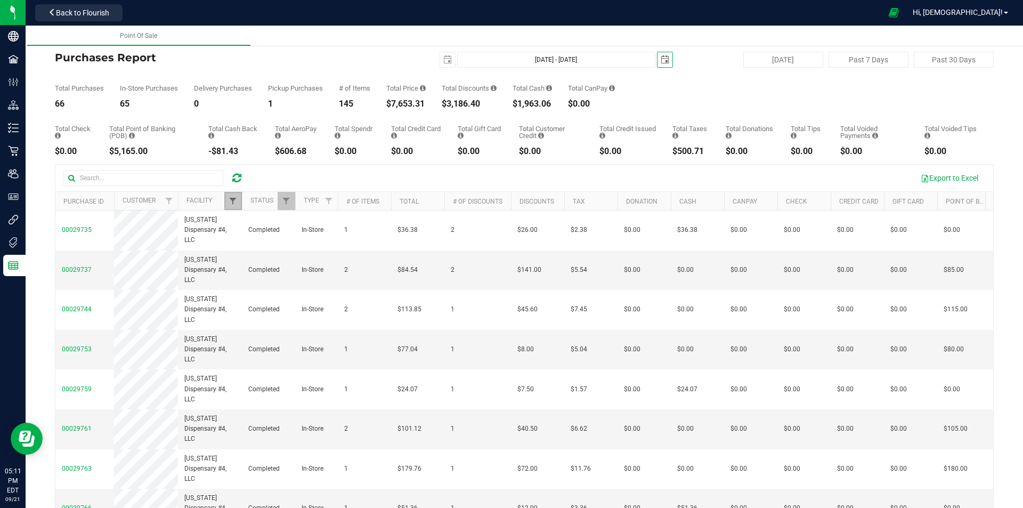
click at [232, 200] on span "Filter" at bounding box center [233, 201] width 9 height 9
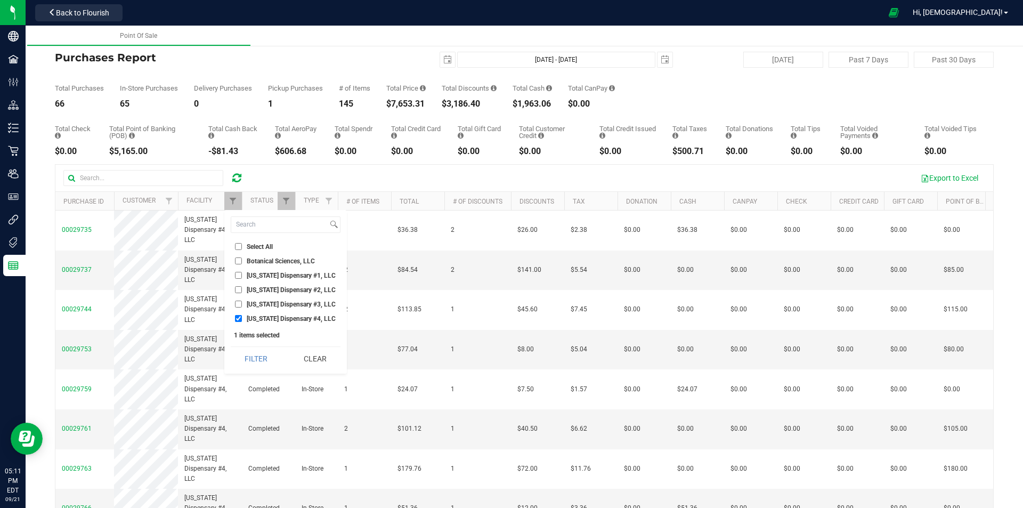
click at [287, 271] on ul "Select All Botanical Sciences, LLC [US_STATE] Dispensary #1, LLC [US_STATE] Dis…" at bounding box center [286, 282] width 110 height 83
click at [289, 277] on span "[US_STATE] Dispensary #1, LLC" at bounding box center [291, 275] width 89 height 6
click at [242, 277] on input "[US_STATE] Dispensary #1, LLC" at bounding box center [238, 275] width 7 height 7
checkbox input "true"
click at [292, 319] on span "[US_STATE] Dispensary #4, LLC" at bounding box center [291, 318] width 89 height 6
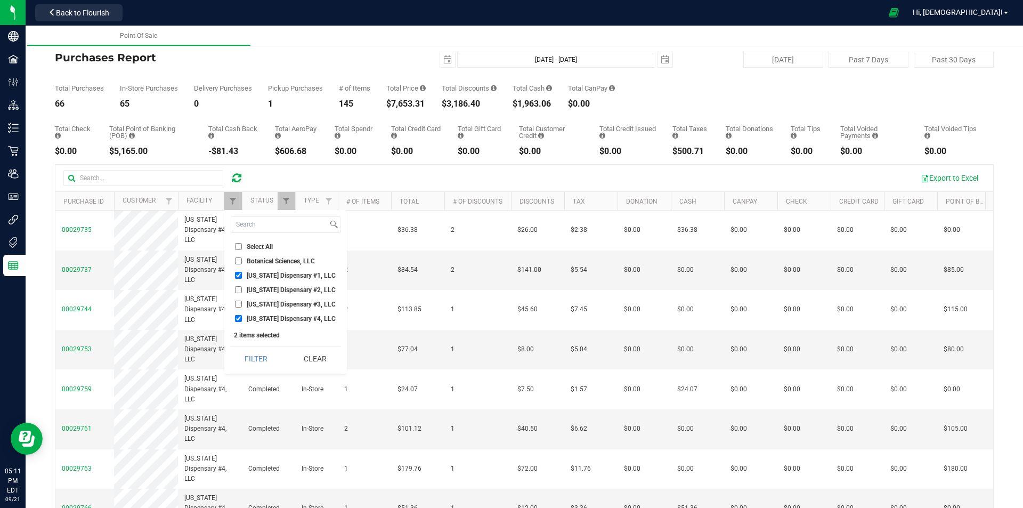
click at [242, 319] on input "[US_STATE] Dispensary #4, LLC" at bounding box center [238, 318] width 7 height 7
checkbox input "false"
click at [277, 357] on button "Filter" at bounding box center [256, 358] width 51 height 23
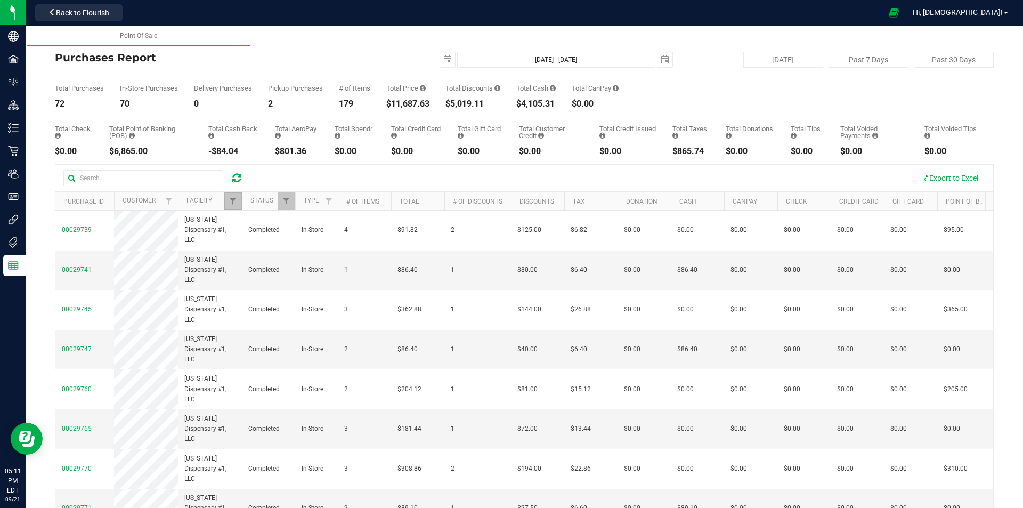
click at [238, 198] on link "Filter" at bounding box center [233, 201] width 18 height 18
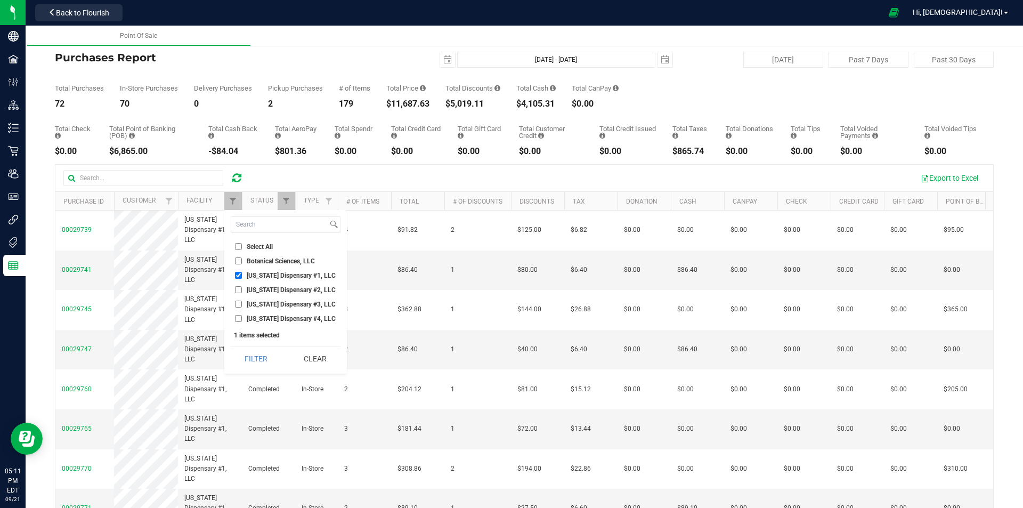
click at [263, 276] on span "[US_STATE] Dispensary #1, LLC" at bounding box center [291, 275] width 89 height 6
click at [242, 276] on input "[US_STATE] Dispensary #1, LLC" at bounding box center [238, 275] width 7 height 7
checkbox input "false"
click at [261, 288] on span "[US_STATE] Dispensary #2, LLC" at bounding box center [291, 290] width 89 height 6
click at [242, 288] on input "[US_STATE] Dispensary #2, LLC" at bounding box center [238, 289] width 7 height 7
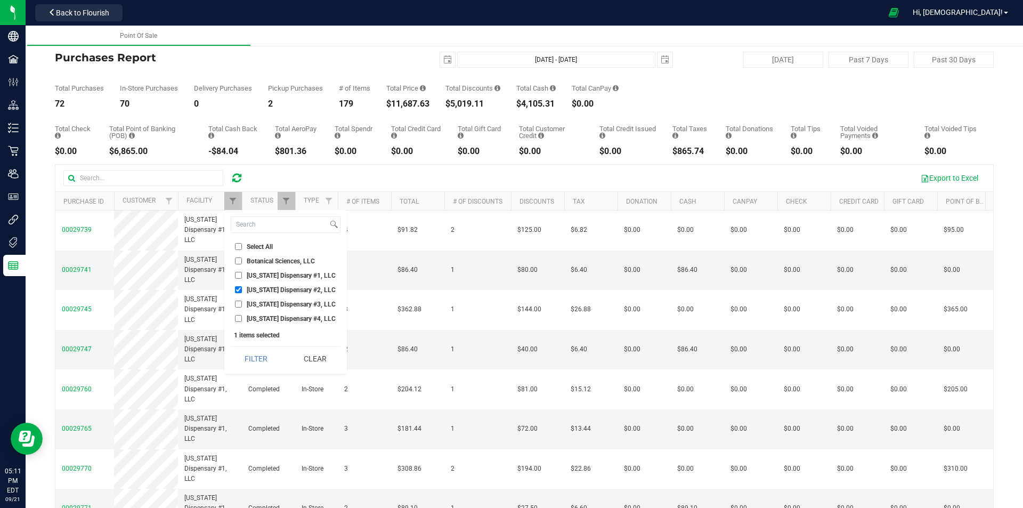
drag, startPoint x: 263, startPoint y: 362, endPoint x: 283, endPoint y: 366, distance: 20.1
click at [270, 363] on button "Filter" at bounding box center [256, 358] width 51 height 23
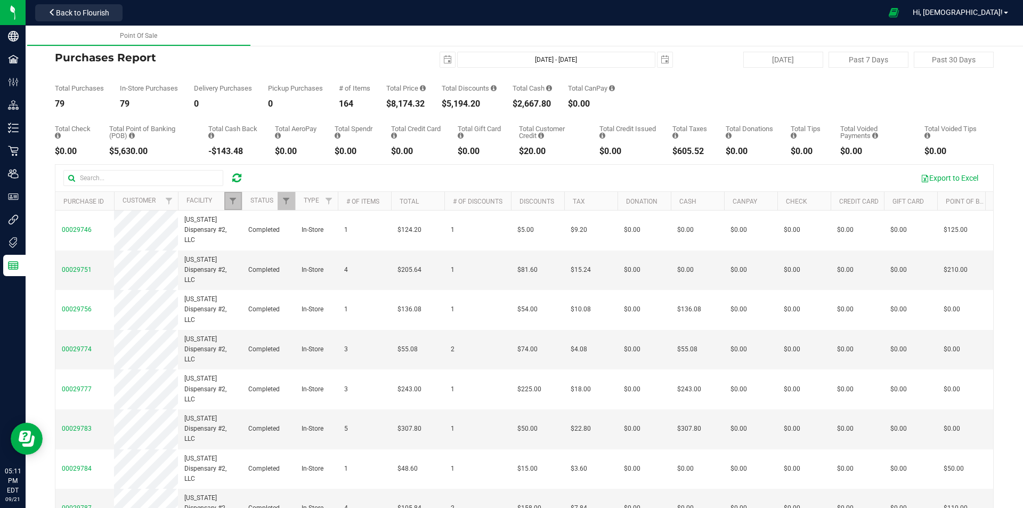
click at [236, 196] on link "Filter" at bounding box center [233, 201] width 18 height 18
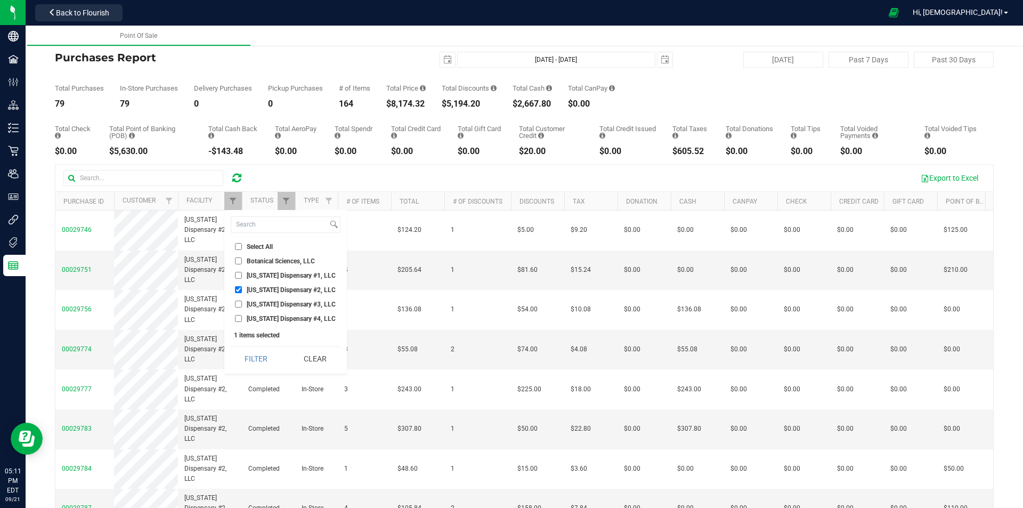
click at [269, 288] on span "[US_STATE] Dispensary #2, LLC" at bounding box center [291, 290] width 89 height 6
click at [242, 288] on input "[US_STATE] Dispensary #2, LLC" at bounding box center [238, 289] width 7 height 7
checkbox input "false"
click at [271, 301] on span "[US_STATE] Dispensary #3, LLC" at bounding box center [291, 304] width 89 height 6
click at [242, 301] on input "[US_STATE] Dispensary #3, LLC" at bounding box center [238, 303] width 7 height 7
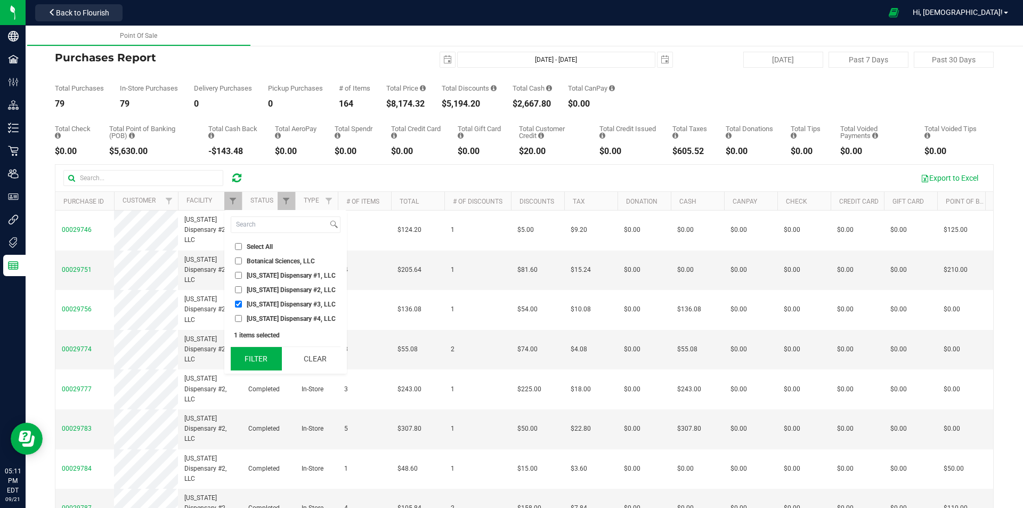
click at [258, 359] on button "Filter" at bounding box center [256, 358] width 51 height 23
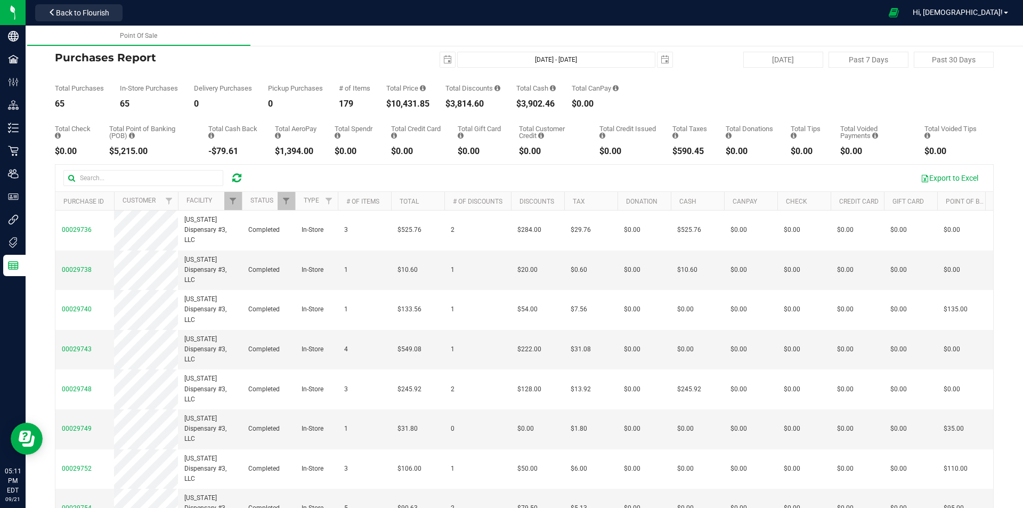
click at [243, 195] on th "Status" at bounding box center [268, 201] width 53 height 19
click at [237, 200] on span "Filter" at bounding box center [233, 201] width 9 height 9
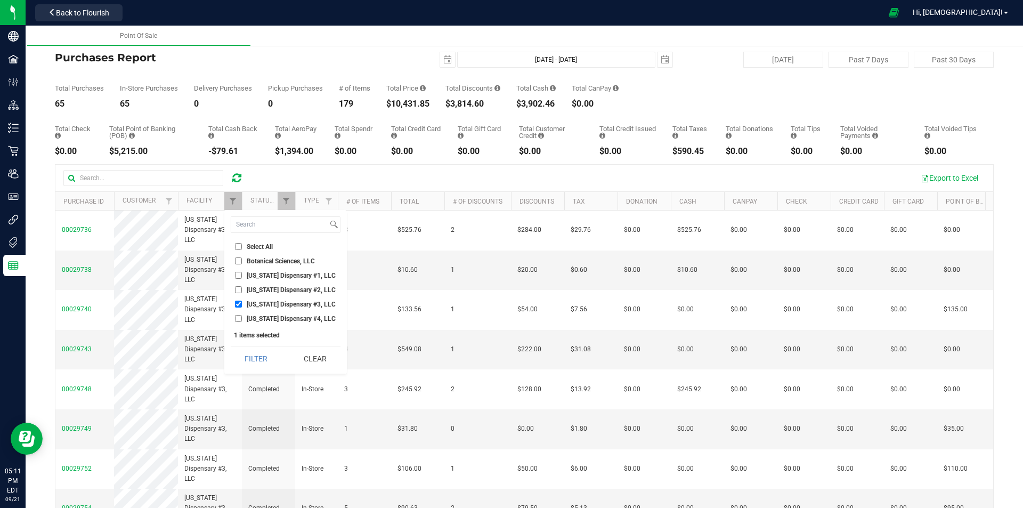
click at [323, 307] on span "[US_STATE] Dispensary #3, LLC" at bounding box center [291, 304] width 89 height 6
click at [242, 307] on input "[US_STATE] Dispensary #3, LLC" at bounding box center [238, 303] width 7 height 7
checkbox input "false"
click at [323, 314] on li "[US_STATE] Dispensary #4, LLC" at bounding box center [286, 318] width 110 height 11
click at [282, 320] on span "[US_STATE] Dispensary #4, LLC" at bounding box center [291, 318] width 89 height 6
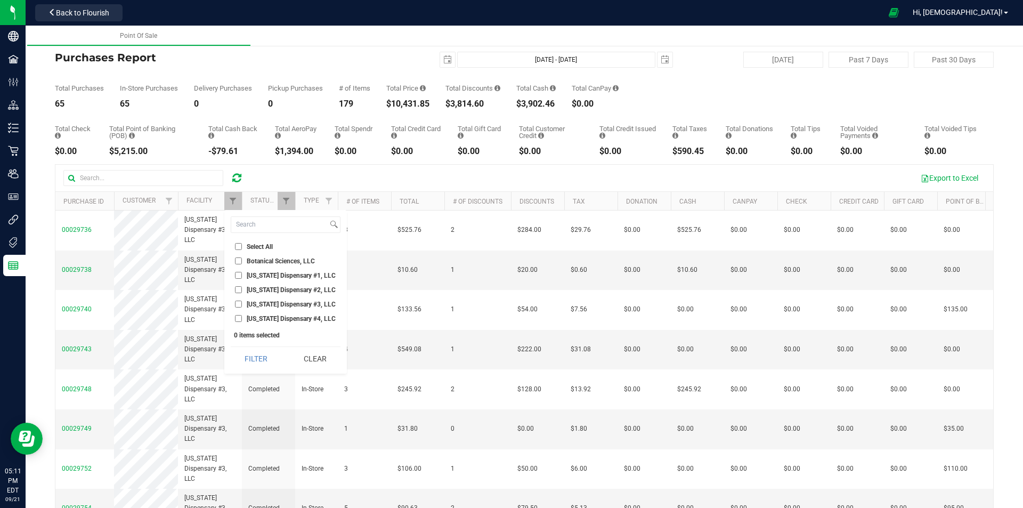
click at [242, 320] on input "[US_STATE] Dispensary #4, LLC" at bounding box center [238, 318] width 7 height 7
checkbox input "true"
click at [272, 357] on button "Filter" at bounding box center [256, 358] width 51 height 23
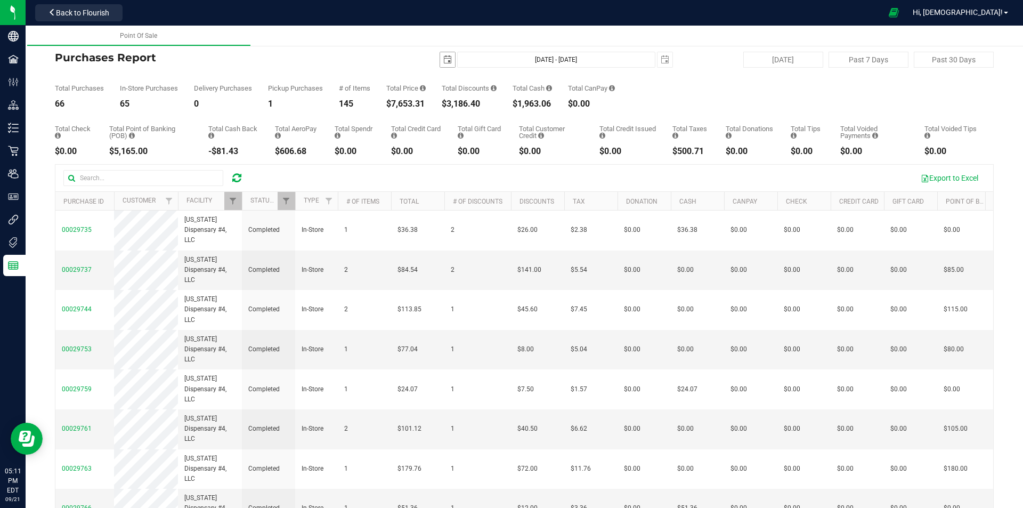
click at [443, 64] on span "select" at bounding box center [447, 59] width 15 height 15
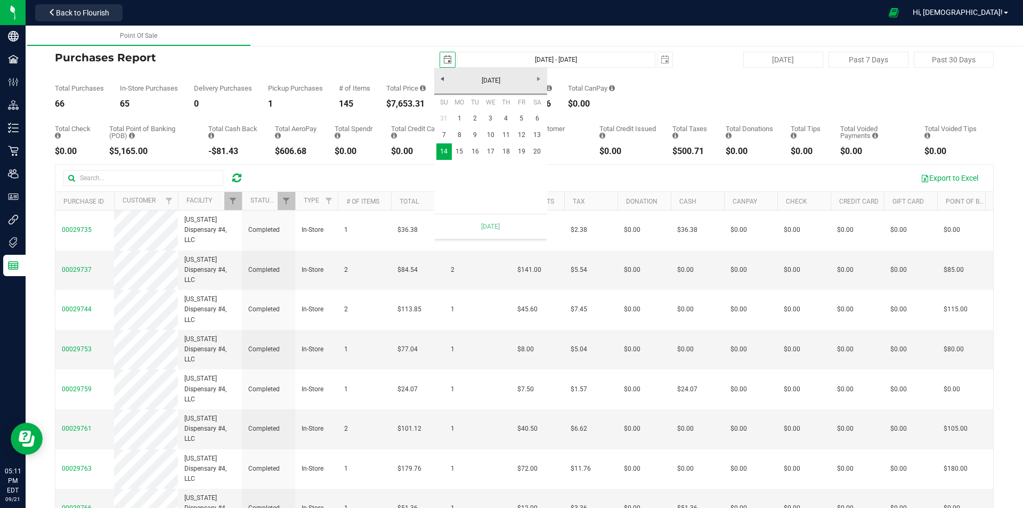
scroll to position [0, 27]
click at [459, 117] on link "1" at bounding box center [459, 118] width 15 height 17
type input "[DATE] - [DATE]"
type input "[DATE]"
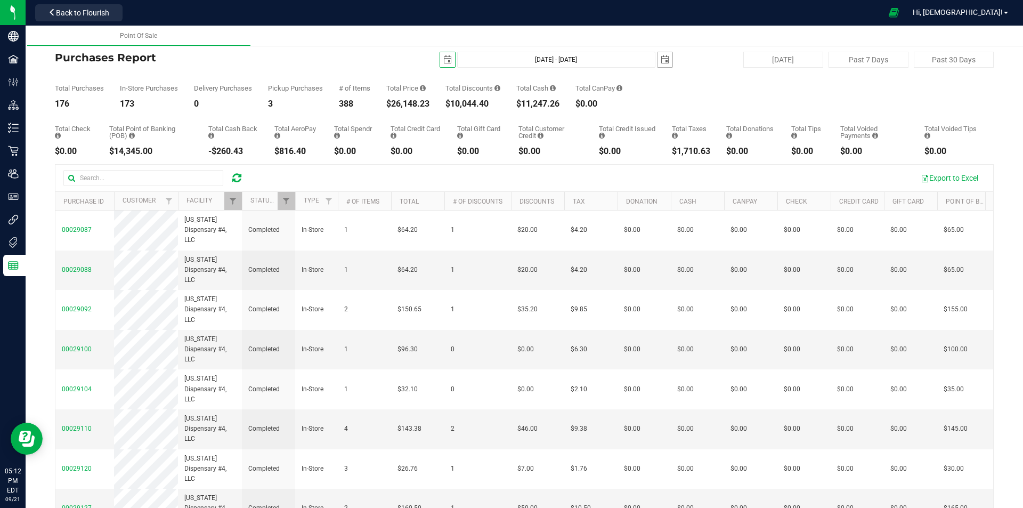
click at [661, 59] on span "select" at bounding box center [665, 59] width 9 height 9
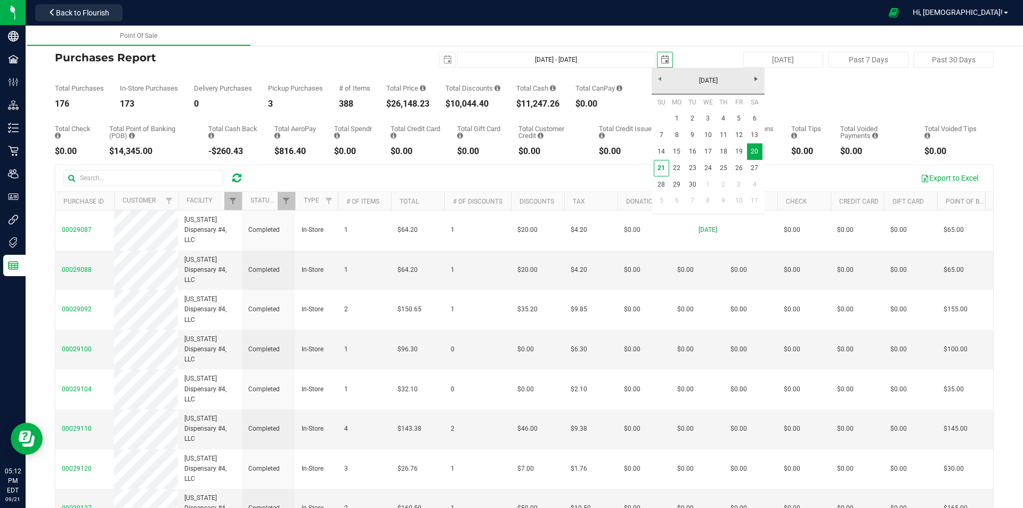
scroll to position [0, 27]
click at [661, 166] on link "21" at bounding box center [661, 168] width 15 height 17
type input "[DATE] - [DATE]"
type input "[DATE]"
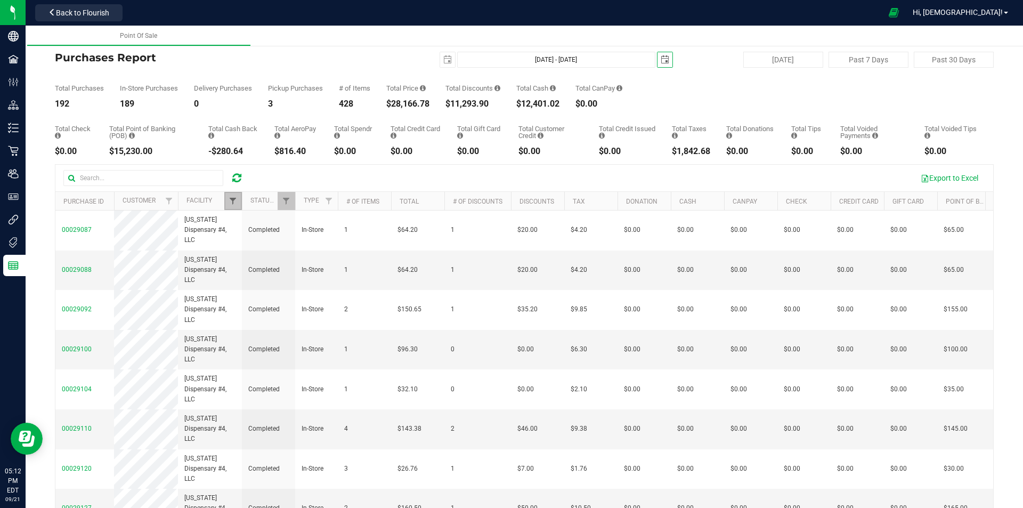
click at [230, 198] on span "Filter" at bounding box center [233, 201] width 9 height 9
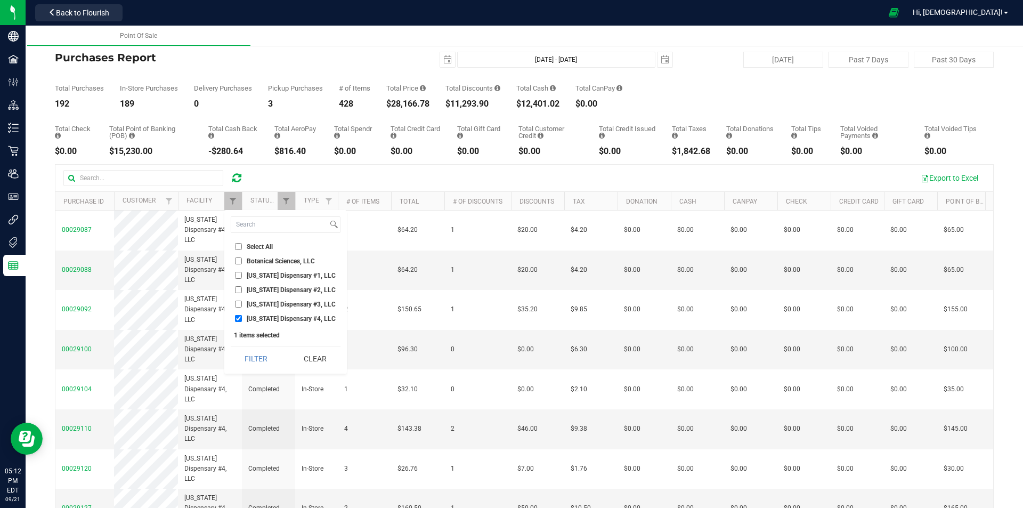
click at [251, 318] on span "[US_STATE] Dispensary #4, LLC" at bounding box center [291, 318] width 89 height 6
click at [242, 318] on input "[US_STATE] Dispensary #4, LLC" at bounding box center [238, 318] width 7 height 7
checkbox input "false"
click at [252, 303] on span "[US_STATE] Dispensary #3, LLC" at bounding box center [291, 304] width 89 height 6
click at [242, 303] on input "[US_STATE] Dispensary #3, LLC" at bounding box center [238, 303] width 7 height 7
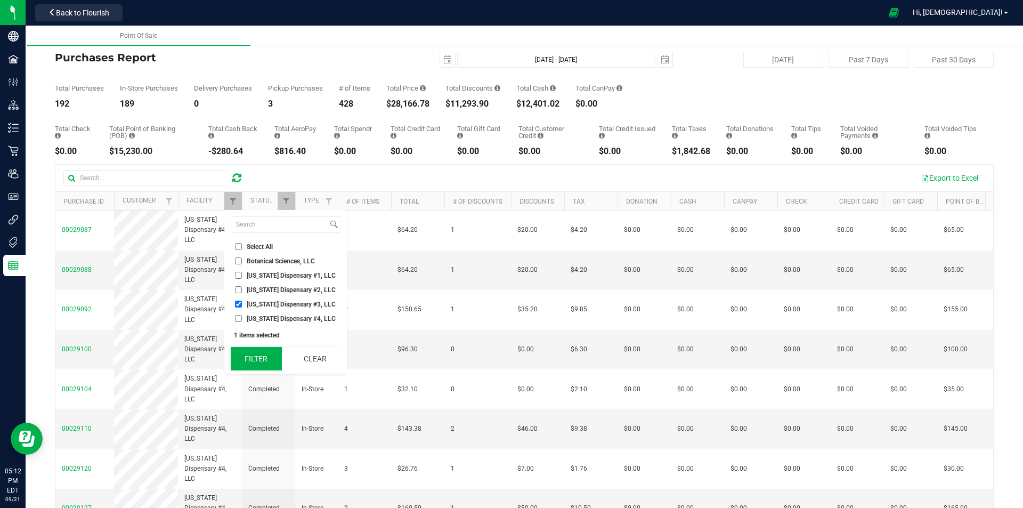
click at [251, 354] on button "Filter" at bounding box center [256, 358] width 51 height 23
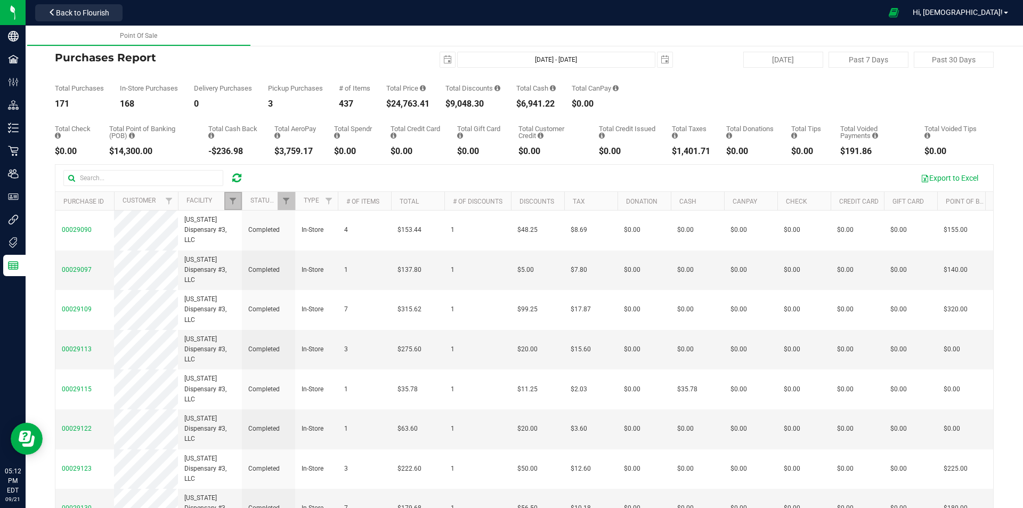
drag, startPoint x: 234, startPoint y: 201, endPoint x: 241, endPoint y: 211, distance: 11.8
click at [234, 201] on span "Filter" at bounding box center [233, 201] width 9 height 9
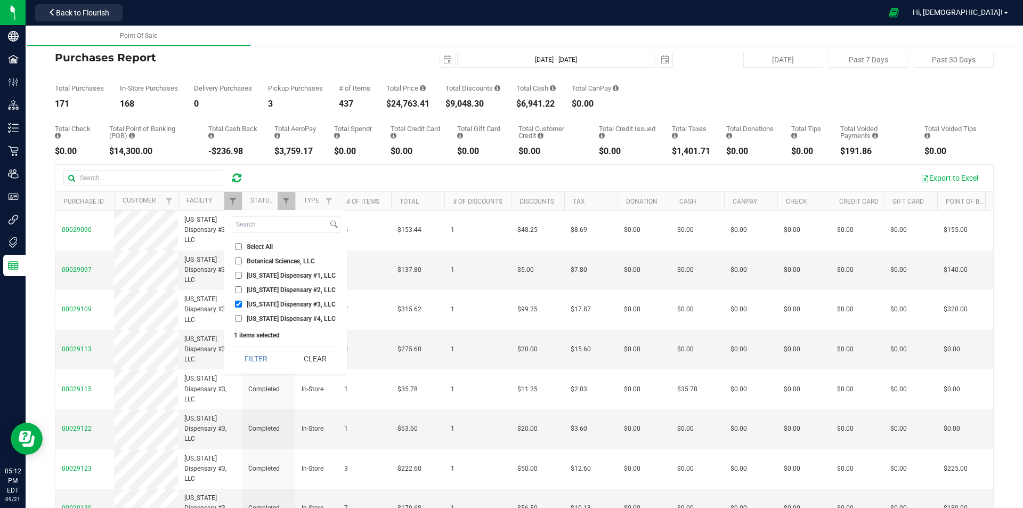
click at [270, 301] on span "[US_STATE] Dispensary #3, LLC" at bounding box center [291, 304] width 89 height 6
click at [242, 300] on input "[US_STATE] Dispensary #3, LLC" at bounding box center [238, 303] width 7 height 7
checkbox input "false"
click at [269, 290] on span "[US_STATE] Dispensary #2, LLC" at bounding box center [291, 290] width 89 height 6
click at [242, 290] on input "[US_STATE] Dispensary #2, LLC" at bounding box center [238, 289] width 7 height 7
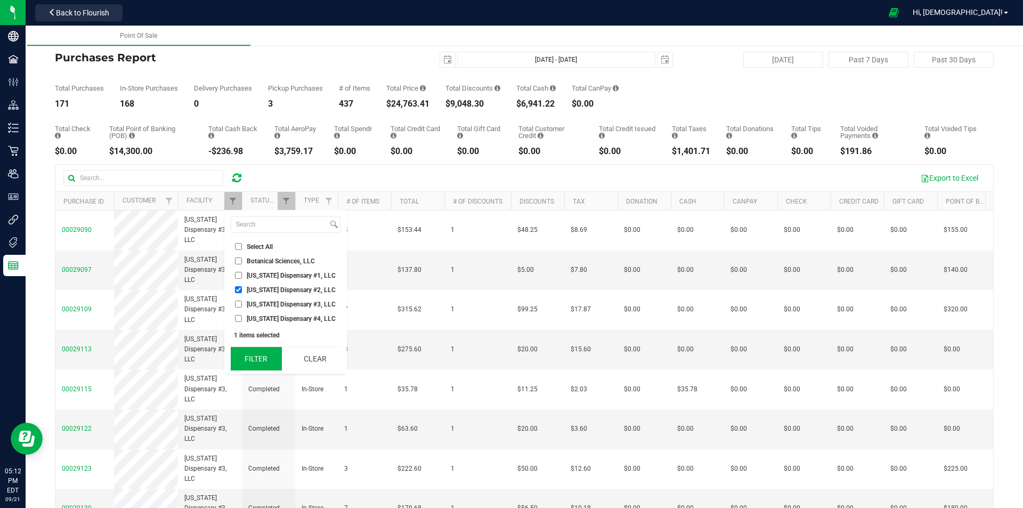
click at [265, 354] on button "Filter" at bounding box center [256, 358] width 51 height 23
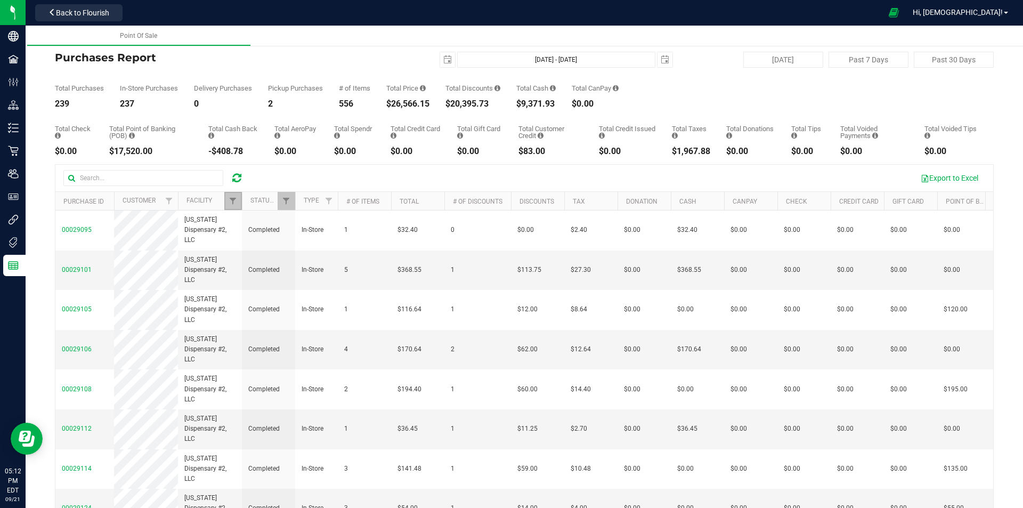
click at [231, 200] on span "Filter" at bounding box center [233, 201] width 9 height 9
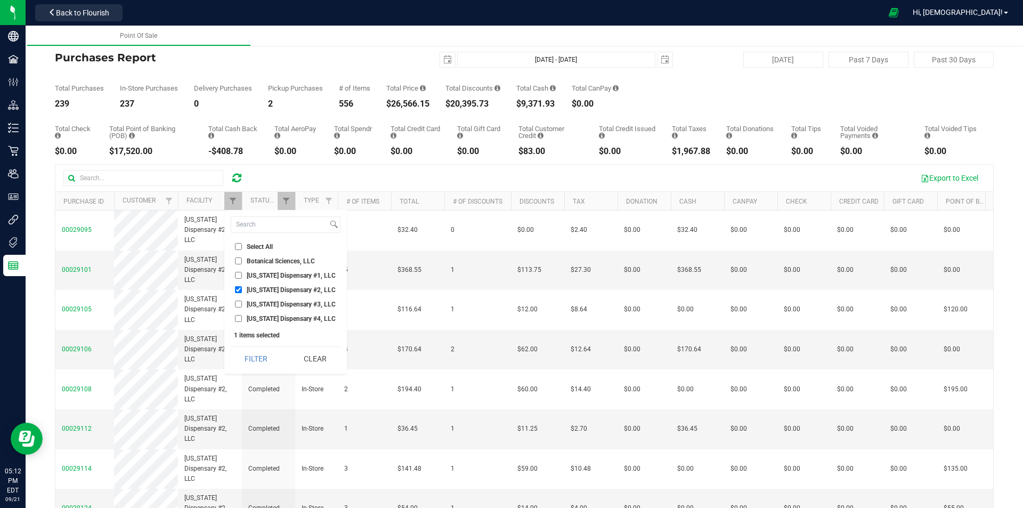
click at [279, 291] on span "[US_STATE] Dispensary #2, LLC" at bounding box center [291, 290] width 89 height 6
click at [242, 291] on input "[US_STATE] Dispensary #2, LLC" at bounding box center [238, 289] width 7 height 7
checkbox input "false"
click at [279, 277] on span "[US_STATE] Dispensary #1, LLC" at bounding box center [291, 275] width 89 height 6
click at [242, 277] on input "[US_STATE] Dispensary #1, LLC" at bounding box center [238, 275] width 7 height 7
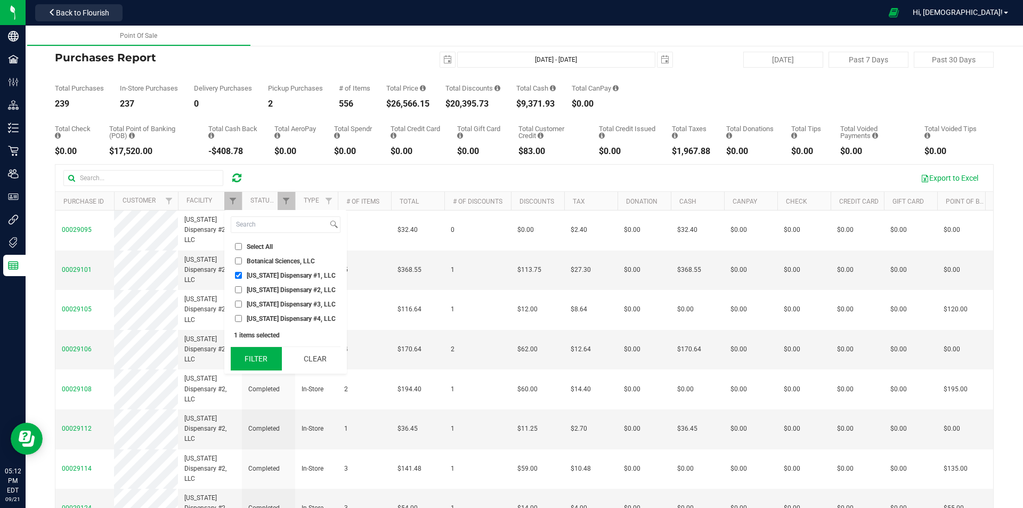
click at [267, 354] on button "Filter" at bounding box center [256, 358] width 51 height 23
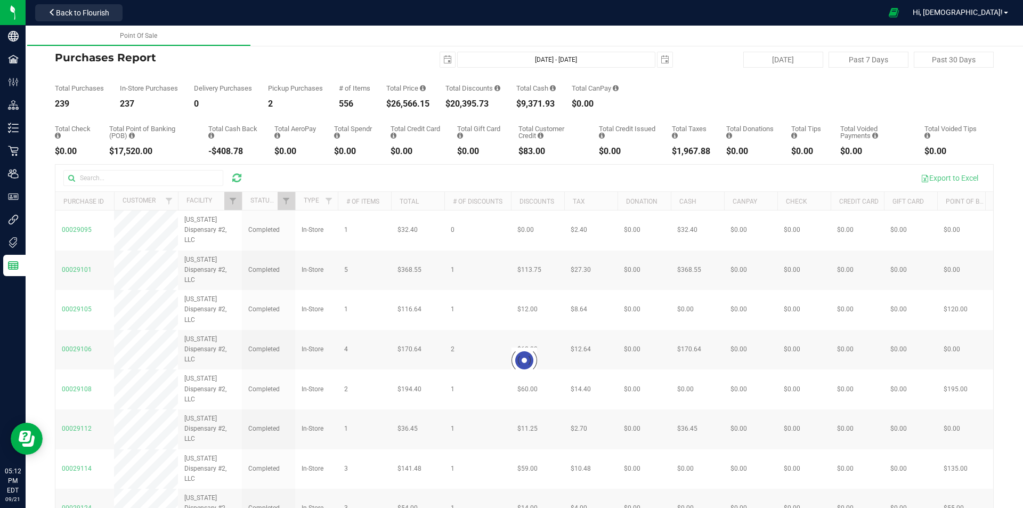
checkbox input "true"
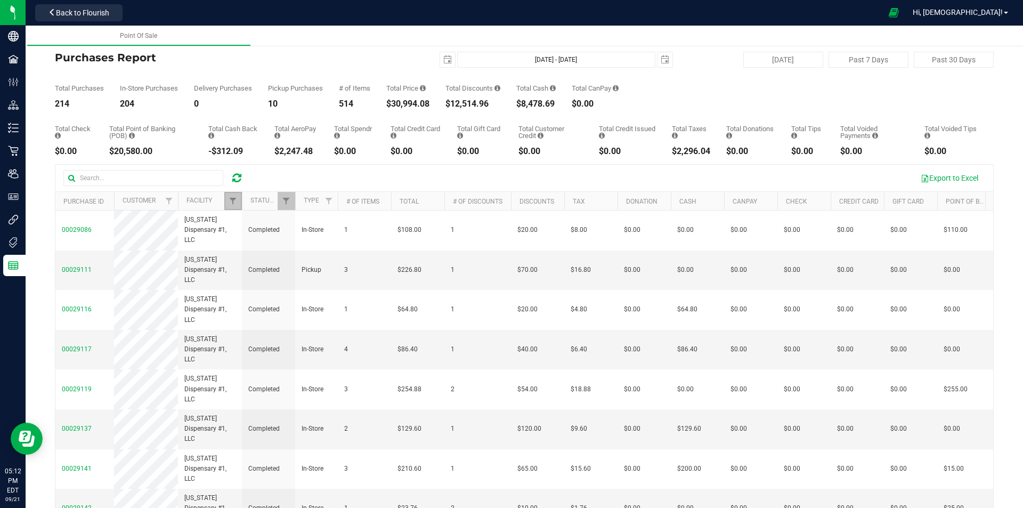
click at [235, 206] on link "Filter" at bounding box center [233, 201] width 18 height 18
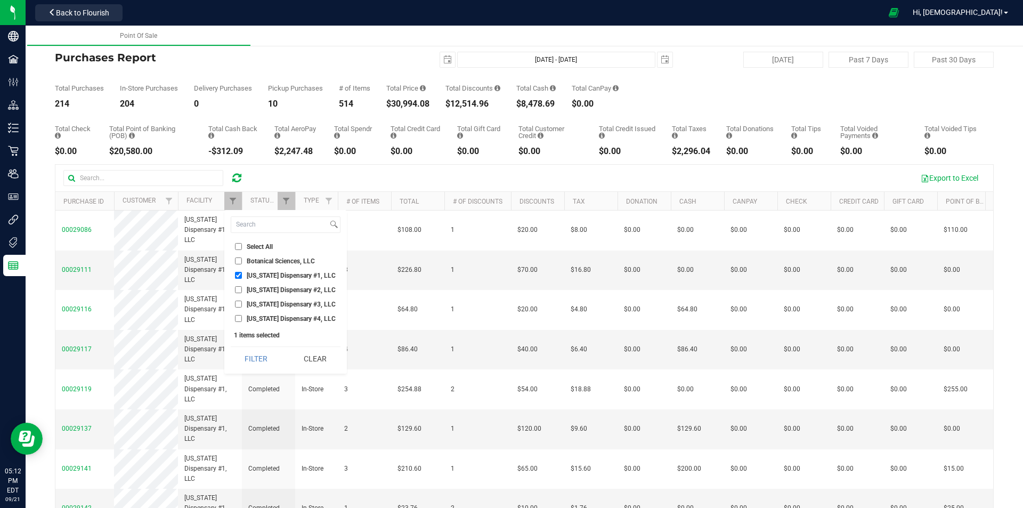
click at [267, 317] on span "[US_STATE] Dispensary #4, LLC" at bounding box center [291, 318] width 89 height 6
click at [242, 317] on input "[US_STATE] Dispensary #4, LLC" at bounding box center [238, 318] width 7 height 7
checkbox input "true"
click at [266, 274] on span "[US_STATE] Dispensary #1, LLC" at bounding box center [291, 275] width 89 height 6
click at [242, 274] on input "[US_STATE] Dispensary #1, LLC" at bounding box center [238, 275] width 7 height 7
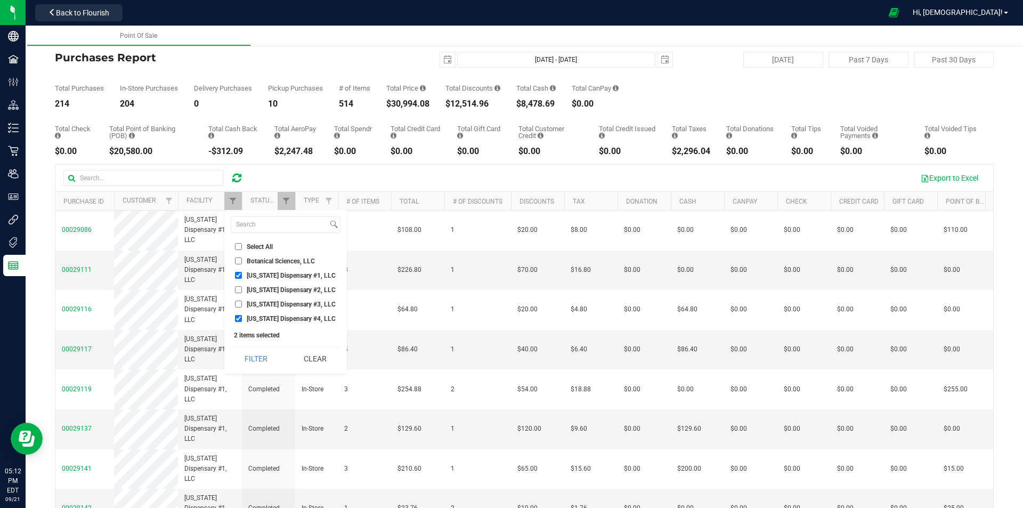
checkbox input "false"
click at [243, 357] on button "Filter" at bounding box center [256, 358] width 51 height 23
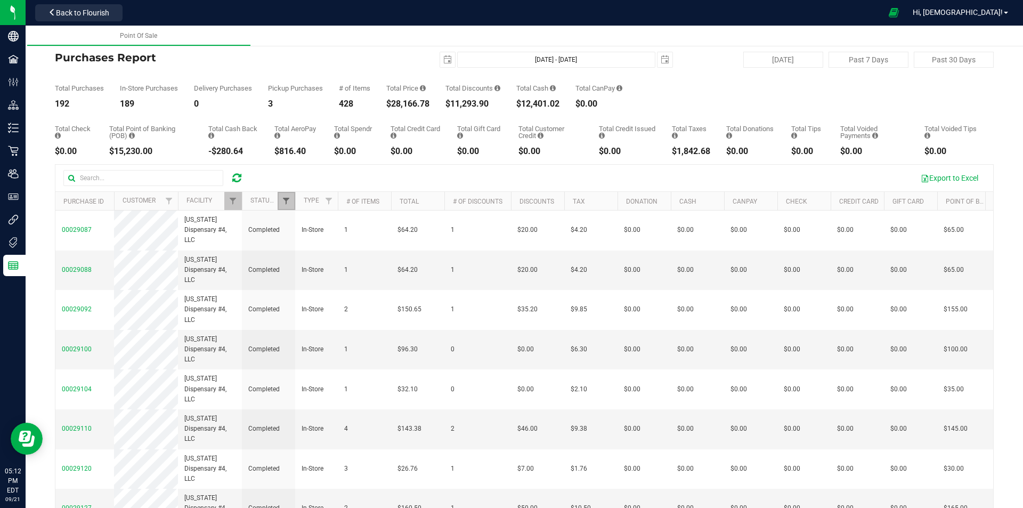
click at [290, 204] on span "Filter" at bounding box center [286, 201] width 9 height 9
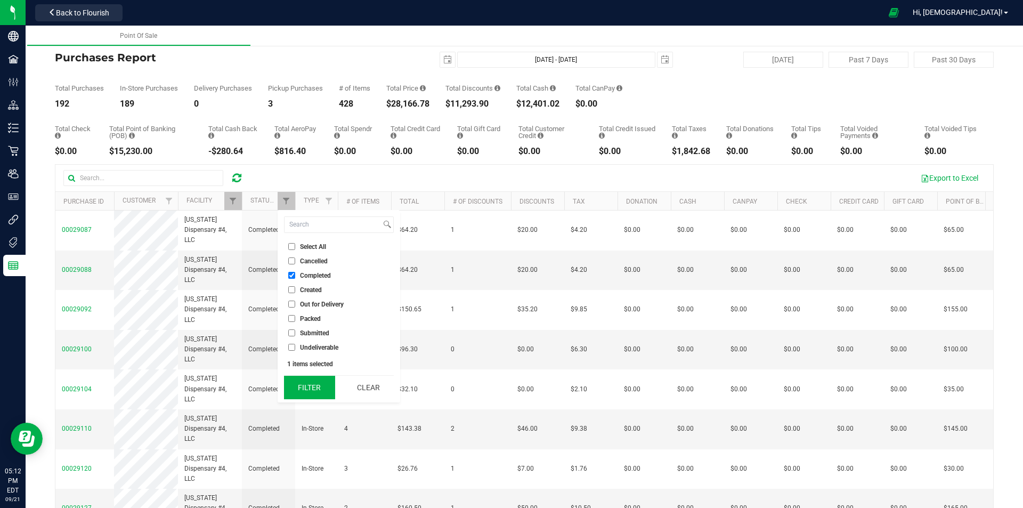
click at [316, 398] on button "Filter" at bounding box center [309, 387] width 51 height 23
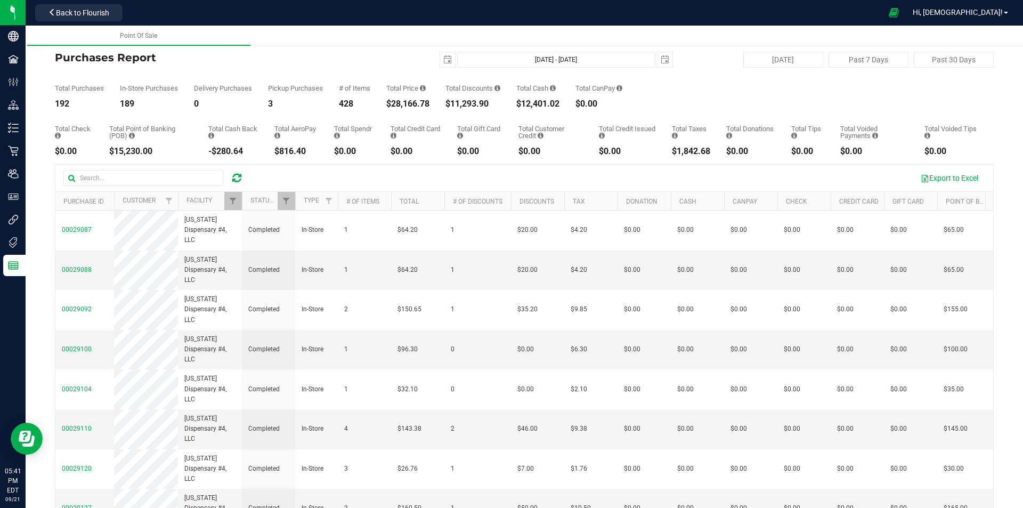
click at [234, 177] on icon at bounding box center [236, 178] width 9 height 11
click at [783, 54] on button "[DATE]" at bounding box center [783, 60] width 80 height 16
type input "[DATE] - [DATE]"
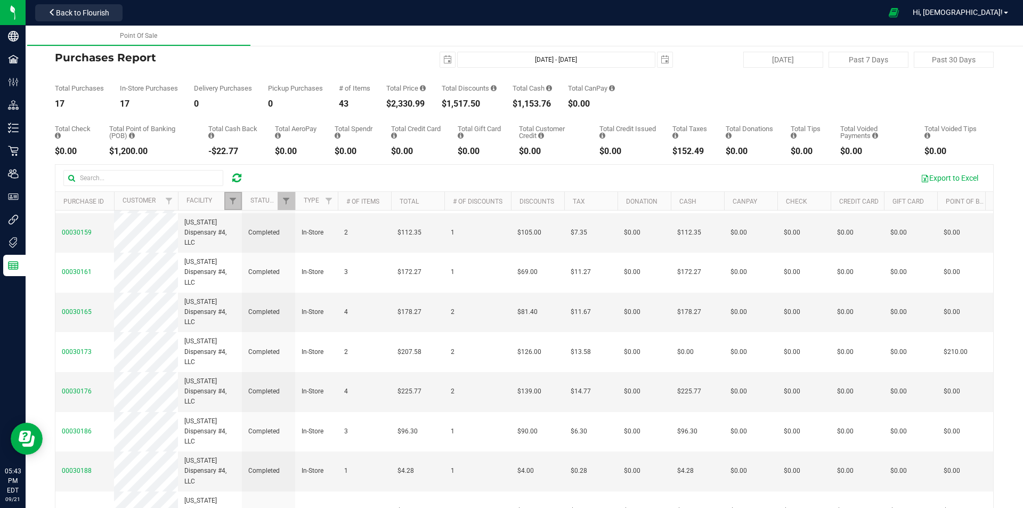
click at [233, 195] on link "Filter" at bounding box center [233, 201] width 18 height 18
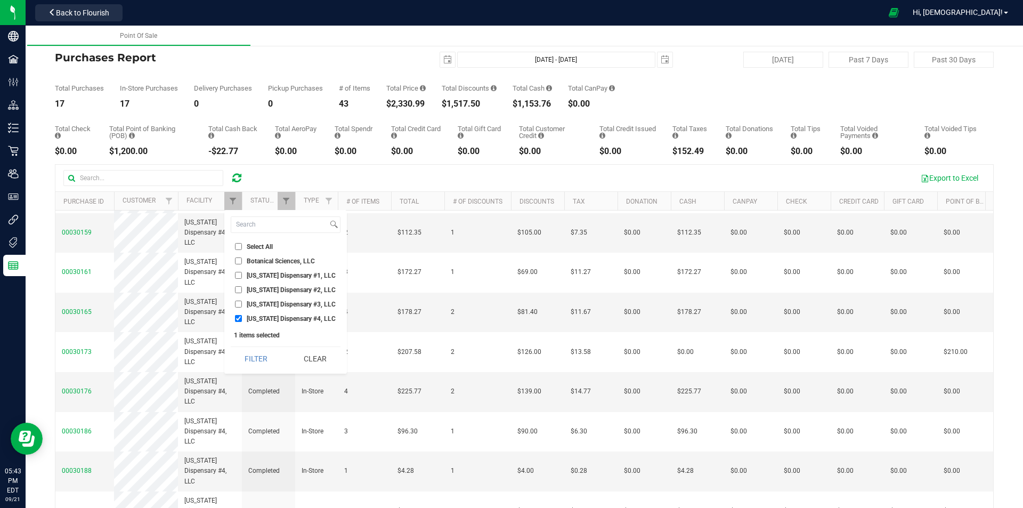
click at [266, 274] on span "[US_STATE] Dispensary #1, LLC" at bounding box center [291, 275] width 89 height 6
click at [242, 274] on input "[US_STATE] Dispensary #1, LLC" at bounding box center [238, 275] width 7 height 7
checkbox input "true"
click at [261, 320] on span "[US_STATE] Dispensary #4, LLC" at bounding box center [291, 318] width 89 height 6
click at [242, 320] on input "[US_STATE] Dispensary #4, LLC" at bounding box center [238, 318] width 7 height 7
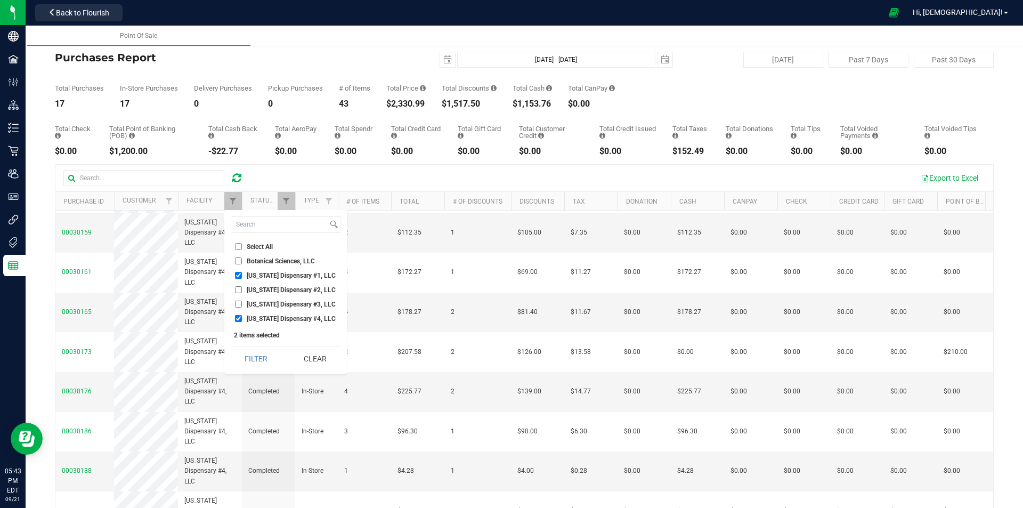
checkbox input "false"
click at [255, 369] on button "Filter" at bounding box center [256, 358] width 51 height 23
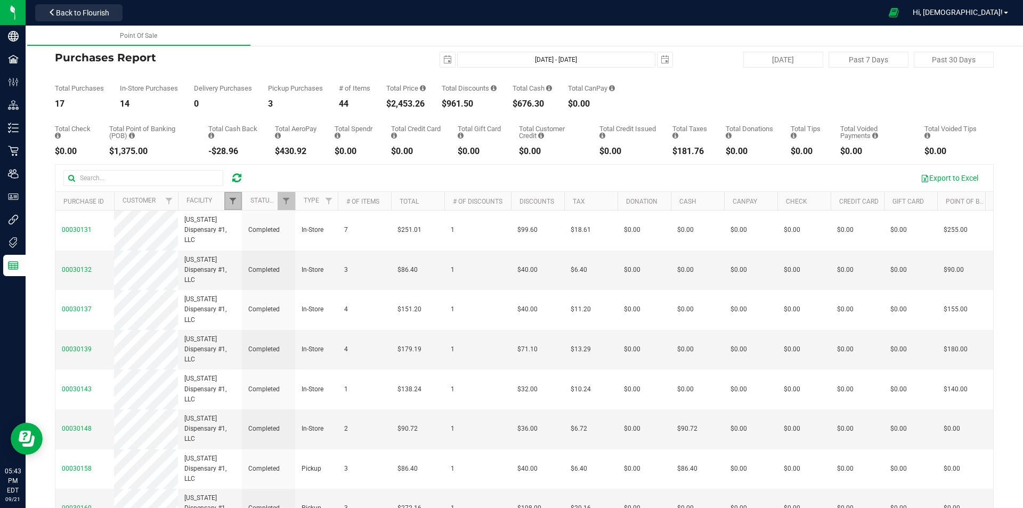
click at [234, 200] on span "Filter" at bounding box center [233, 201] width 9 height 9
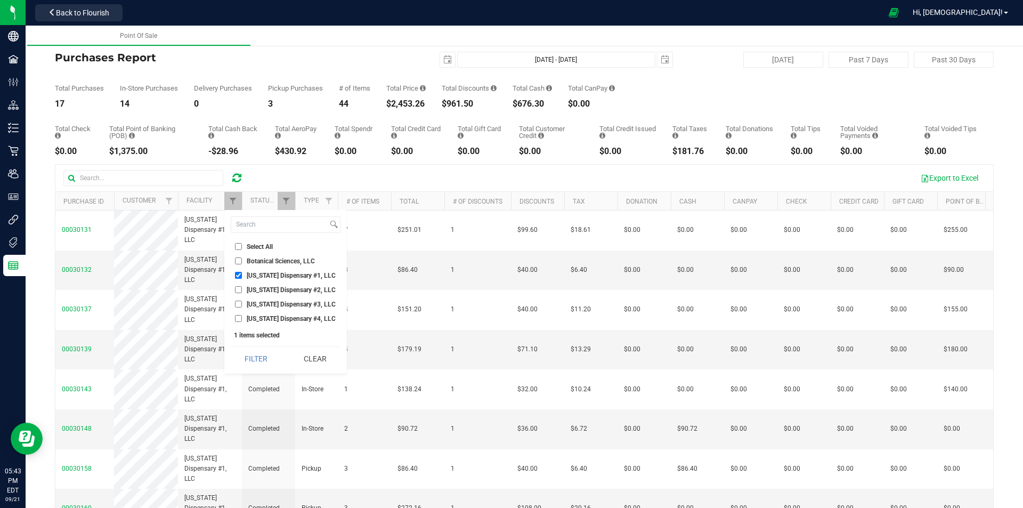
click at [260, 278] on span "[US_STATE] Dispensary #1, LLC" at bounding box center [291, 275] width 89 height 6
click at [242, 278] on input "[US_STATE] Dispensary #1, LLC" at bounding box center [238, 275] width 7 height 7
checkbox input "false"
click at [260, 290] on span "[US_STATE] Dispensary #2, LLC" at bounding box center [291, 290] width 89 height 6
click at [242, 290] on input "[US_STATE] Dispensary #2, LLC" at bounding box center [238, 289] width 7 height 7
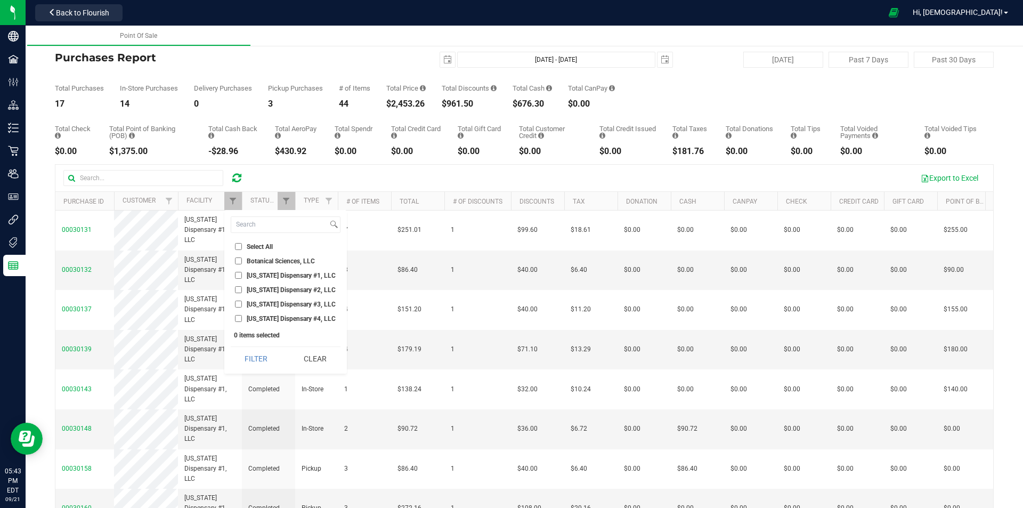
checkbox input "true"
click at [258, 357] on button "Filter" at bounding box center [256, 358] width 51 height 23
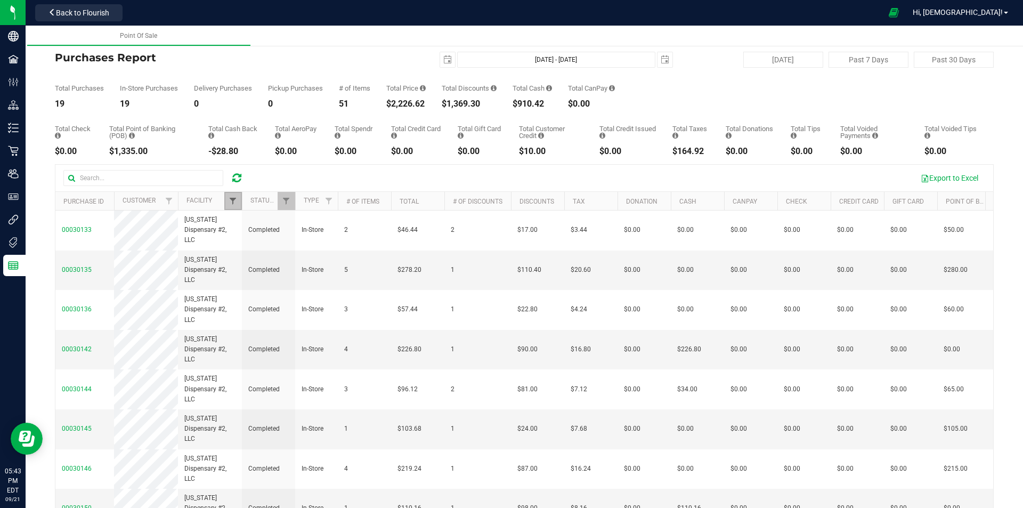
click at [234, 203] on span "Filter" at bounding box center [233, 201] width 9 height 9
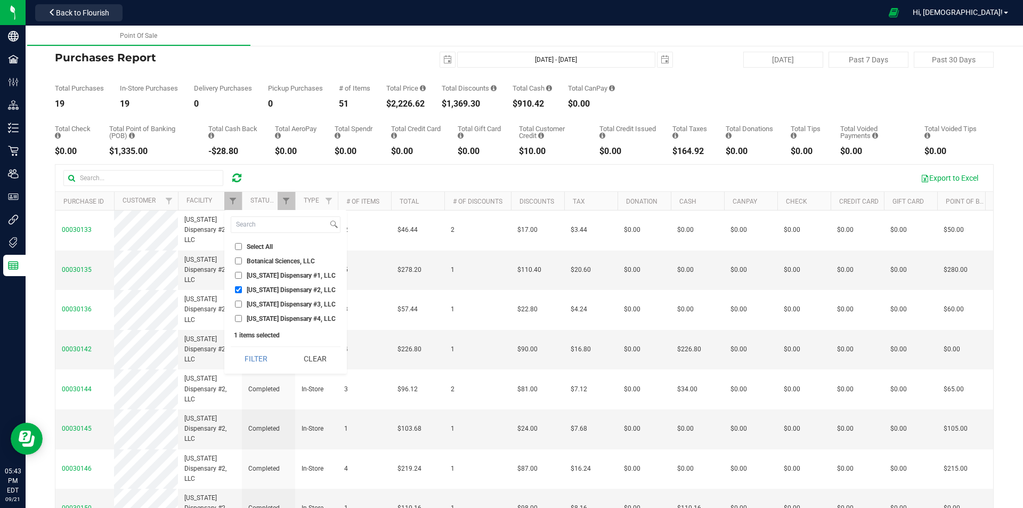
click at [265, 303] on span "[US_STATE] Dispensary #3, LLC" at bounding box center [291, 304] width 89 height 6
click at [242, 303] on input "[US_STATE] Dispensary #3, LLC" at bounding box center [238, 303] width 7 height 7
checkbox input "true"
click at [257, 287] on span "[US_STATE] Dispensary #2, LLC" at bounding box center [291, 290] width 89 height 6
click at [242, 287] on input "[US_STATE] Dispensary #2, LLC" at bounding box center [238, 289] width 7 height 7
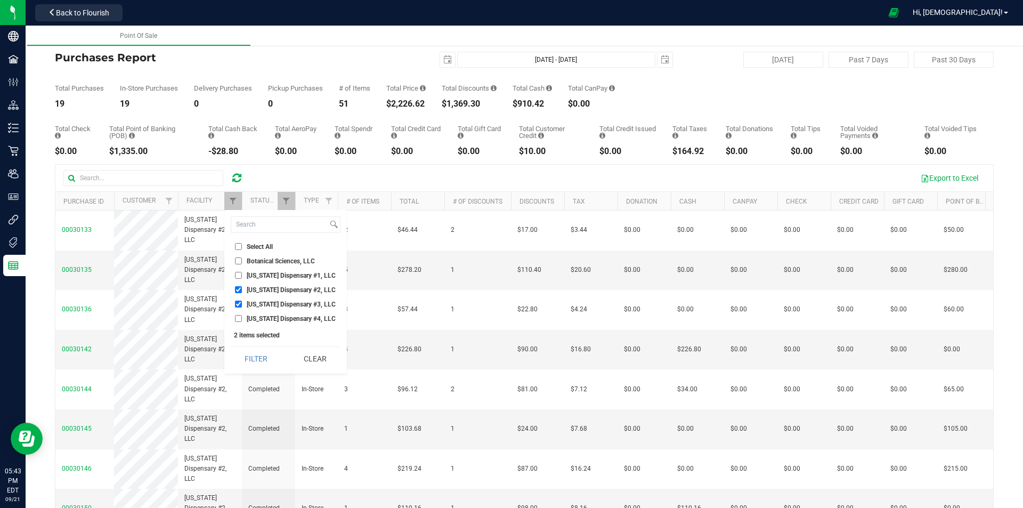
checkbox input "false"
click at [266, 350] on button "Filter" at bounding box center [256, 358] width 51 height 23
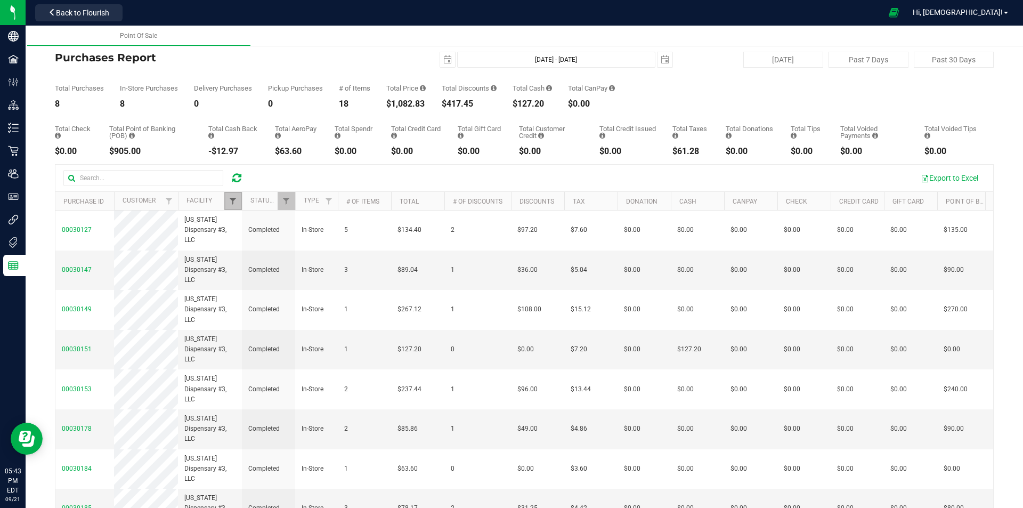
click at [229, 203] on span "Filter" at bounding box center [233, 201] width 9 height 9
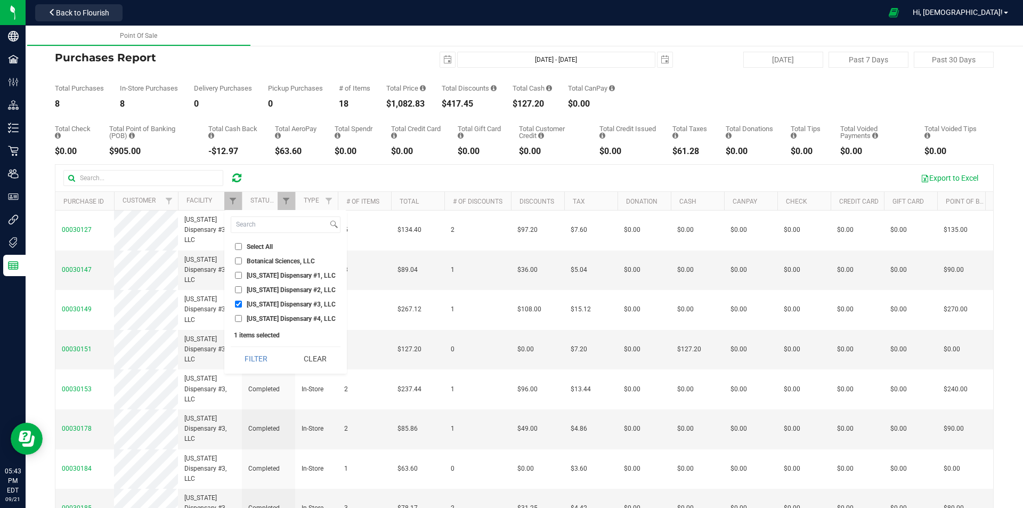
click at [288, 305] on span "[US_STATE] Dispensary #3, LLC" at bounding box center [291, 304] width 89 height 6
click at [242, 305] on input "[US_STATE] Dispensary #3, LLC" at bounding box center [238, 303] width 7 height 7
checkbox input "false"
click at [281, 320] on span "[US_STATE] Dispensary #4, LLC" at bounding box center [291, 318] width 89 height 6
click at [242, 320] on input "[US_STATE] Dispensary #4, LLC" at bounding box center [238, 318] width 7 height 7
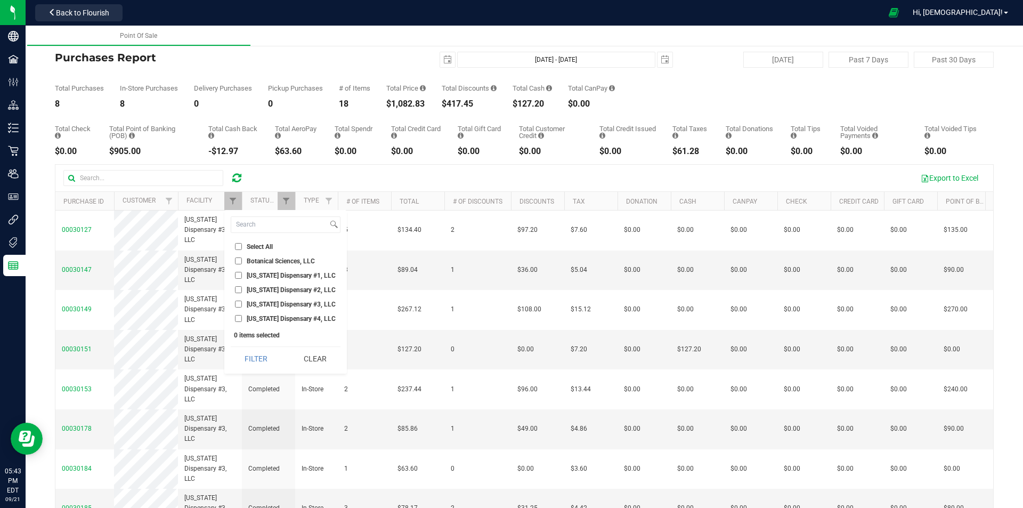
checkbox input "true"
click at [270, 352] on button "Filter" at bounding box center [256, 358] width 51 height 23
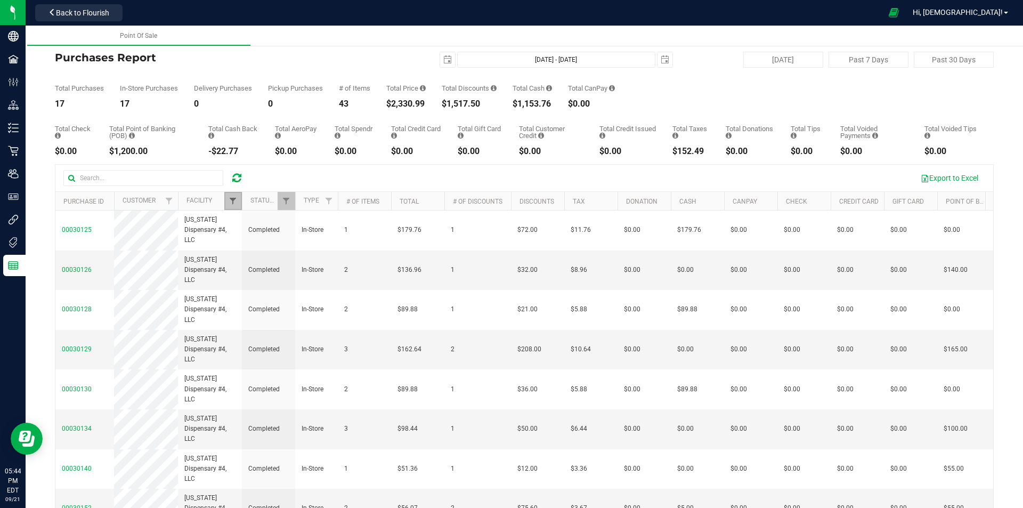
click at [232, 198] on span "Filter" at bounding box center [233, 201] width 9 height 9
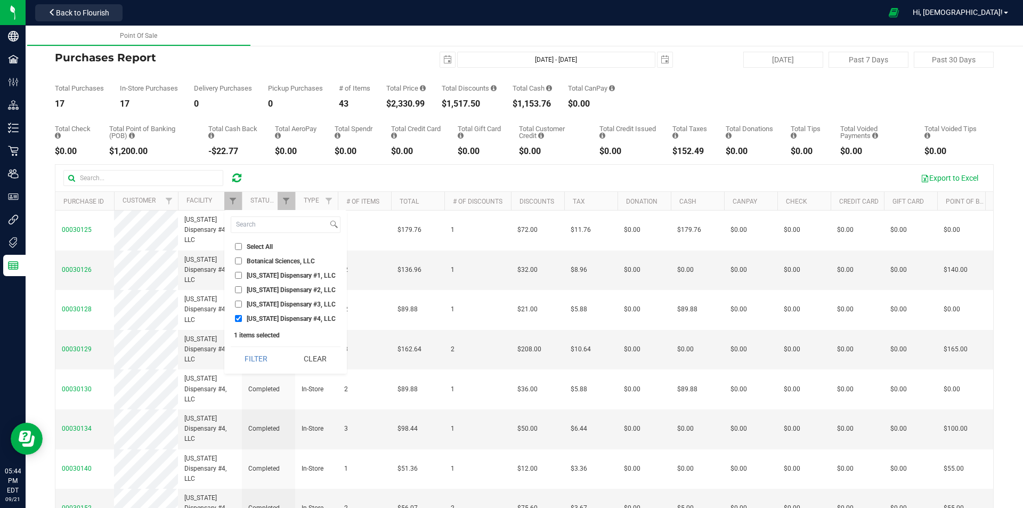
click at [300, 276] on span "[US_STATE] Dispensary #1, LLC" at bounding box center [291, 275] width 89 height 6
click at [242, 276] on input "[US_STATE] Dispensary #1, LLC" at bounding box center [238, 275] width 7 height 7
checkbox input "true"
click at [298, 320] on span "[US_STATE] Dispensary #4, LLC" at bounding box center [291, 318] width 89 height 6
click at [242, 320] on input "[US_STATE] Dispensary #4, LLC" at bounding box center [238, 318] width 7 height 7
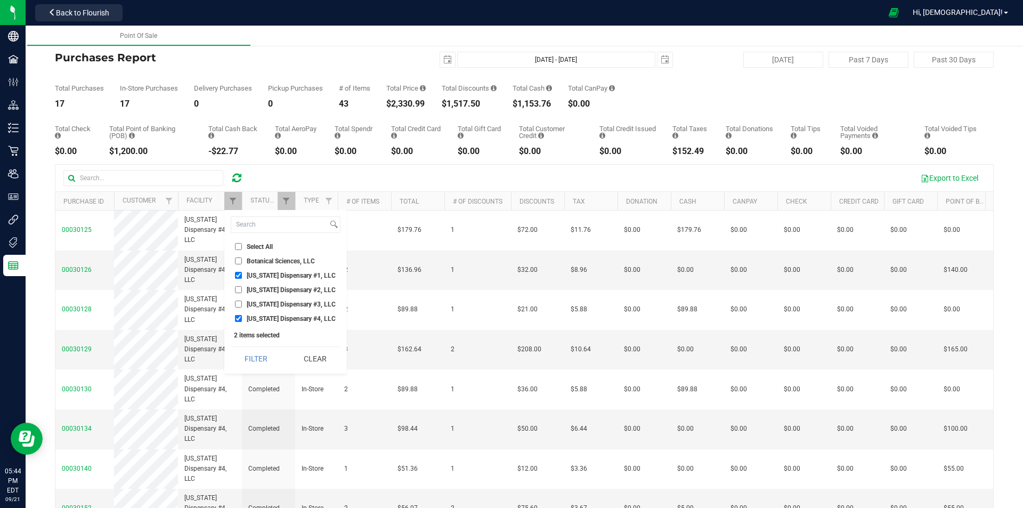
checkbox input "false"
click at [262, 368] on button "Filter" at bounding box center [256, 358] width 51 height 23
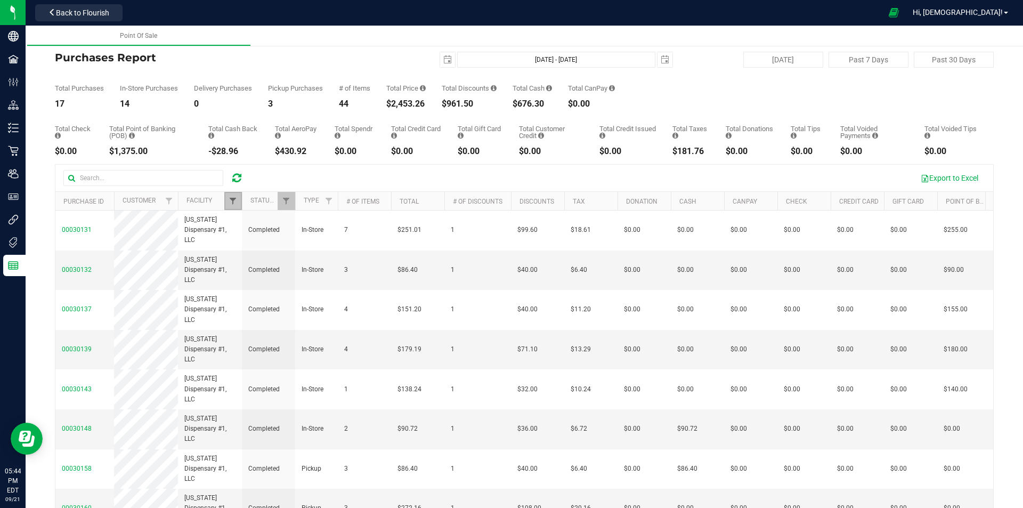
click at [235, 205] on span "Filter" at bounding box center [233, 201] width 9 height 9
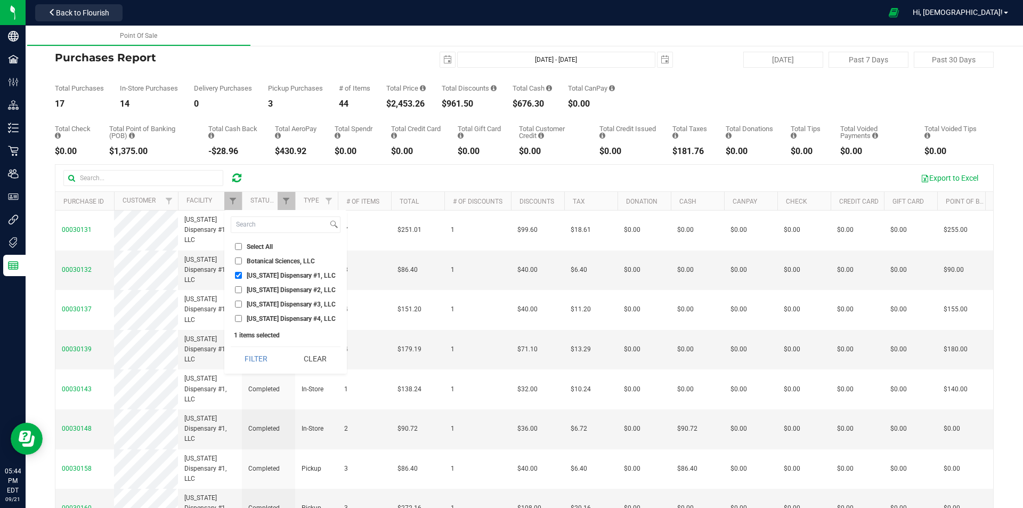
click at [267, 274] on span "[US_STATE] Dispensary #1, LLC" at bounding box center [291, 275] width 89 height 6
click at [242, 274] on input "[US_STATE] Dispensary #1, LLC" at bounding box center [238, 275] width 7 height 7
checkbox input "false"
click at [273, 318] on span "[US_STATE] Dispensary #4, LLC" at bounding box center [291, 318] width 89 height 6
click at [242, 318] on input "[US_STATE] Dispensary #4, LLC" at bounding box center [238, 318] width 7 height 7
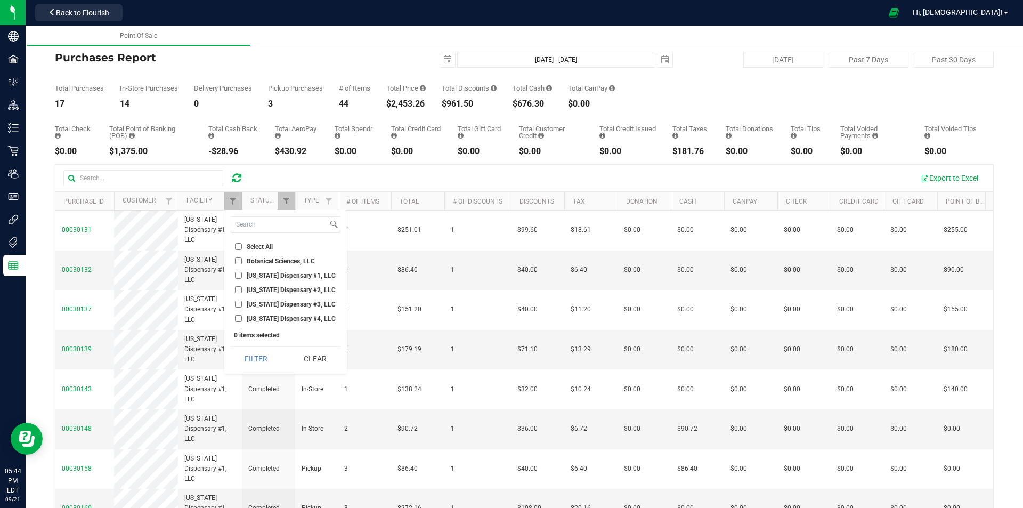
checkbox input "true"
click at [267, 364] on button "Filter" at bounding box center [256, 358] width 51 height 23
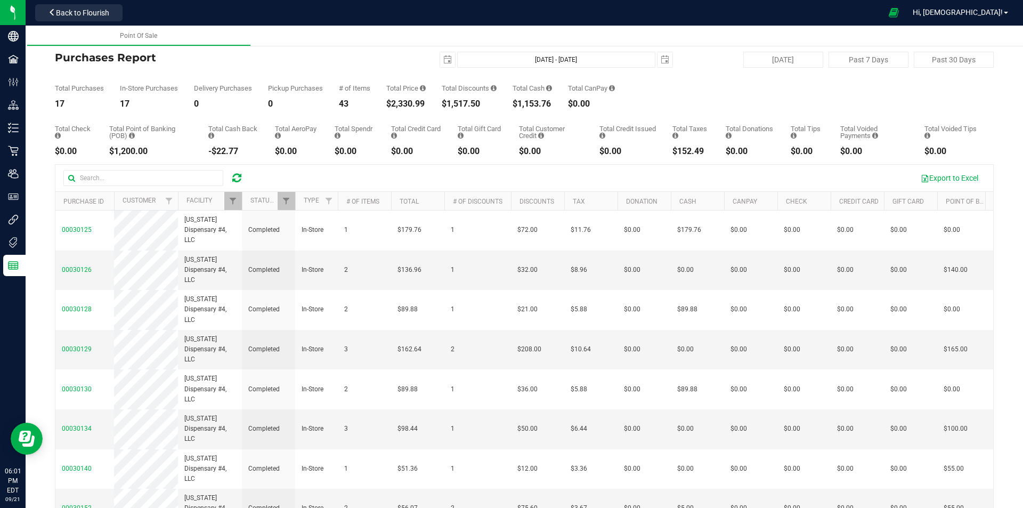
click at [237, 182] on icon at bounding box center [236, 178] width 9 height 11
click at [234, 202] on span "Filter" at bounding box center [233, 201] width 9 height 9
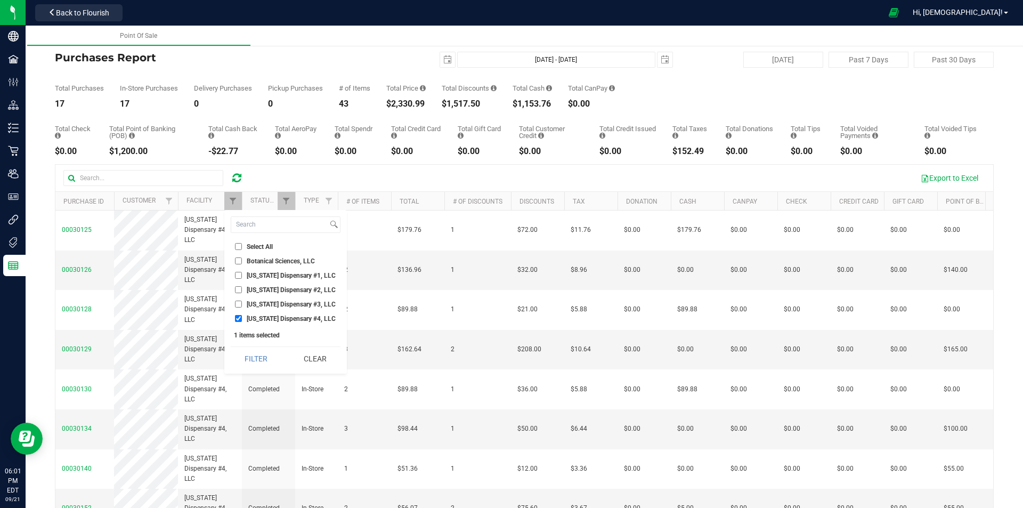
click at [235, 273] on input "[US_STATE] Dispensary #1, LLC" at bounding box center [238, 275] width 7 height 7
checkbox input "true"
click at [238, 319] on input "[US_STATE] Dispensary #4, LLC" at bounding box center [238, 318] width 7 height 7
checkbox input "false"
click at [255, 360] on button "Filter" at bounding box center [256, 358] width 51 height 23
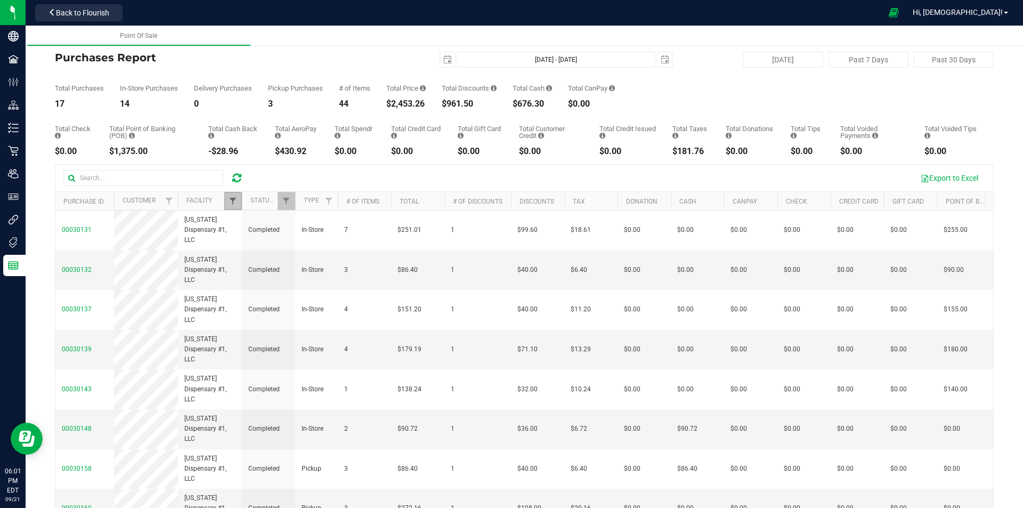
click at [235, 204] on span "Filter" at bounding box center [233, 201] width 9 height 9
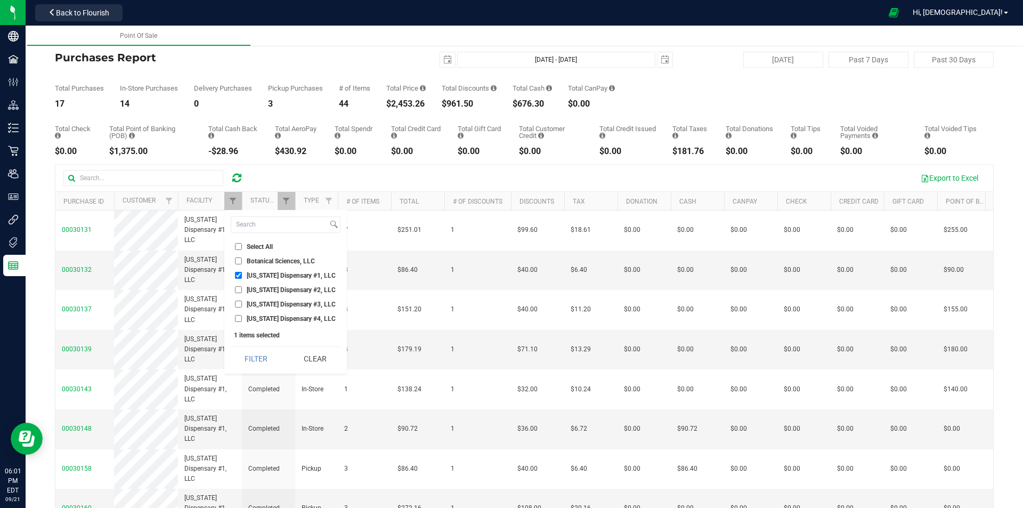
click at [237, 270] on li "[US_STATE] Dispensary #1, LLC" at bounding box center [286, 275] width 110 height 11
click at [239, 273] on input "[US_STATE] Dispensary #1, LLC" at bounding box center [238, 275] width 7 height 7
checkbox input "false"
click at [240, 286] on input "[US_STATE] Dispensary #2, LLC" at bounding box center [238, 289] width 7 height 7
click at [256, 350] on button "Filter" at bounding box center [256, 358] width 51 height 23
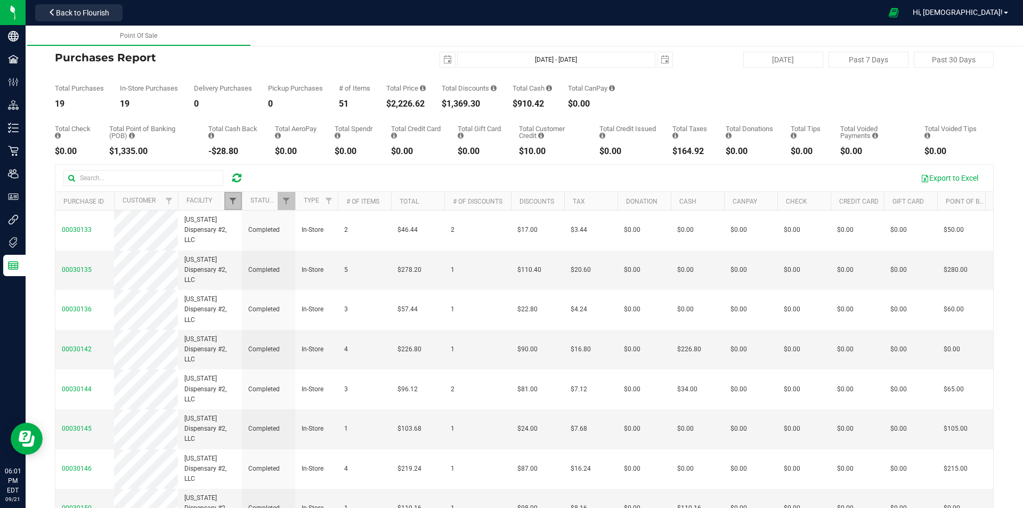
click at [232, 200] on span "Filter" at bounding box center [233, 201] width 9 height 9
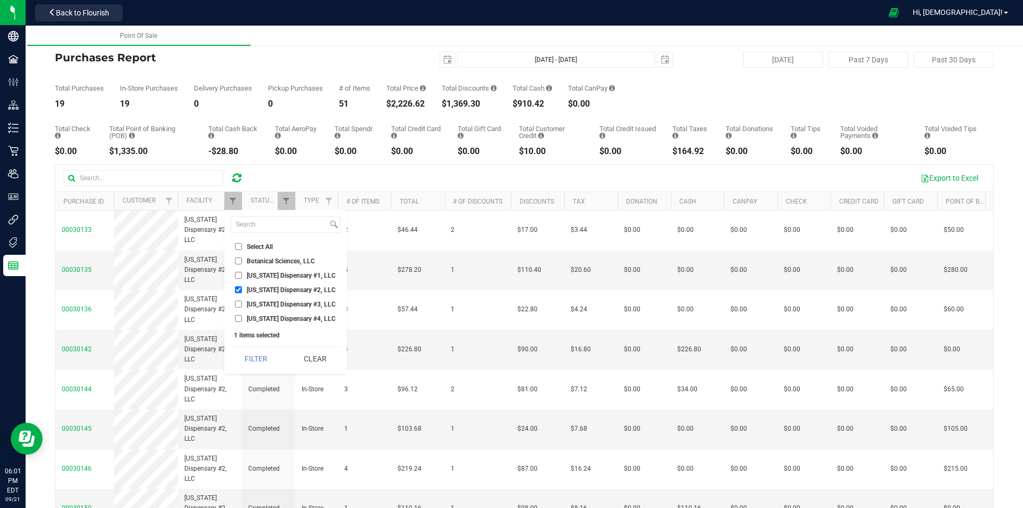
click at [237, 290] on input "[US_STATE] Dispensary #2, LLC" at bounding box center [238, 289] width 7 height 7
checkbox input "false"
click at [240, 303] on input "[US_STATE] Dispensary #3, LLC" at bounding box center [238, 303] width 7 height 7
click at [255, 351] on button "Filter" at bounding box center [256, 358] width 51 height 23
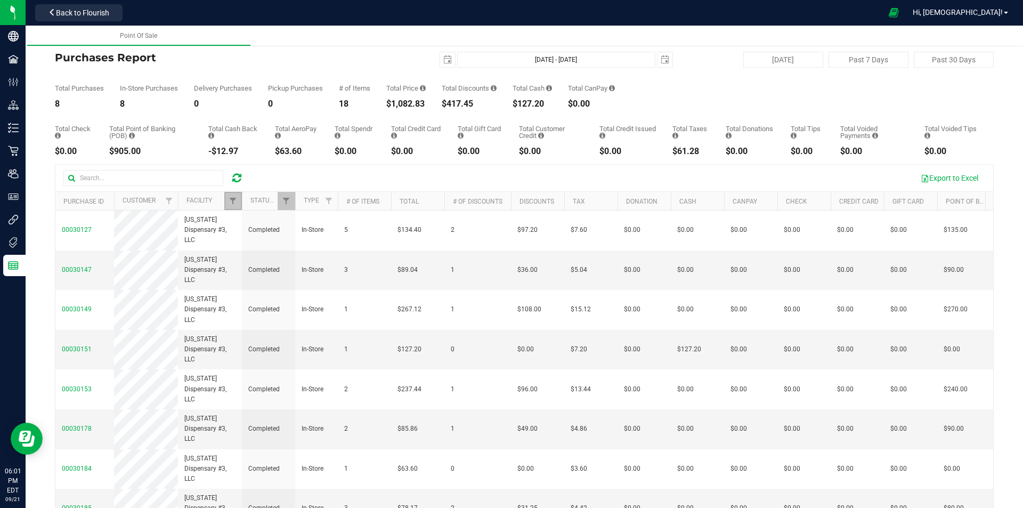
click at [237, 208] on link "Filter" at bounding box center [233, 201] width 18 height 18
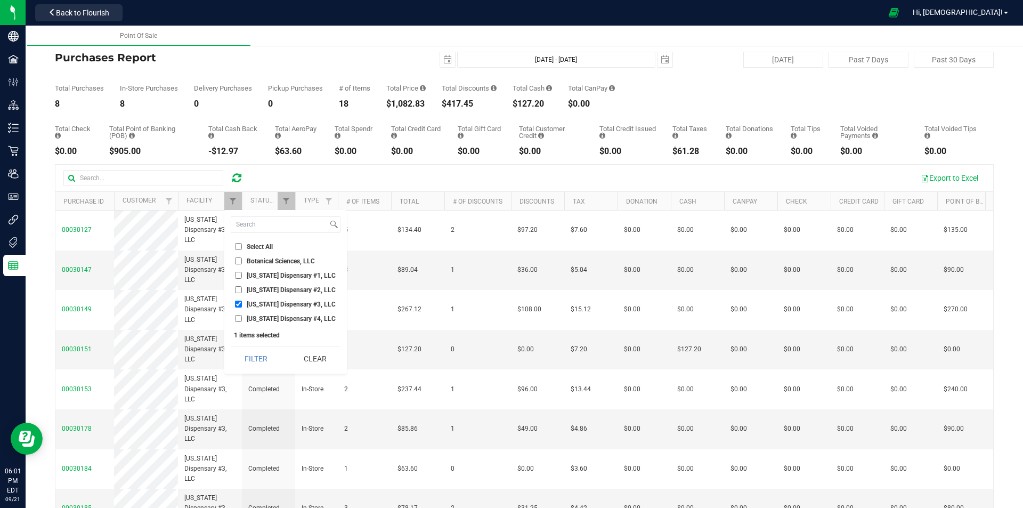
click at [237, 304] on input "[US_STATE] Dispensary #3, LLC" at bounding box center [238, 303] width 7 height 7
checkbox input "false"
click at [239, 321] on input "[US_STATE] Dispensary #4, LLC" at bounding box center [238, 318] width 7 height 7
checkbox input "true"
click at [251, 350] on button "Filter" at bounding box center [256, 358] width 51 height 23
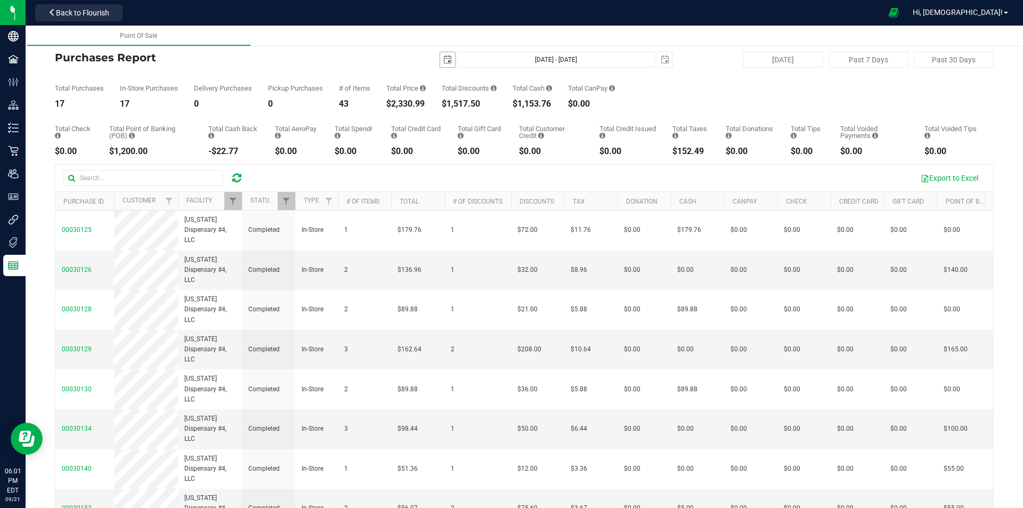
click at [447, 60] on span "select" at bounding box center [447, 59] width 15 height 15
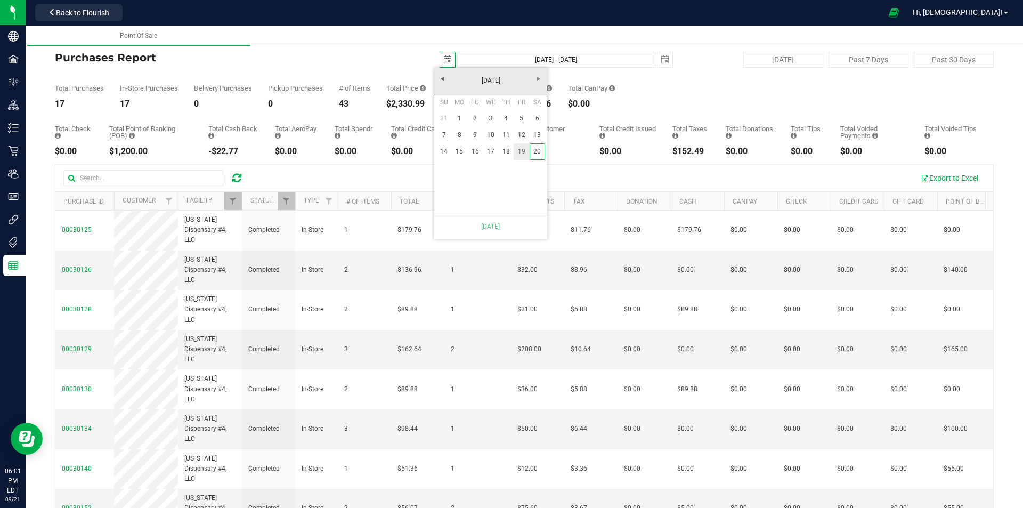
click at [523, 153] on link "19" at bounding box center [521, 151] width 15 height 17
type input "[DATE] - [DATE]"
type input "[DATE]"
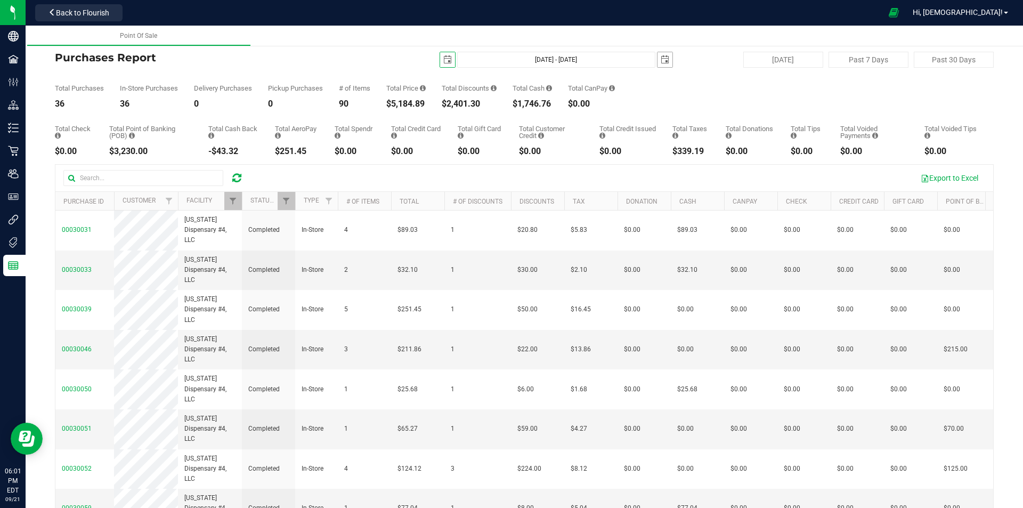
click at [661, 56] on span "select" at bounding box center [665, 59] width 9 height 9
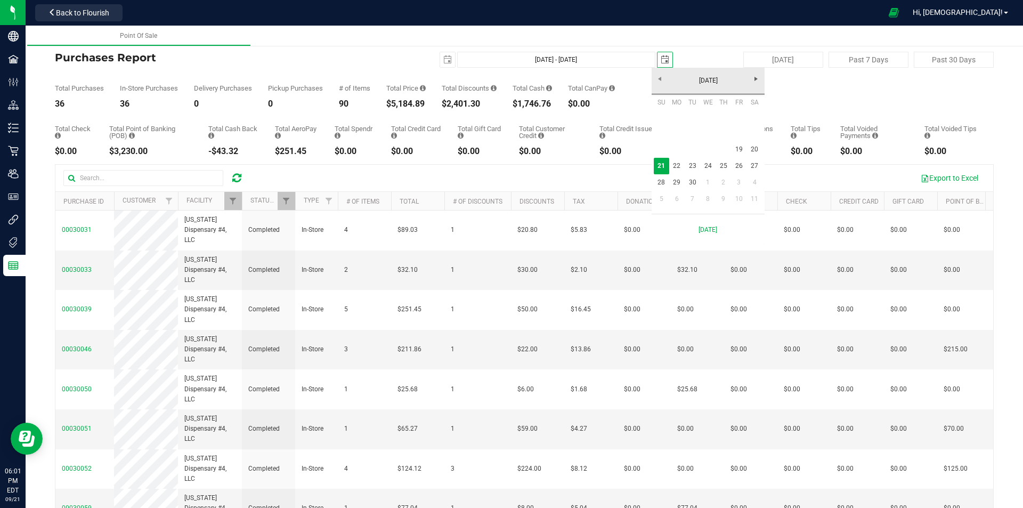
scroll to position [0, 27]
click at [741, 149] on link "19" at bounding box center [738, 149] width 15 height 17
type input "[DATE] - [DATE]"
type input "[DATE]"
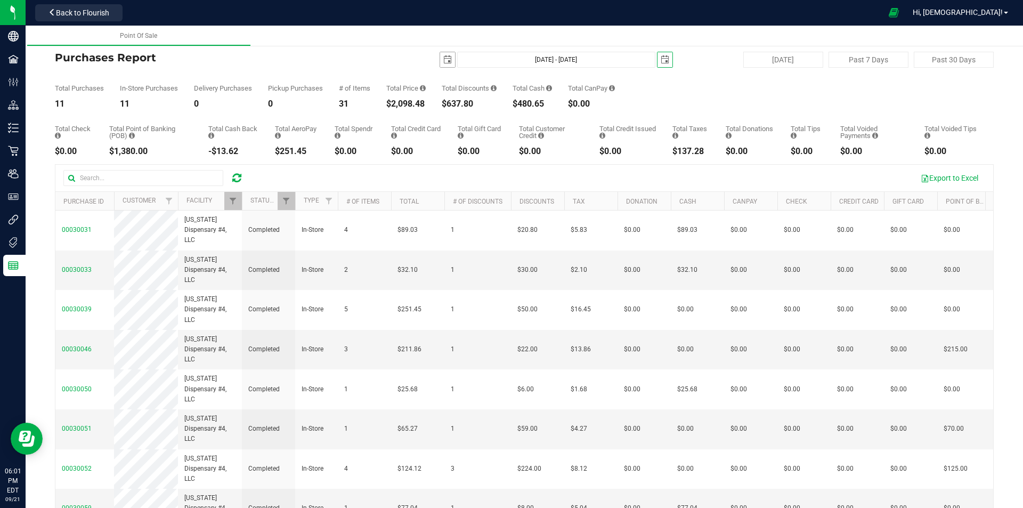
click at [443, 58] on span "select" at bounding box center [447, 59] width 9 height 9
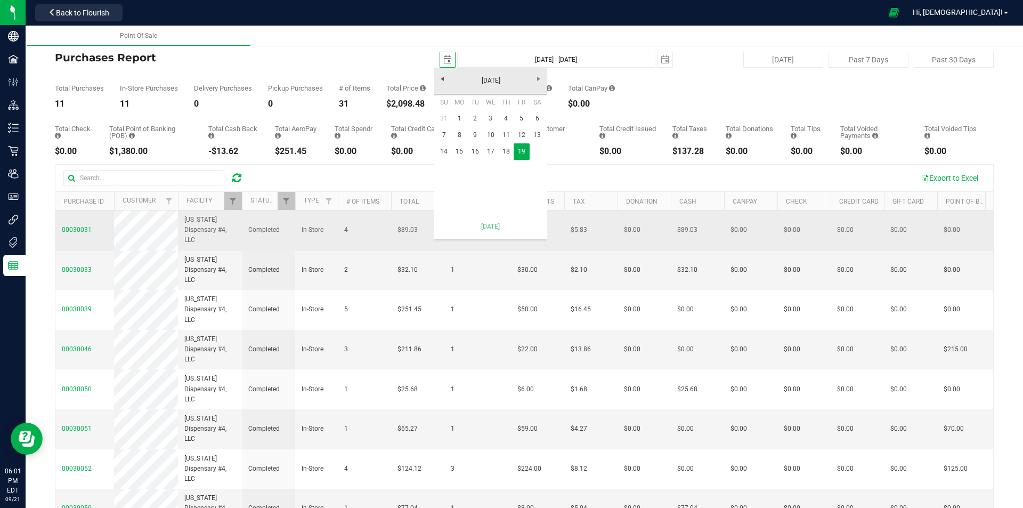
scroll to position [0, 27]
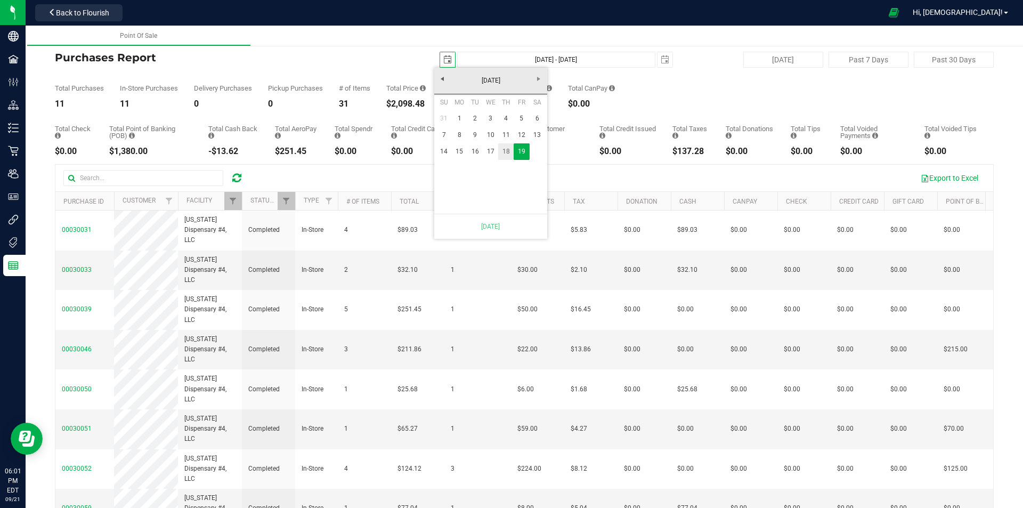
click at [511, 149] on link "18" at bounding box center [505, 151] width 15 height 17
type input "[DATE] - [DATE]"
type input "[DATE]"
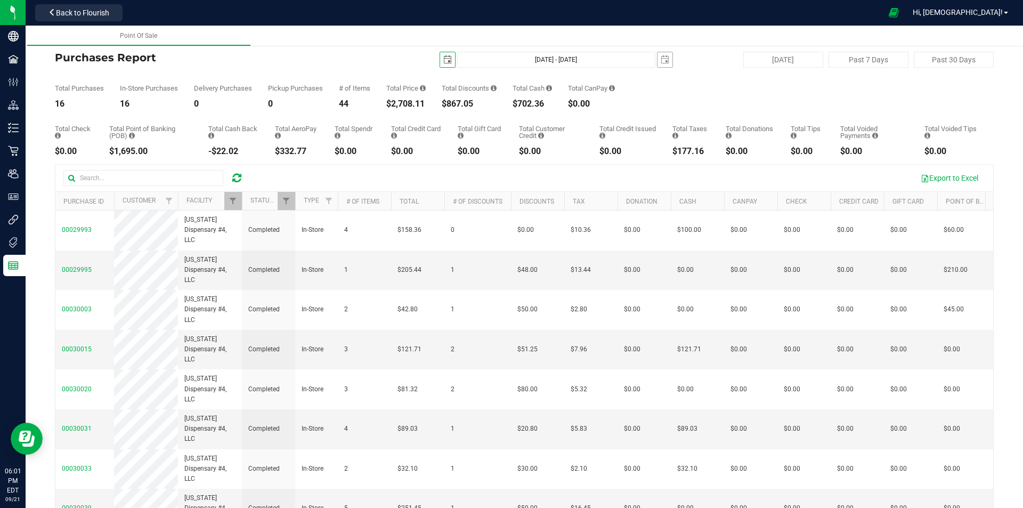
click at [660, 65] on span "select" at bounding box center [664, 59] width 15 height 15
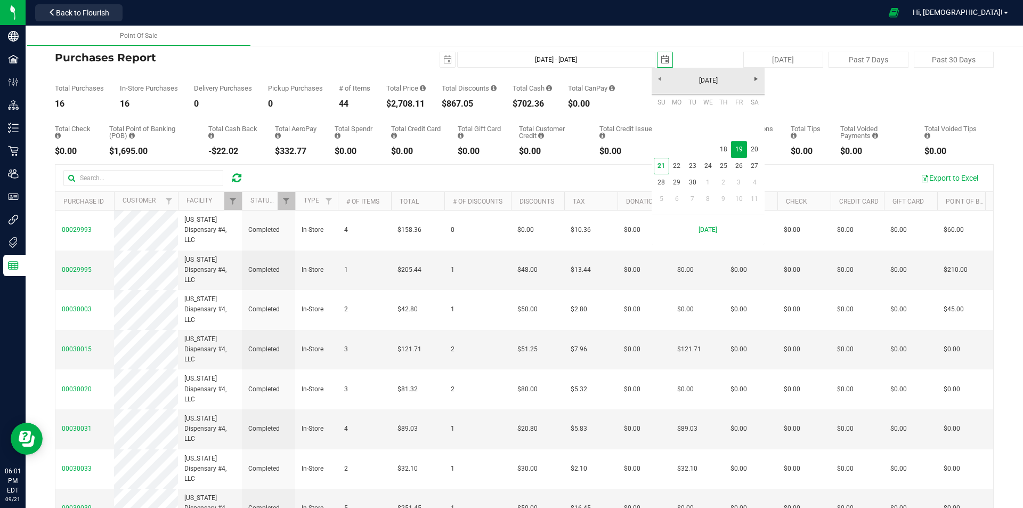
scroll to position [0, 27]
click at [724, 153] on link "18" at bounding box center [722, 149] width 15 height 17
type input "[DATE] - [DATE]"
type input "[DATE]"
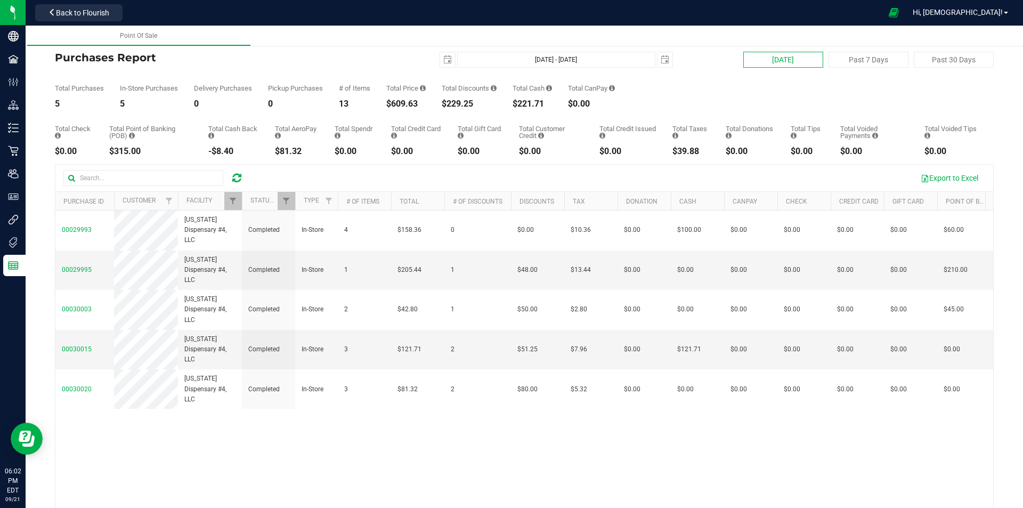
click at [801, 59] on button "[DATE]" at bounding box center [783, 60] width 80 height 16
type input "[DATE] - [DATE]"
